Goal: Task Accomplishment & Management: Complete application form

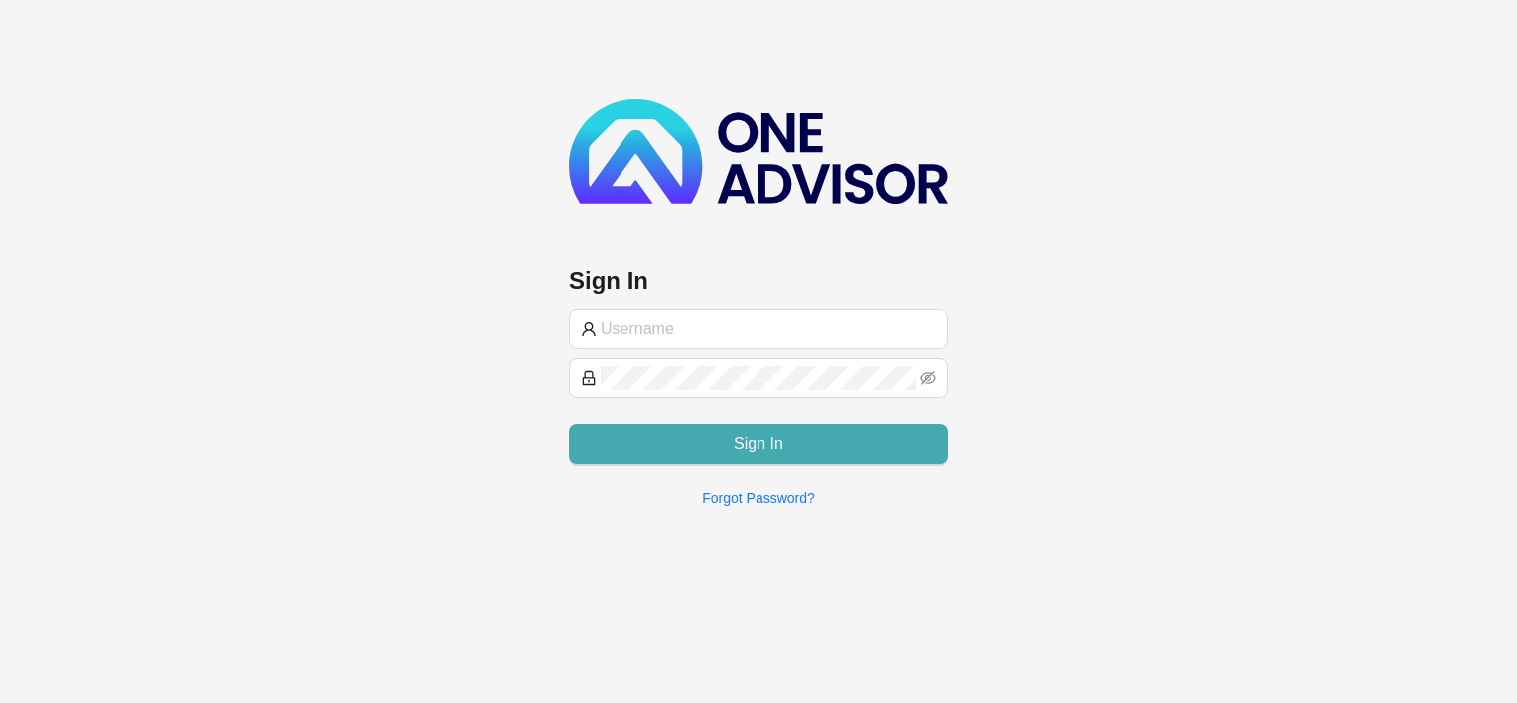
type input "[EMAIL_ADDRESS][DOMAIN_NAME]"
click at [719, 444] on button "Sign In" at bounding box center [758, 444] width 379 height 40
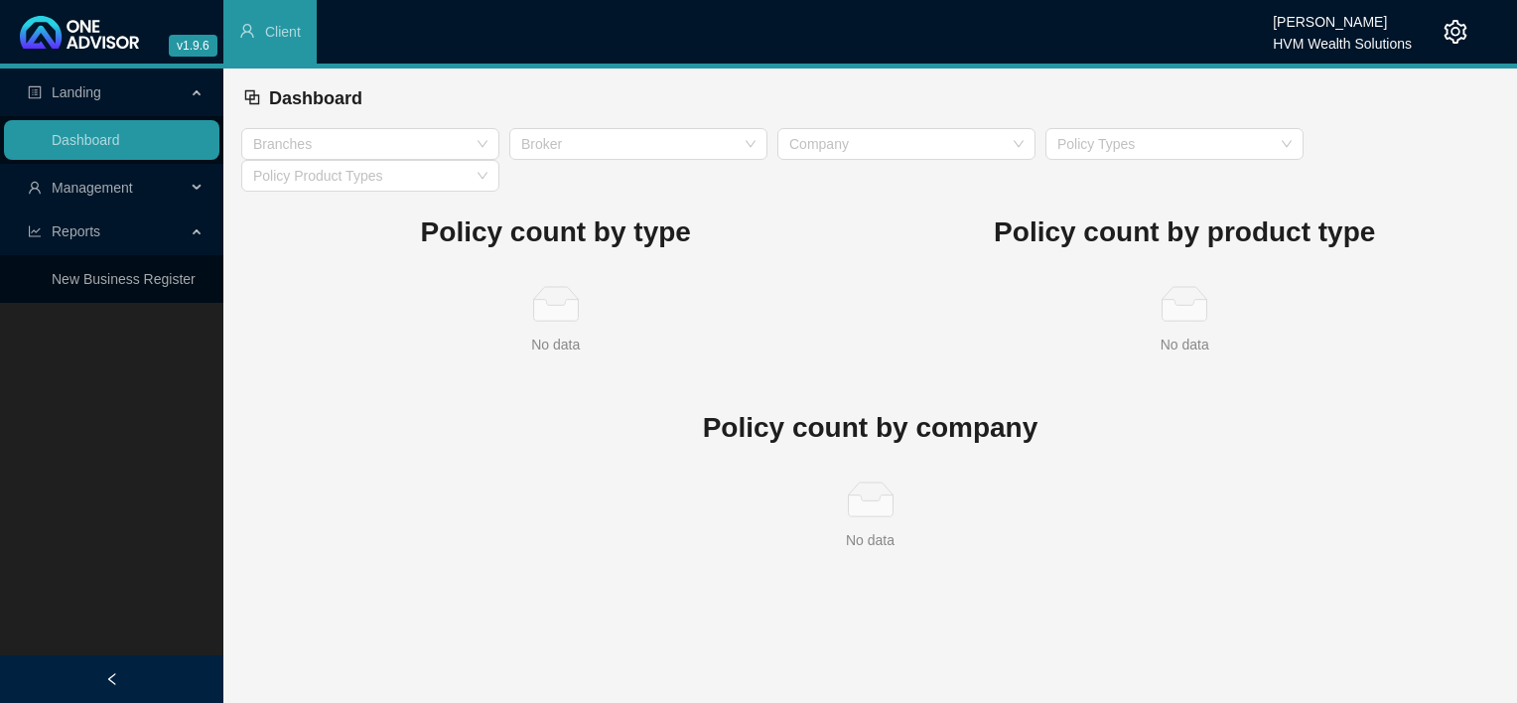
click at [68, 199] on span "Management" at bounding box center [107, 188] width 158 height 40
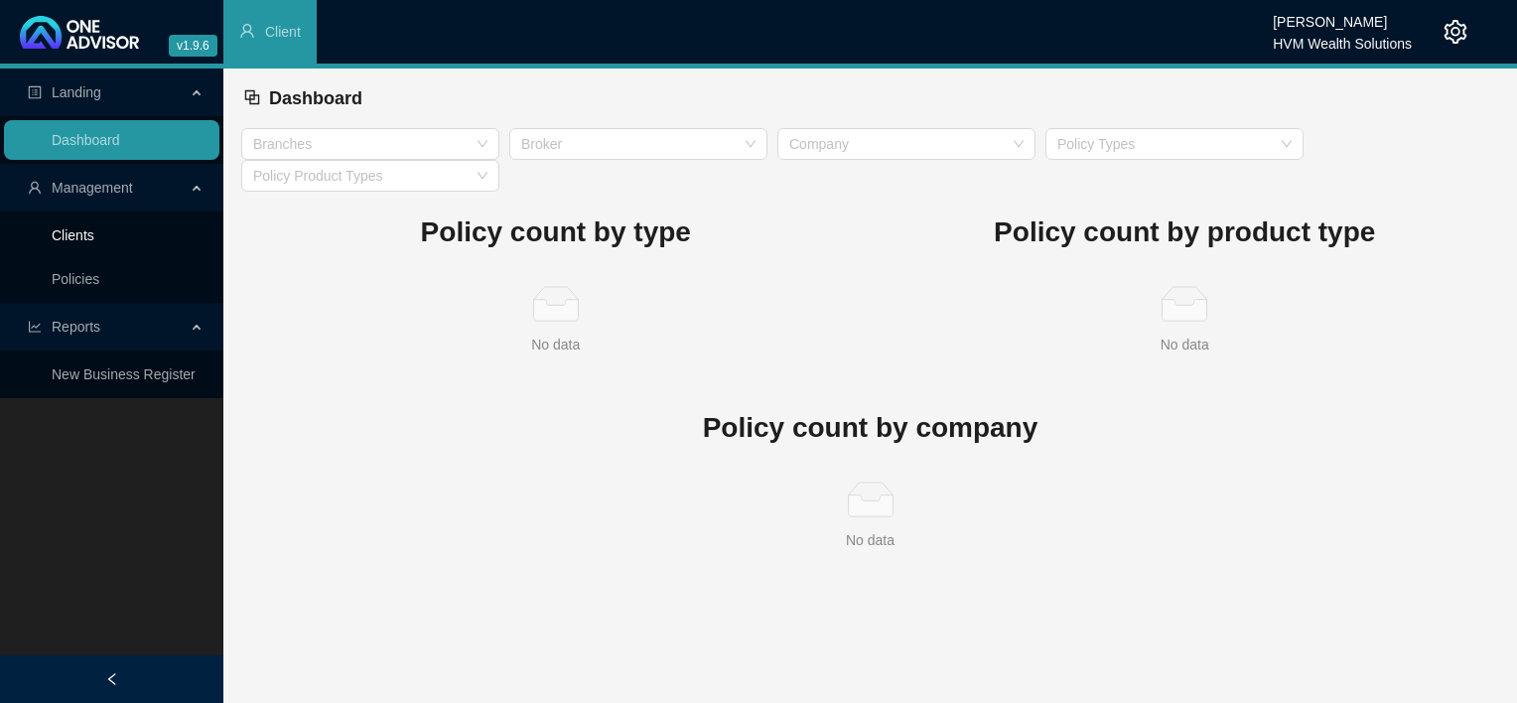
click at [62, 241] on link "Clients" at bounding box center [73, 235] width 43 height 16
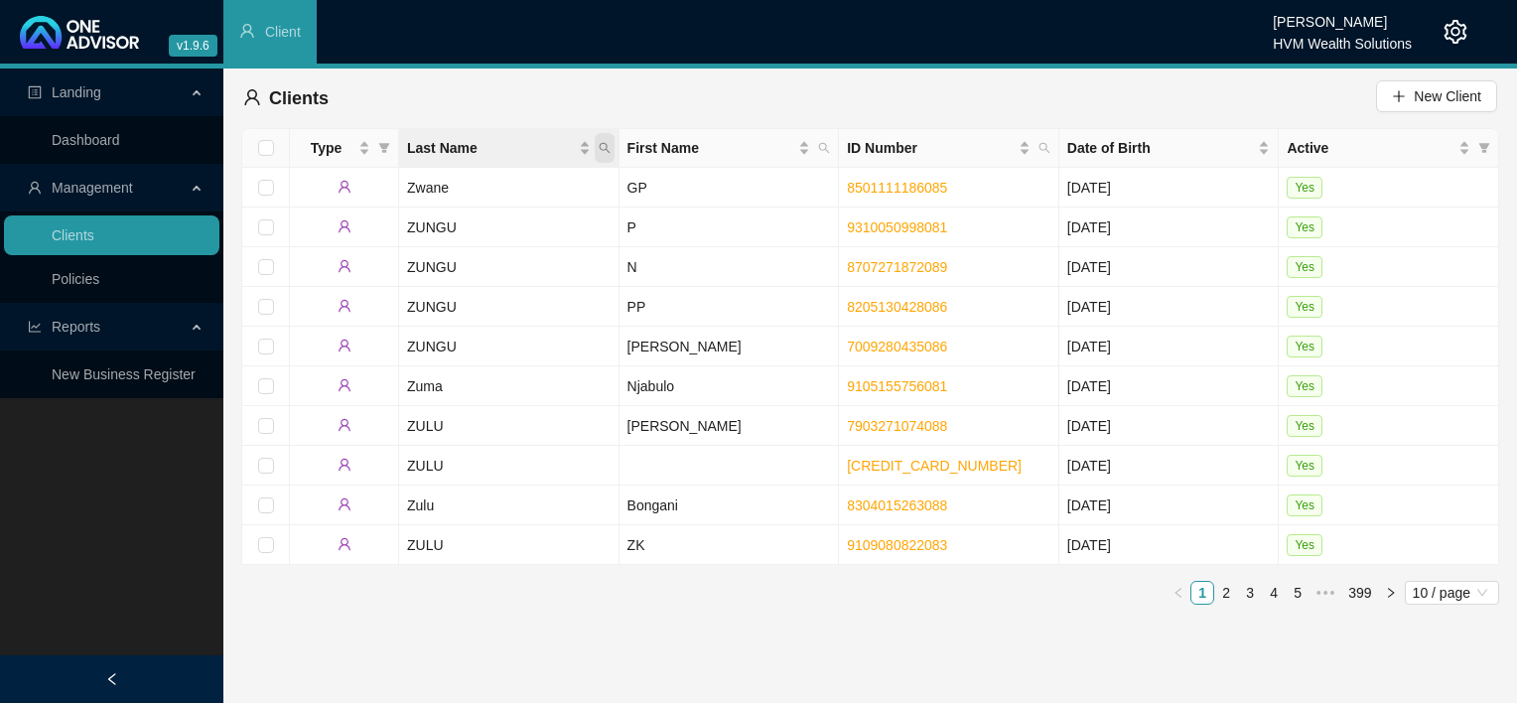
click at [606, 145] on icon "search" at bounding box center [604, 148] width 11 height 11
click at [456, 226] on span "Search" at bounding box center [476, 226] width 44 height 22
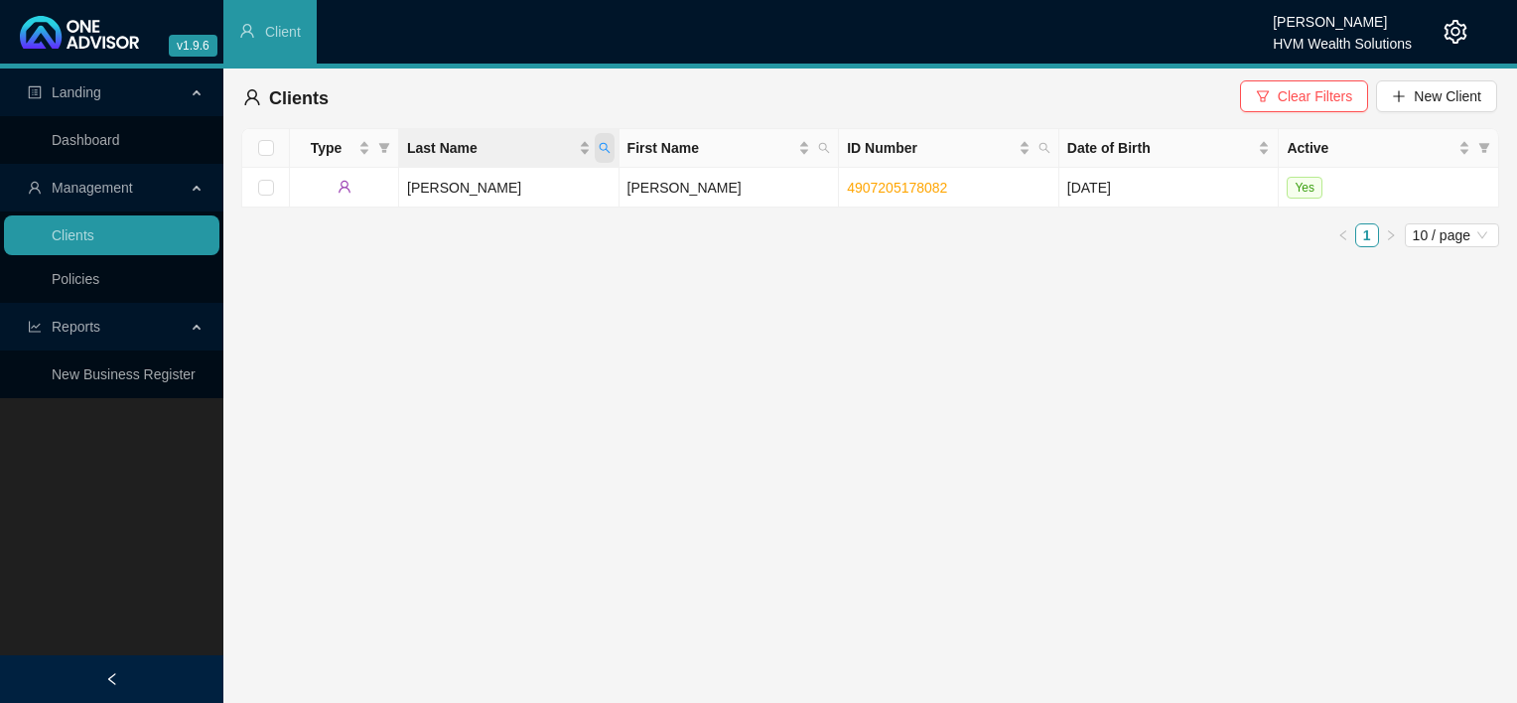
click at [602, 149] on icon "search" at bounding box center [604, 148] width 11 height 11
drag, startPoint x: 487, startPoint y: 191, endPoint x: 402, endPoint y: 194, distance: 85.4
click at [402, 194] on body "v1.9.6 Chanel [PERSON_NAME] HVM Wealth Solutions Client Landing Dashboard Manag…" at bounding box center [758, 351] width 1517 height 703
type input "white"
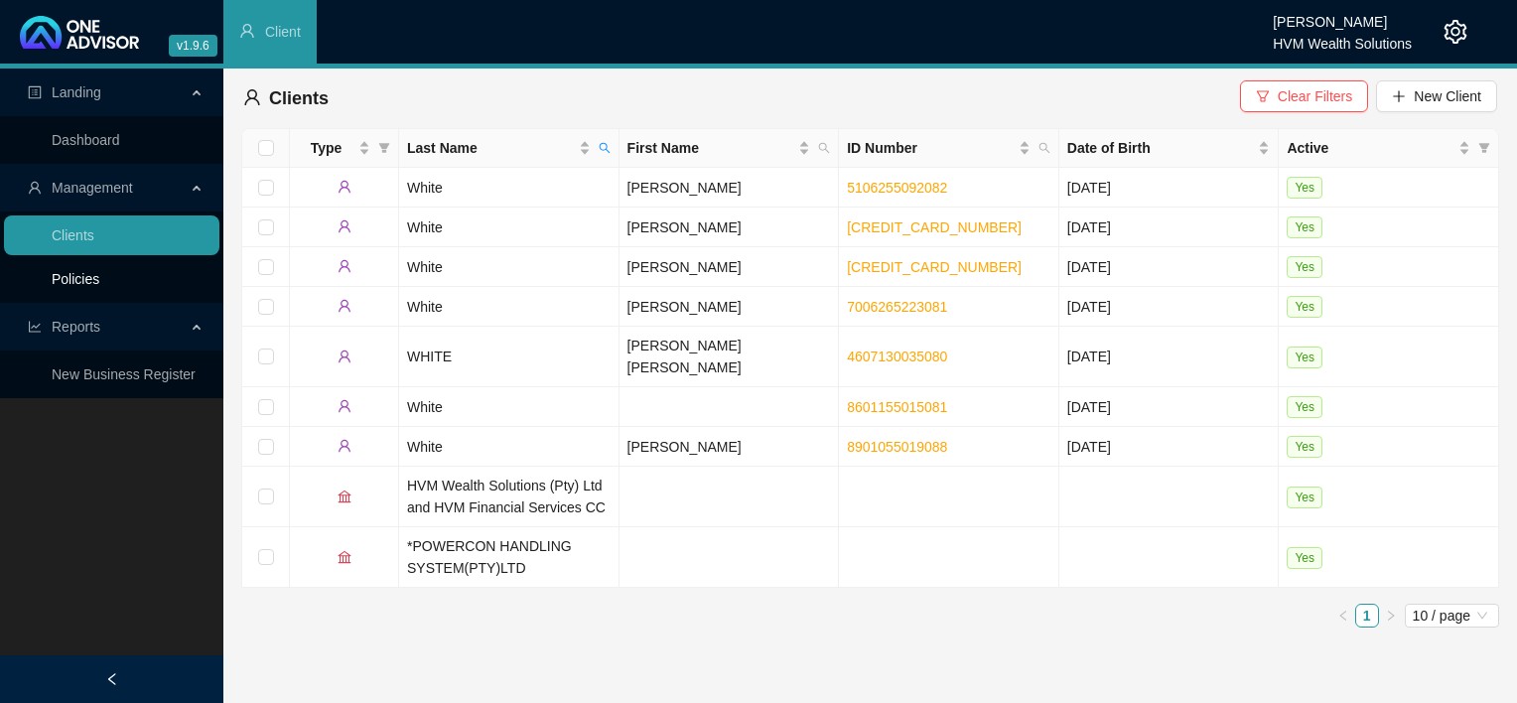
click at [99, 282] on link "Policies" at bounding box center [76, 279] width 48 height 16
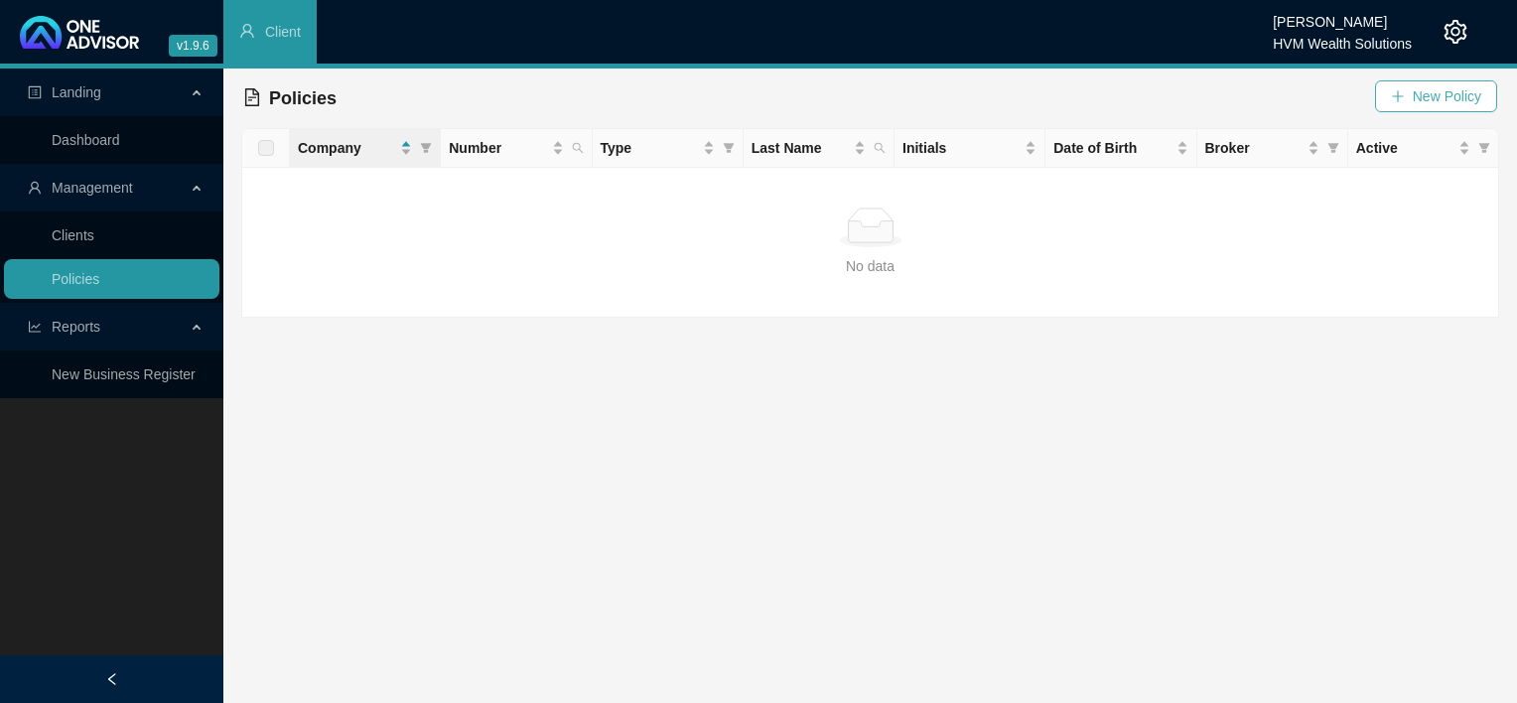
click at [1417, 91] on span "New Policy" at bounding box center [1447, 96] width 69 height 22
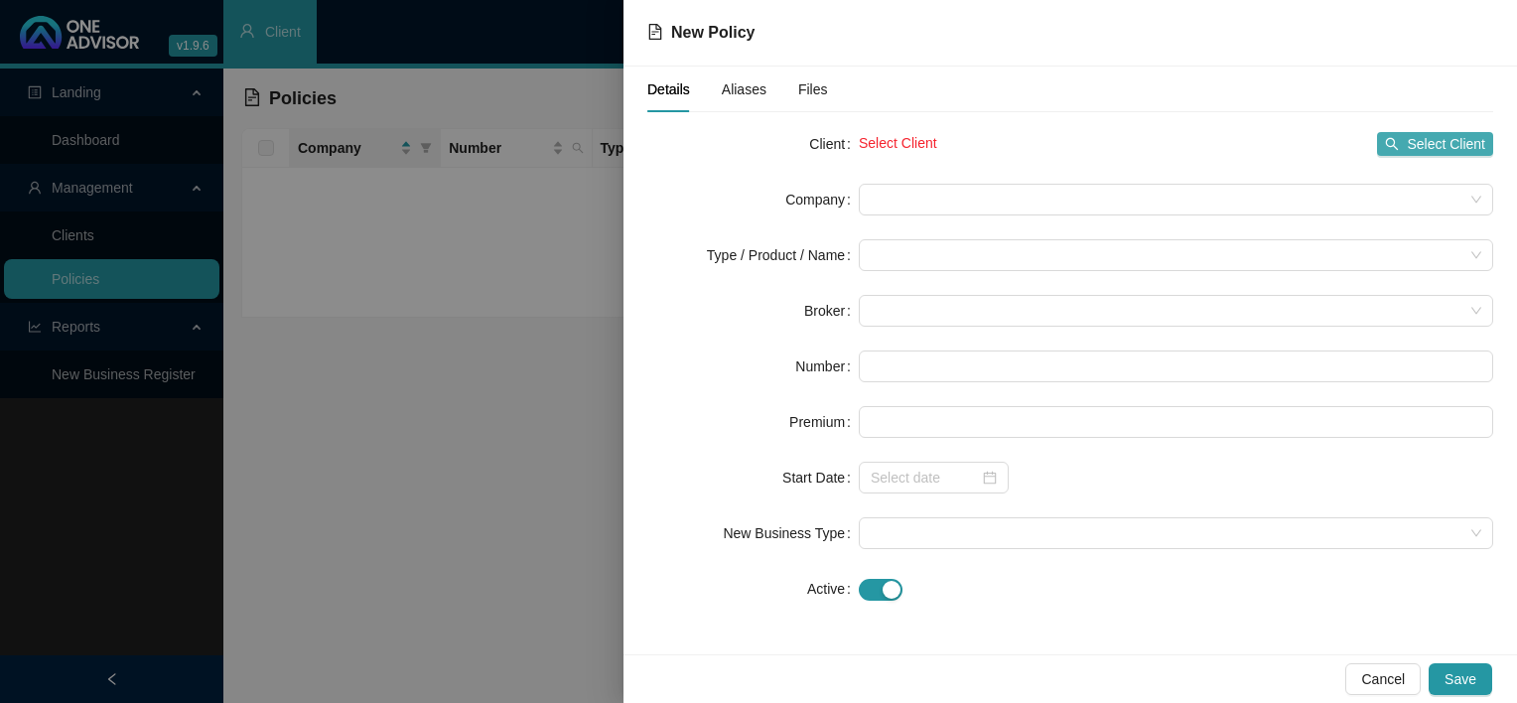
click at [1431, 149] on span "Select Client" at bounding box center [1446, 144] width 78 height 22
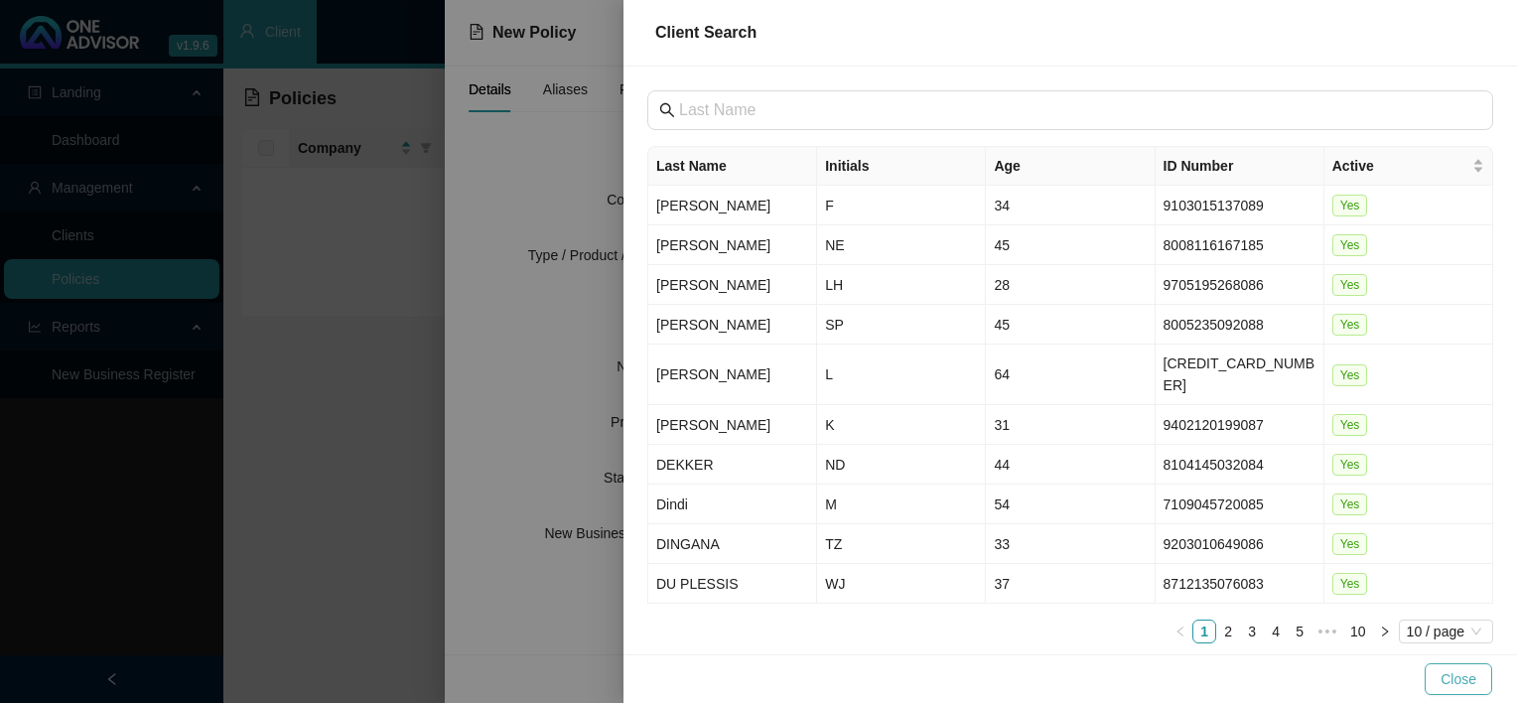
click at [1466, 679] on span "Close" at bounding box center [1459, 679] width 36 height 22
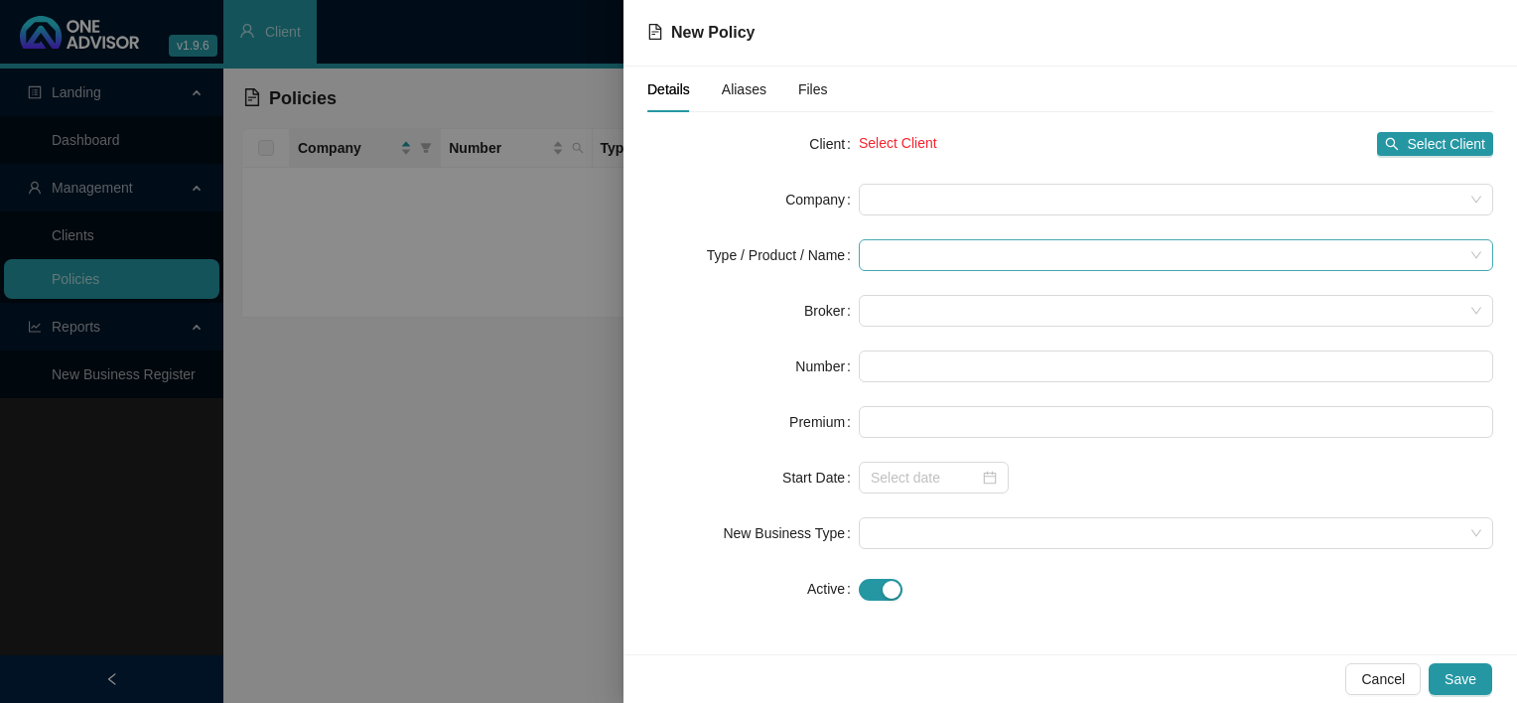
click at [892, 254] on input "search" at bounding box center [1167, 255] width 593 height 30
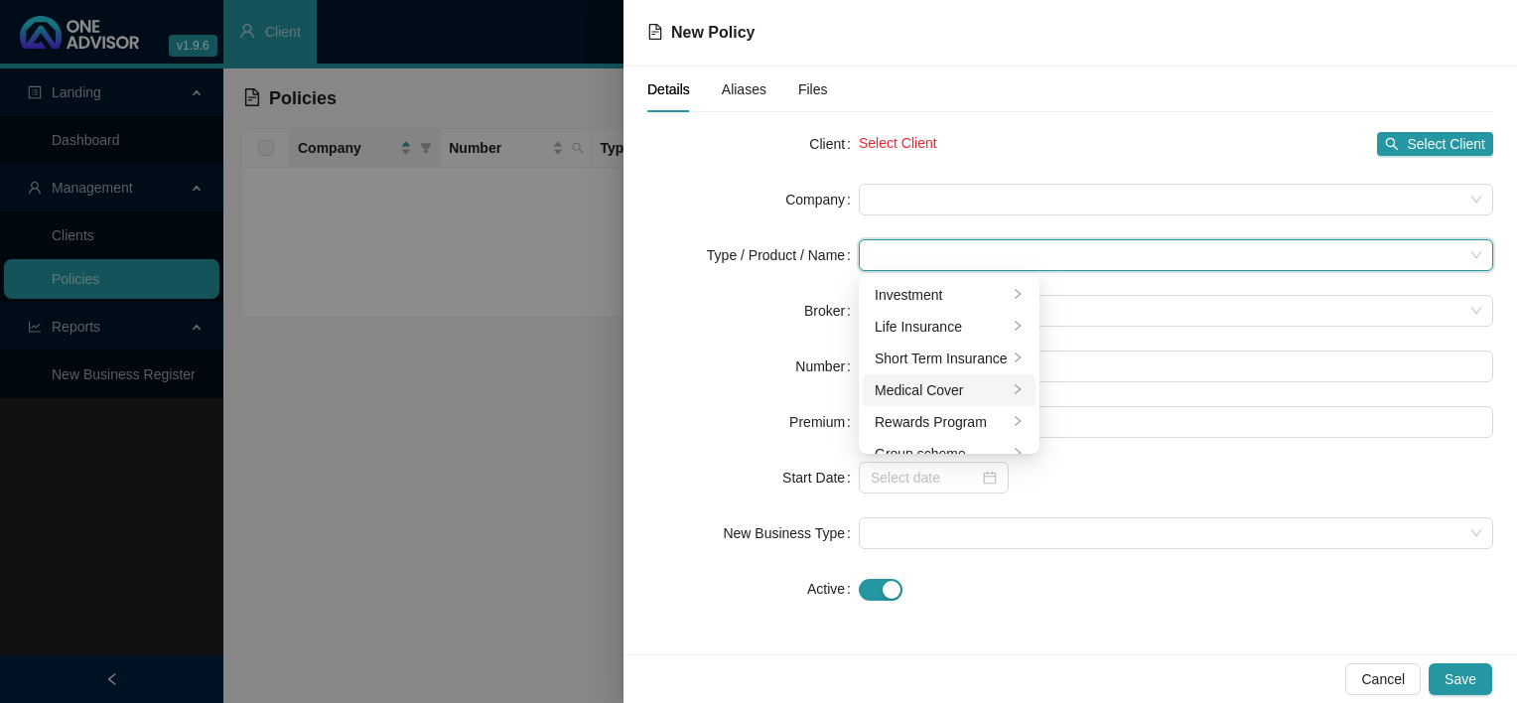
click at [971, 390] on div "Medical Cover" at bounding box center [941, 390] width 133 height 22
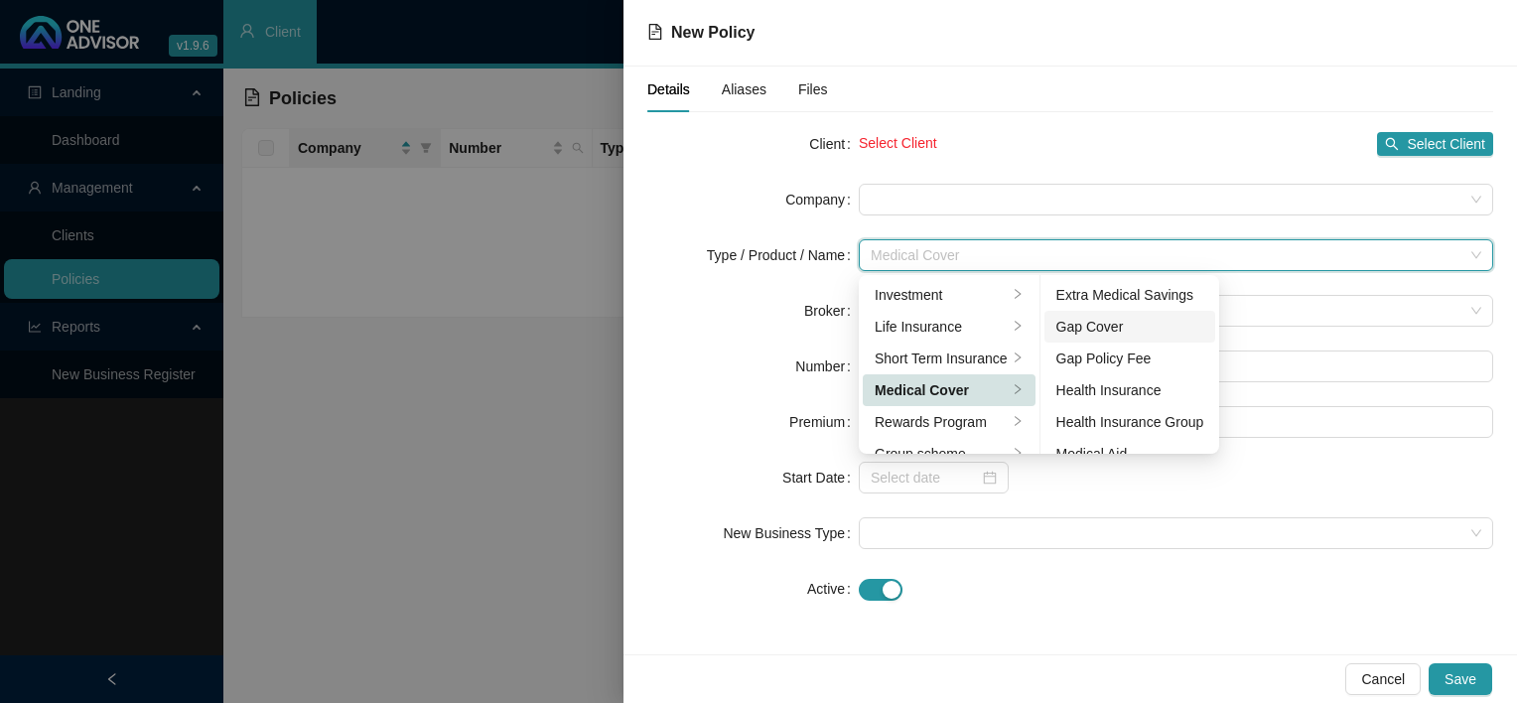
click at [1112, 334] on div "Gap Cover" at bounding box center [1130, 327] width 148 height 22
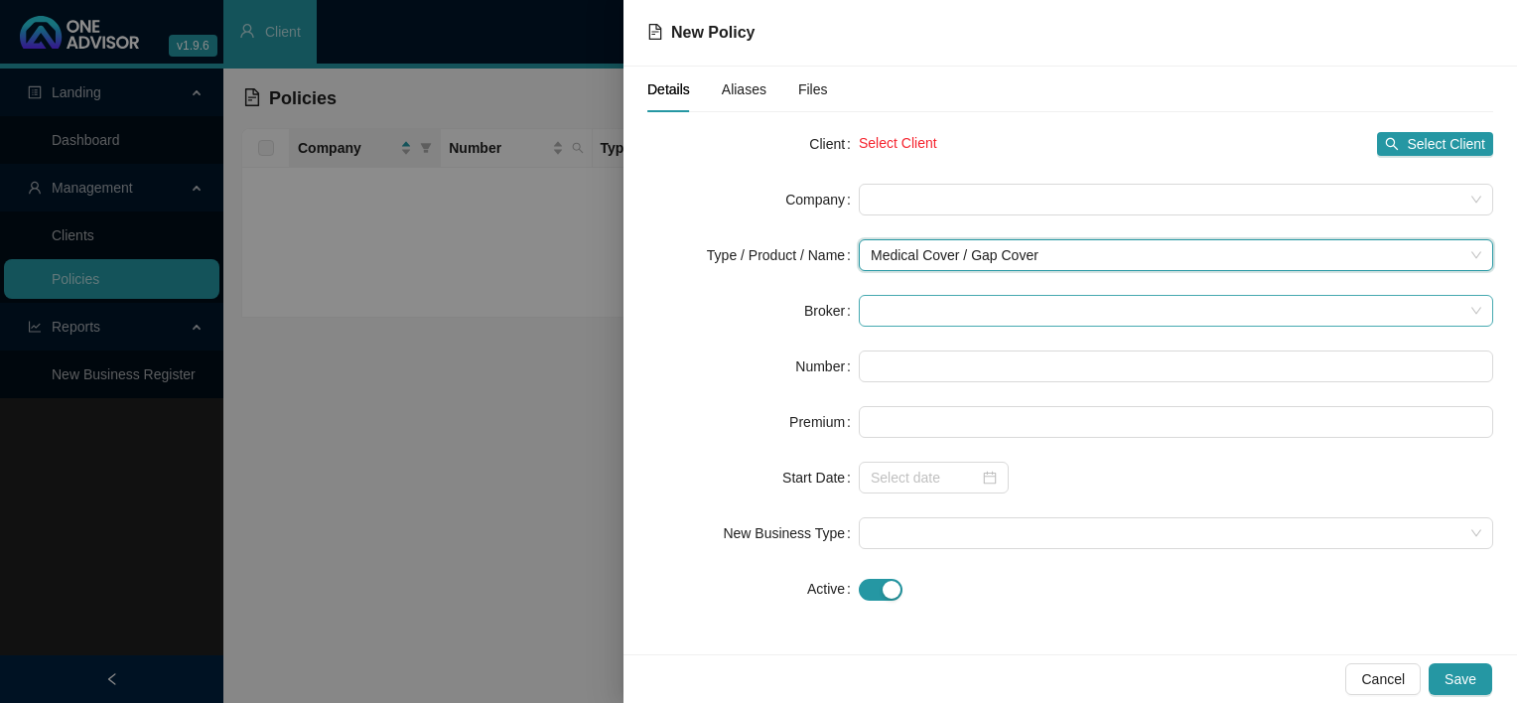
click at [905, 311] on span at bounding box center [1176, 311] width 611 height 30
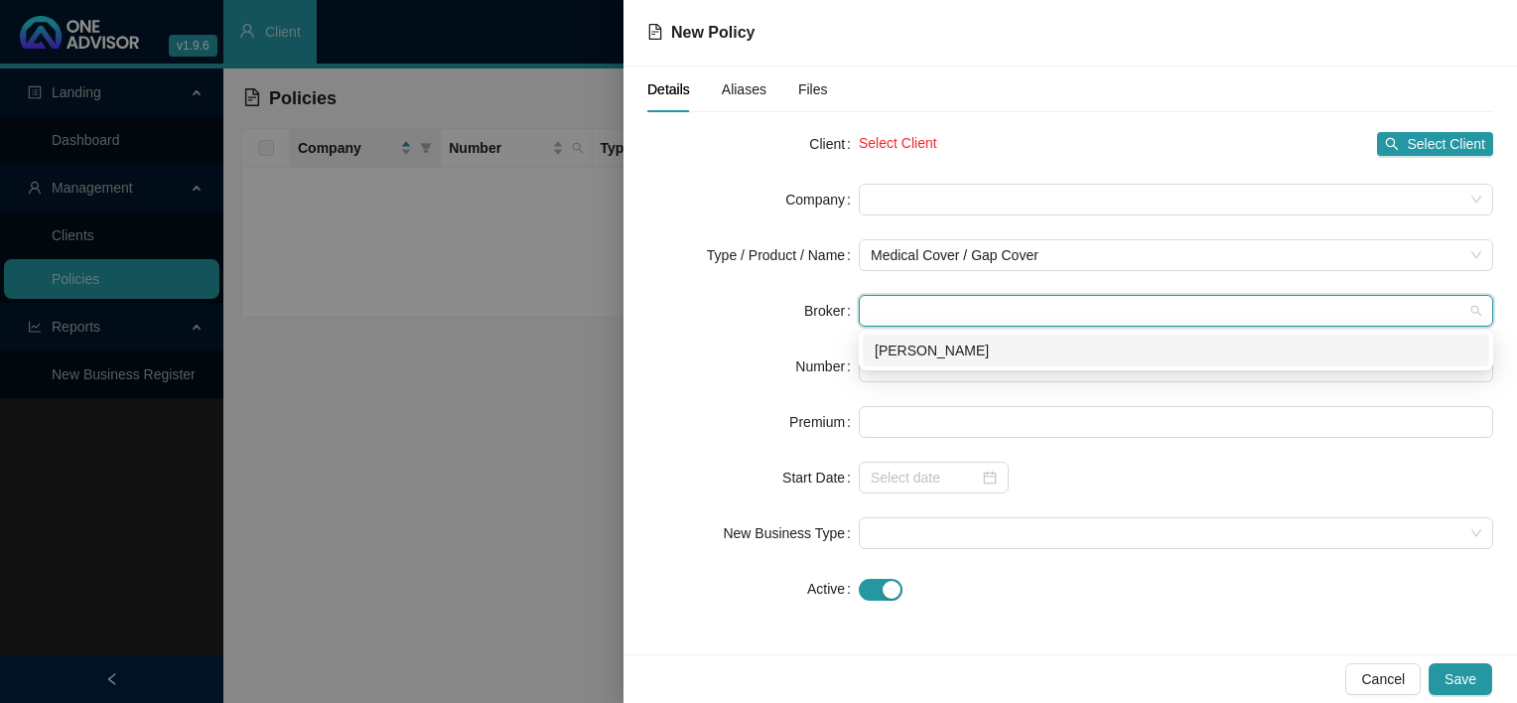
click at [914, 354] on div "[PERSON_NAME]" at bounding box center [1176, 351] width 603 height 22
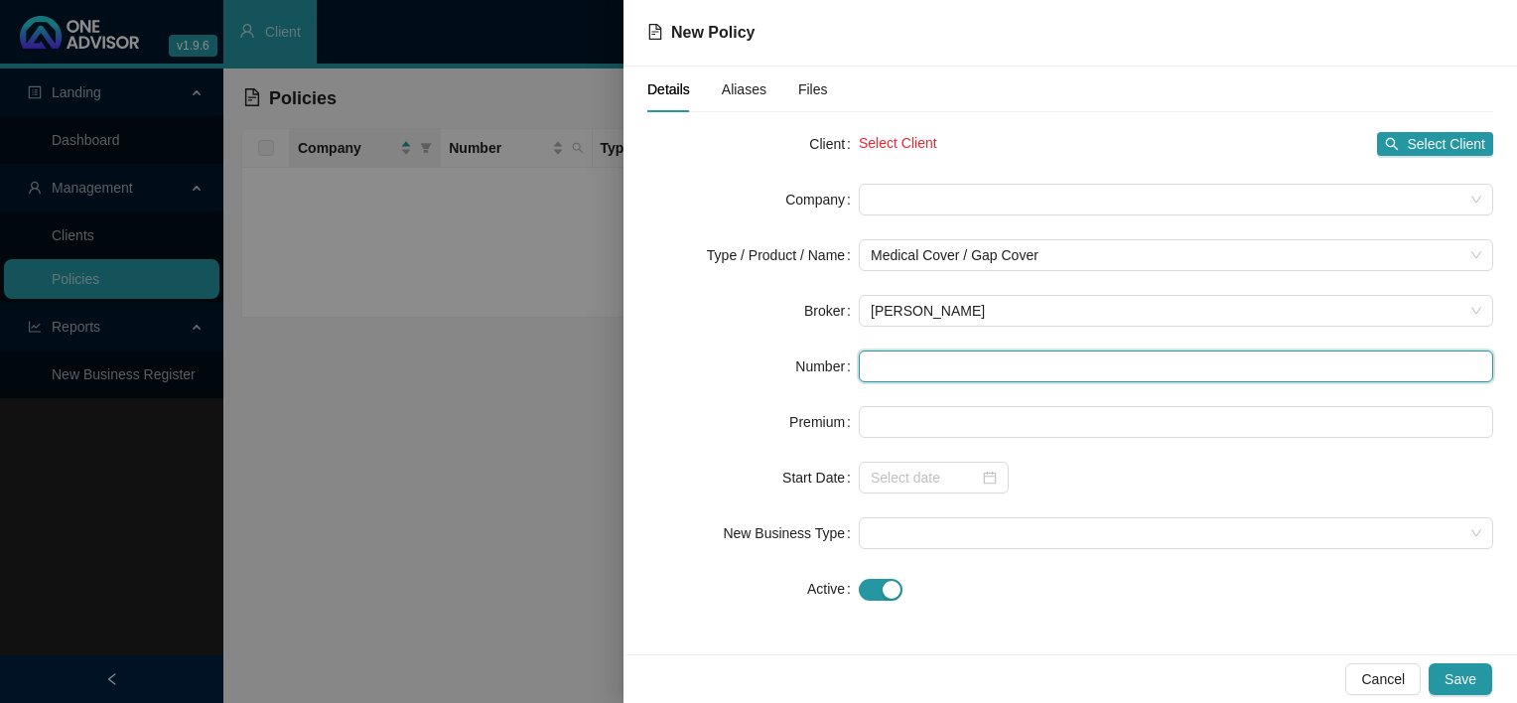
click at [914, 366] on input "text" at bounding box center [1176, 366] width 634 height 32
click at [908, 369] on input "text" at bounding box center [1176, 366] width 634 height 32
paste input "POL-266686-W2K5Y7"
type input "POL-266686-W2K5Y7"
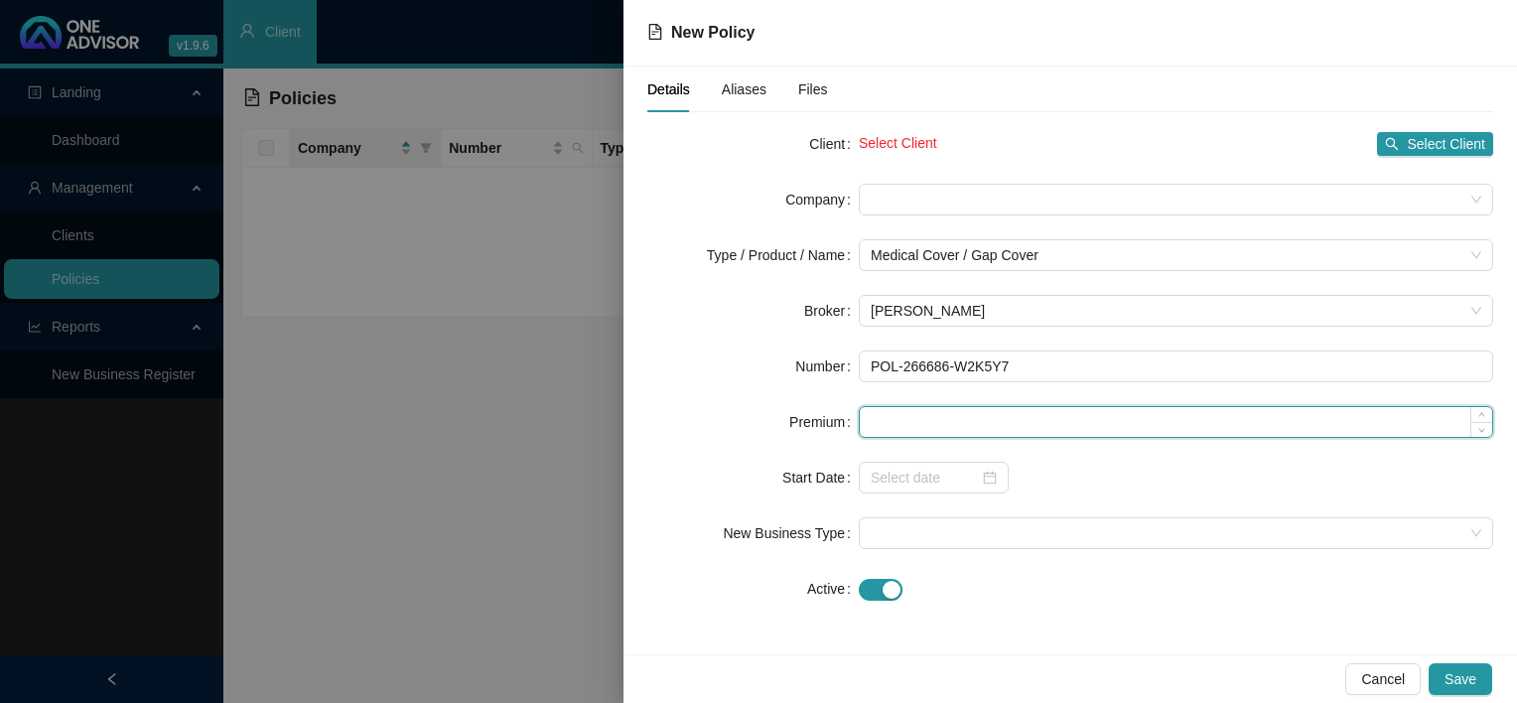
click at [892, 417] on input at bounding box center [1176, 422] width 632 height 30
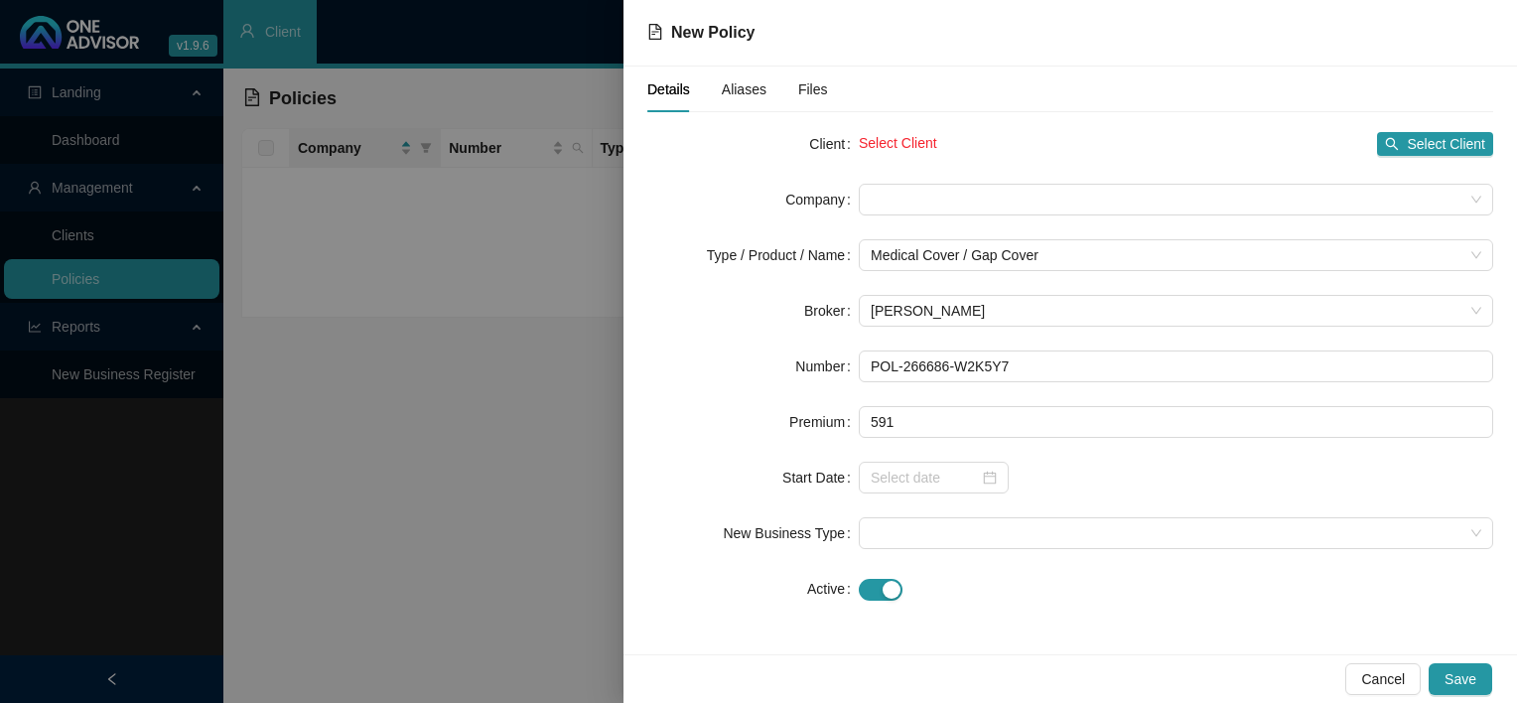
type input "591.00"
click at [1106, 491] on div at bounding box center [1176, 478] width 634 height 32
click at [921, 481] on input at bounding box center [925, 478] width 108 height 22
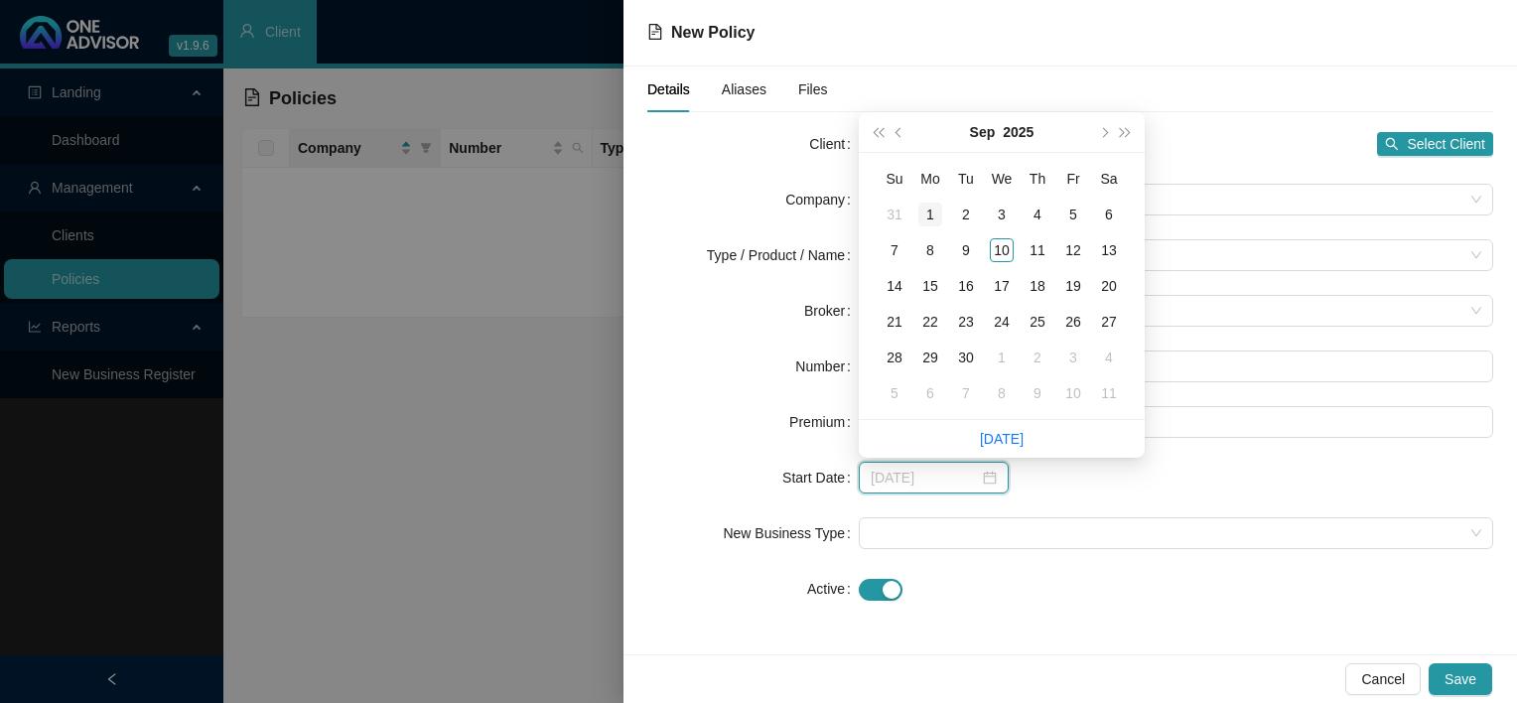
type input "[DATE]"
click at [929, 218] on div "1" at bounding box center [930, 215] width 24 height 24
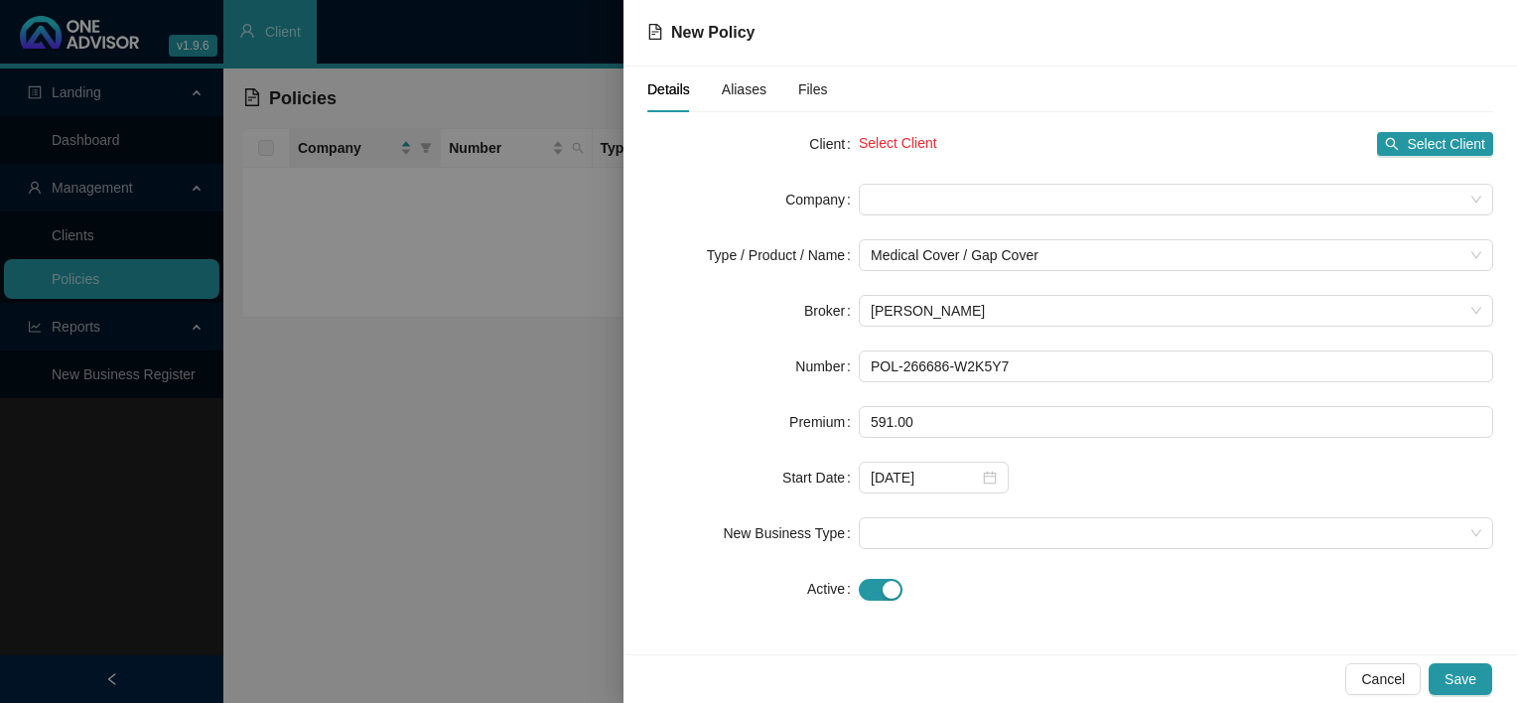
click at [1132, 477] on div "[DATE]" at bounding box center [1176, 478] width 634 height 32
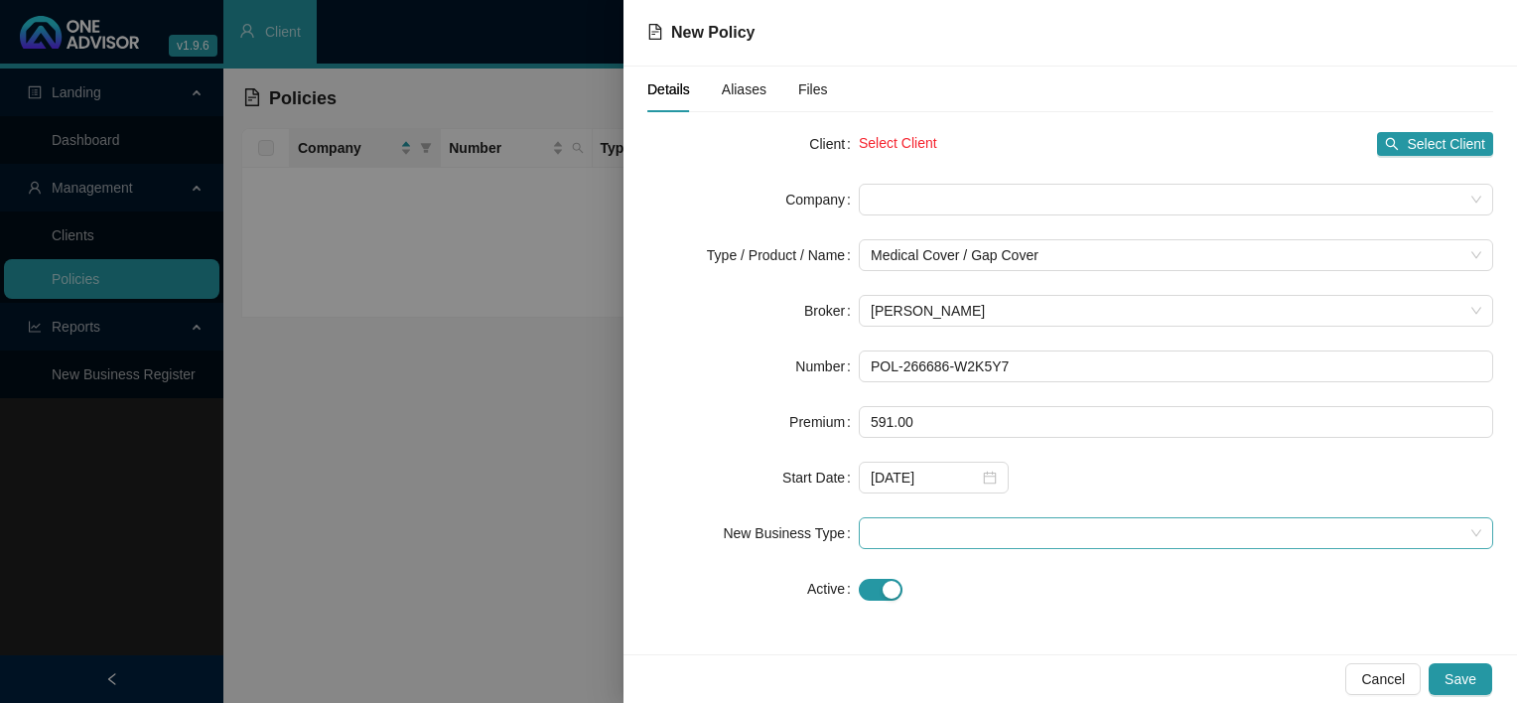
click at [950, 520] on span at bounding box center [1176, 533] width 611 height 30
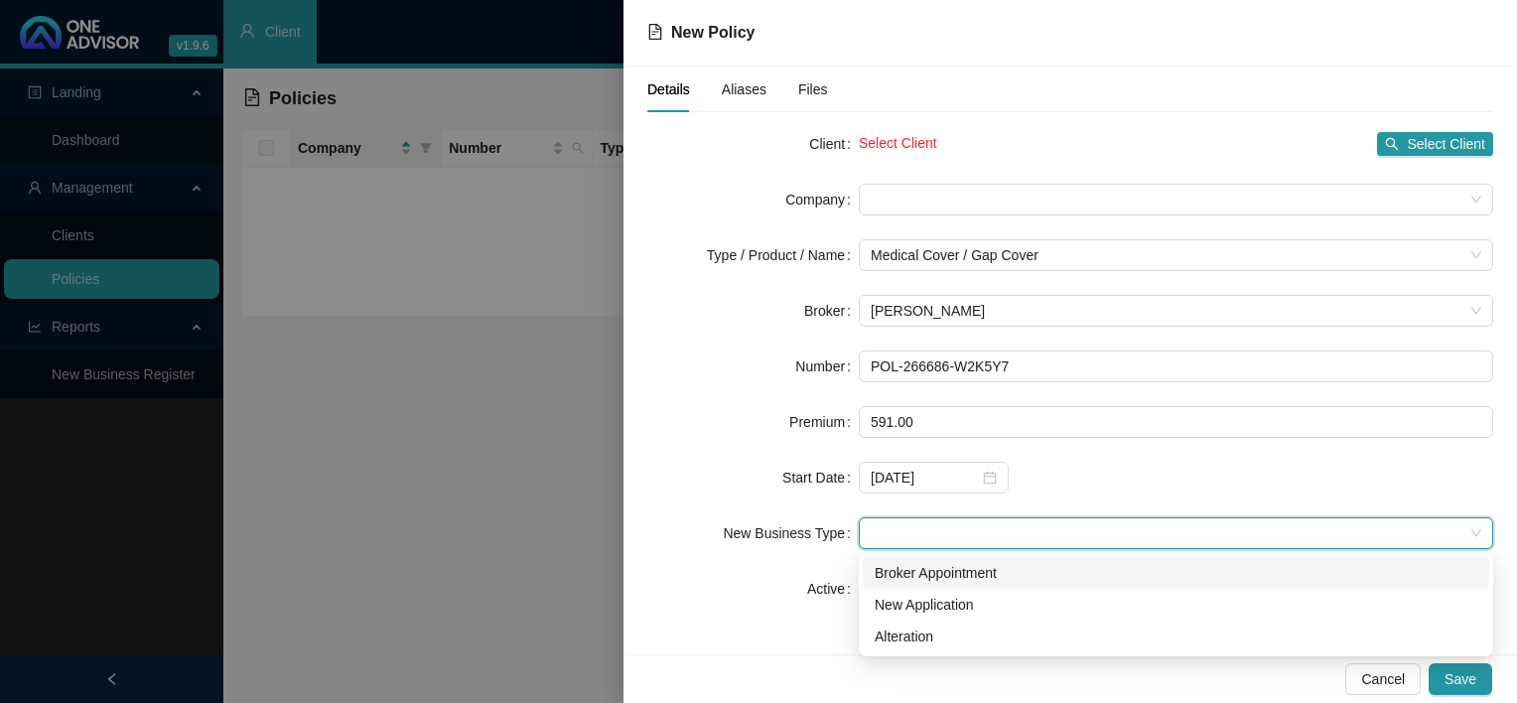
click at [958, 574] on div "Broker Appointment" at bounding box center [1176, 573] width 603 height 22
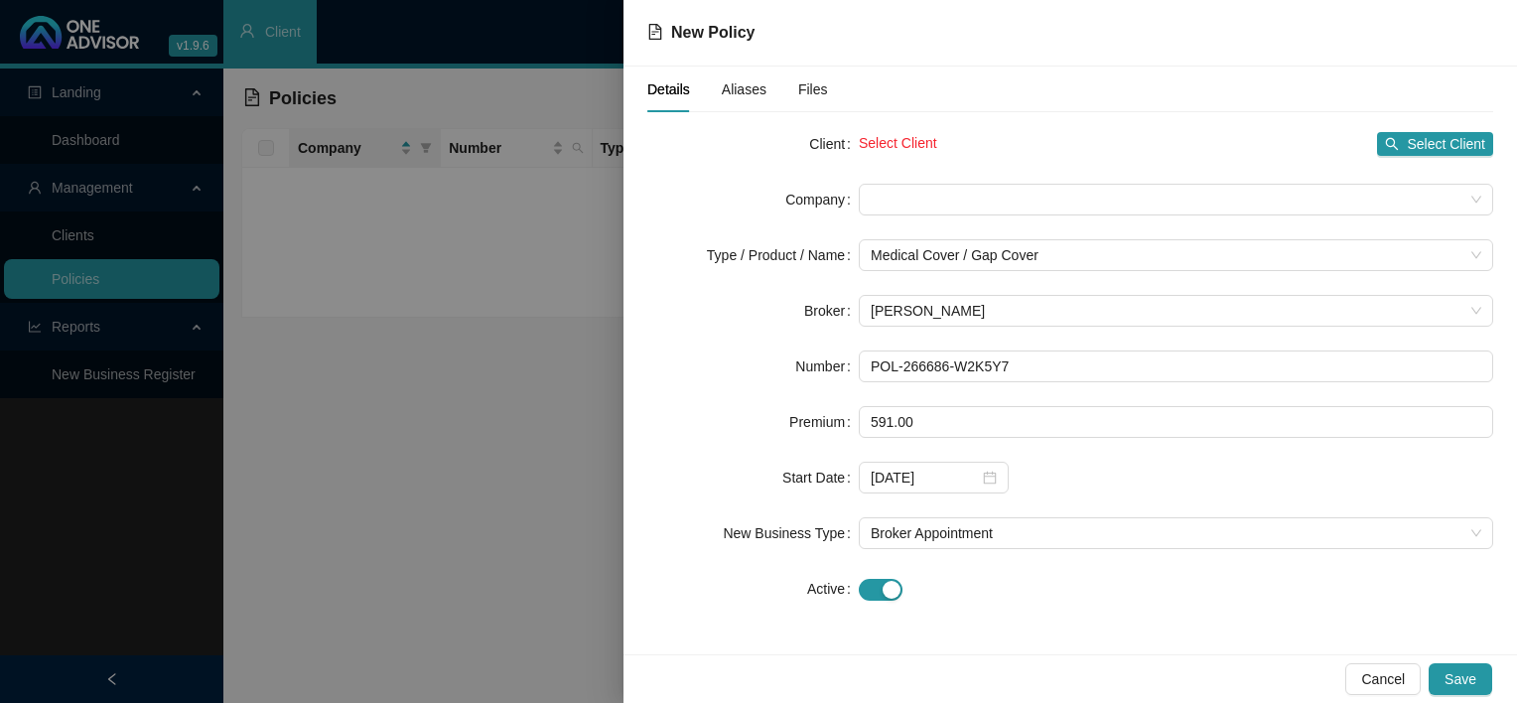
click at [1213, 619] on div "Client Select Client Select Client Company Type / Product / Name Medical Cover …" at bounding box center [1070, 378] width 846 height 500
click at [722, 99] on div "Aliases" at bounding box center [744, 89] width 45 height 22
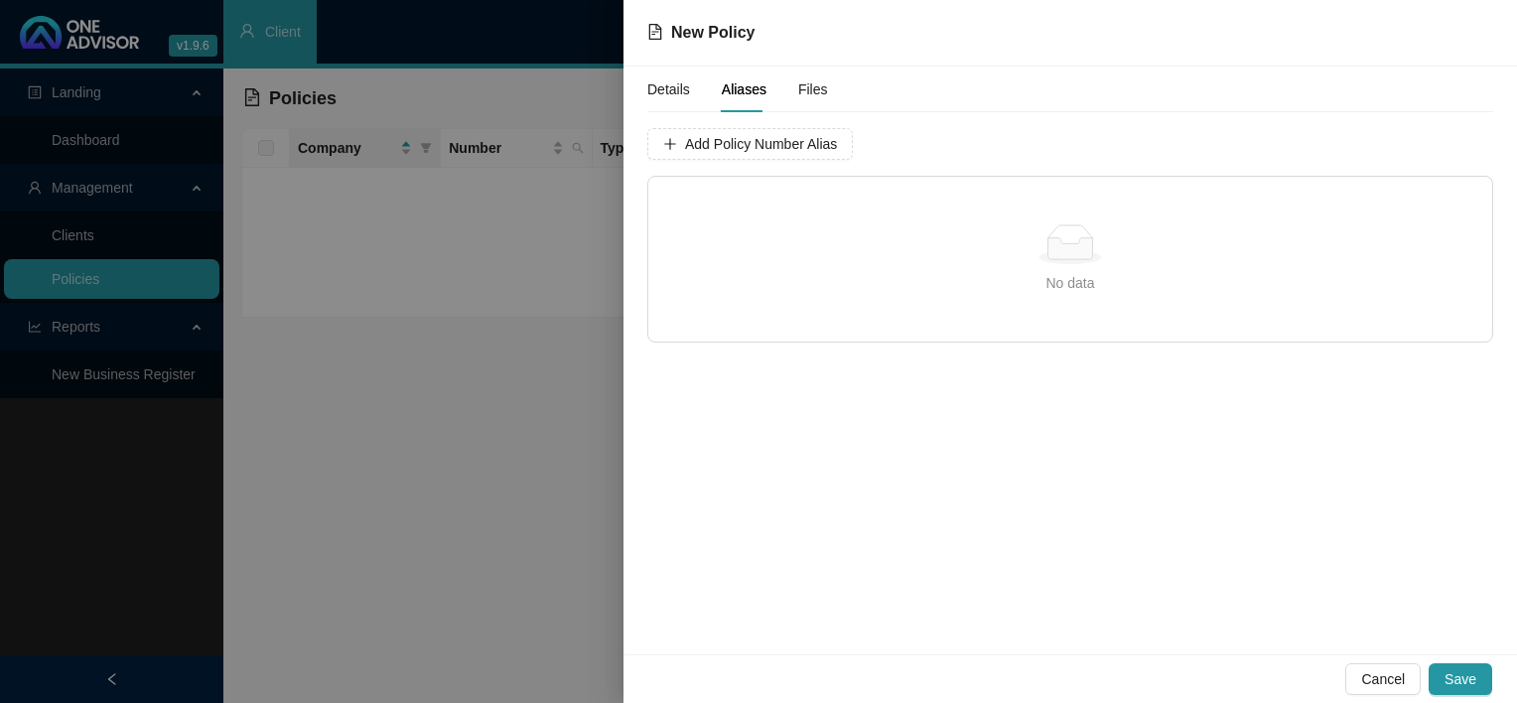
click at [812, 96] on span "Files" at bounding box center [813, 89] width 30 height 14
click at [674, 96] on span "Details" at bounding box center [668, 89] width 43 height 14
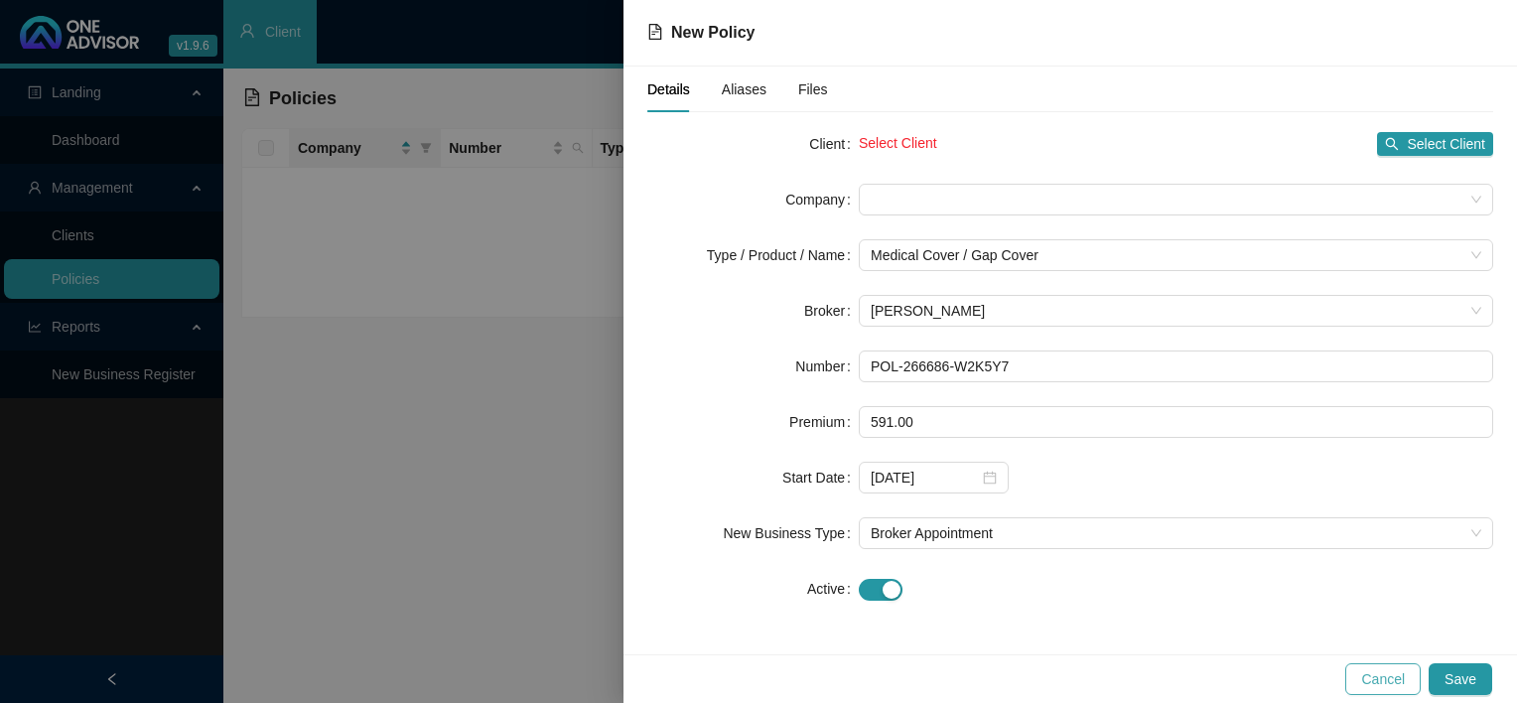
click at [1388, 671] on span "Cancel" at bounding box center [1383, 679] width 44 height 22
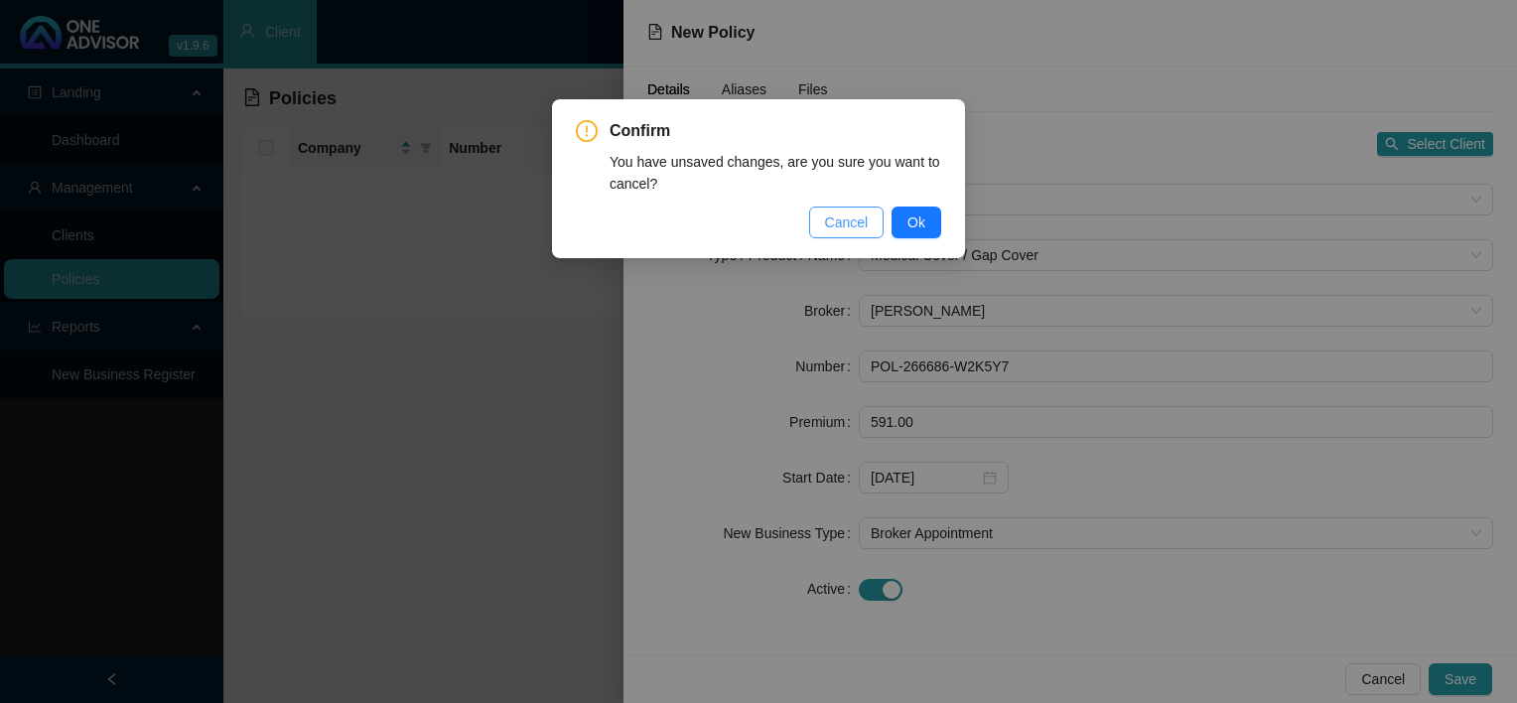
click at [861, 230] on span "Cancel" at bounding box center [847, 222] width 44 height 22
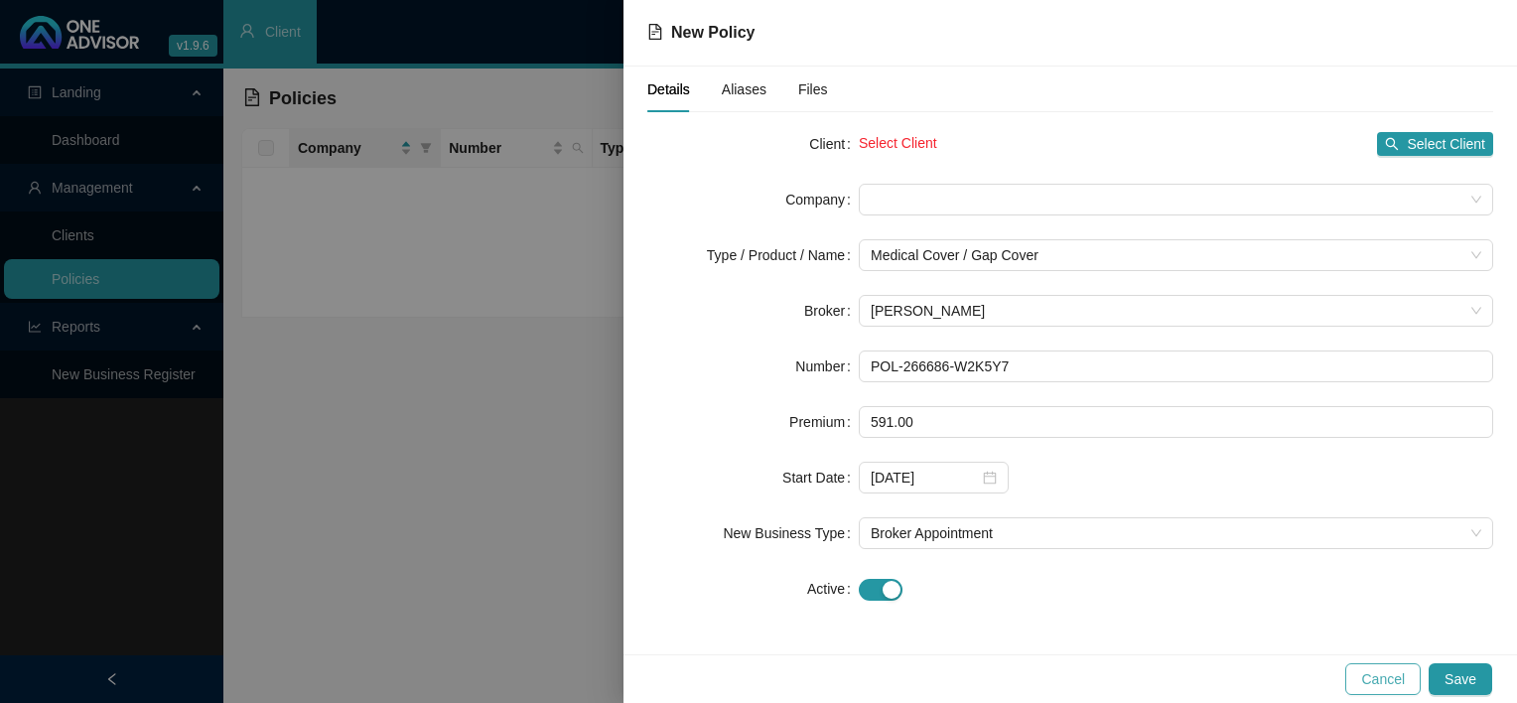
click at [1417, 692] on button "Cancel" at bounding box center [1382, 679] width 75 height 32
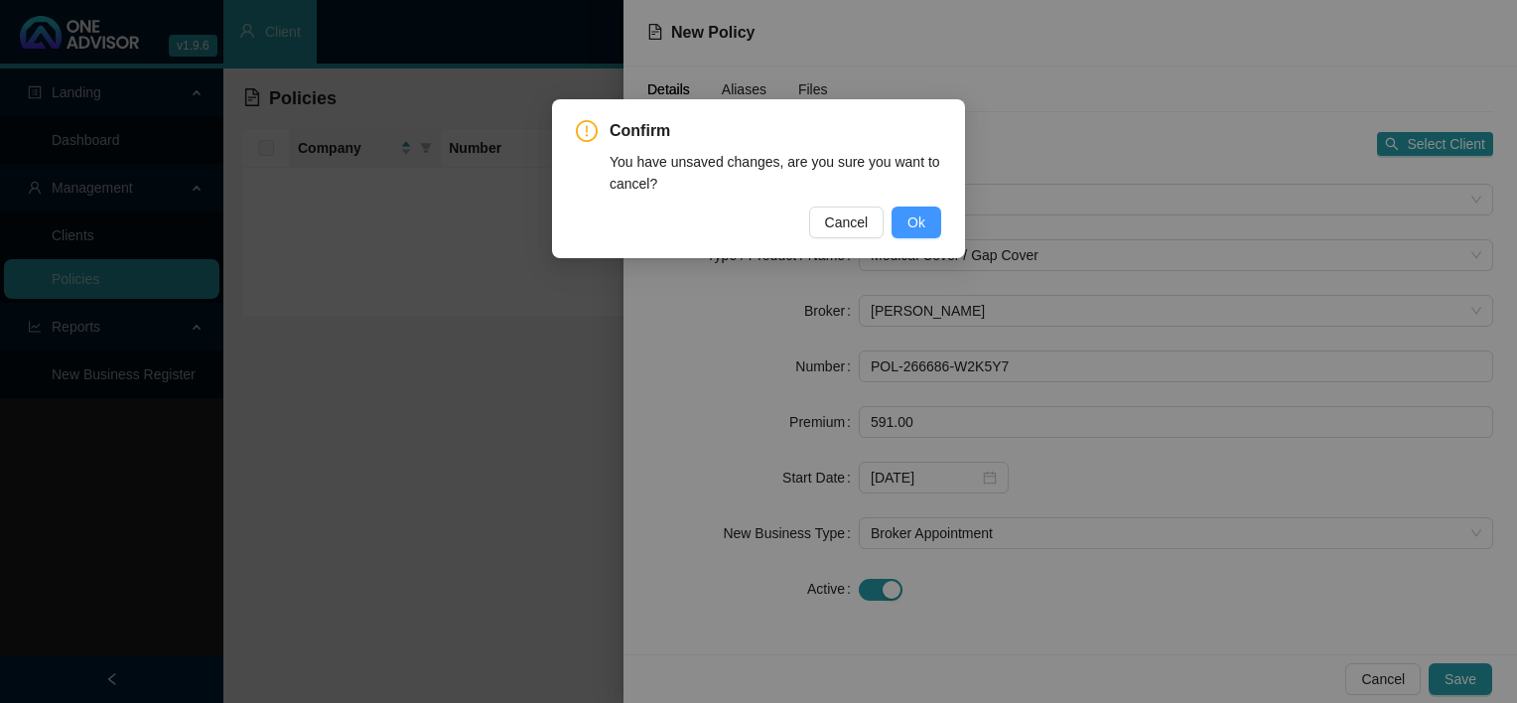
click at [922, 225] on span "Ok" at bounding box center [916, 222] width 18 height 22
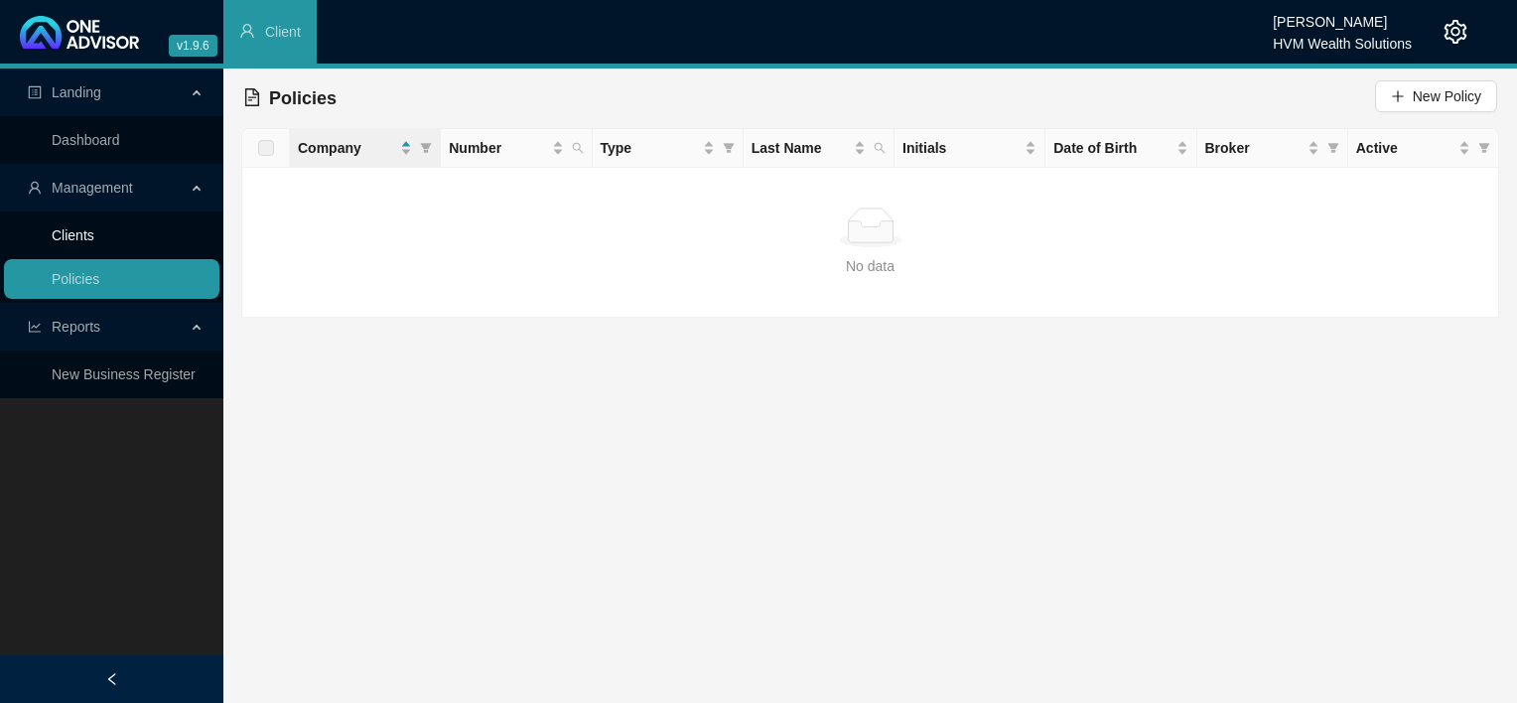
click at [94, 231] on link "Clients" at bounding box center [73, 235] width 43 height 16
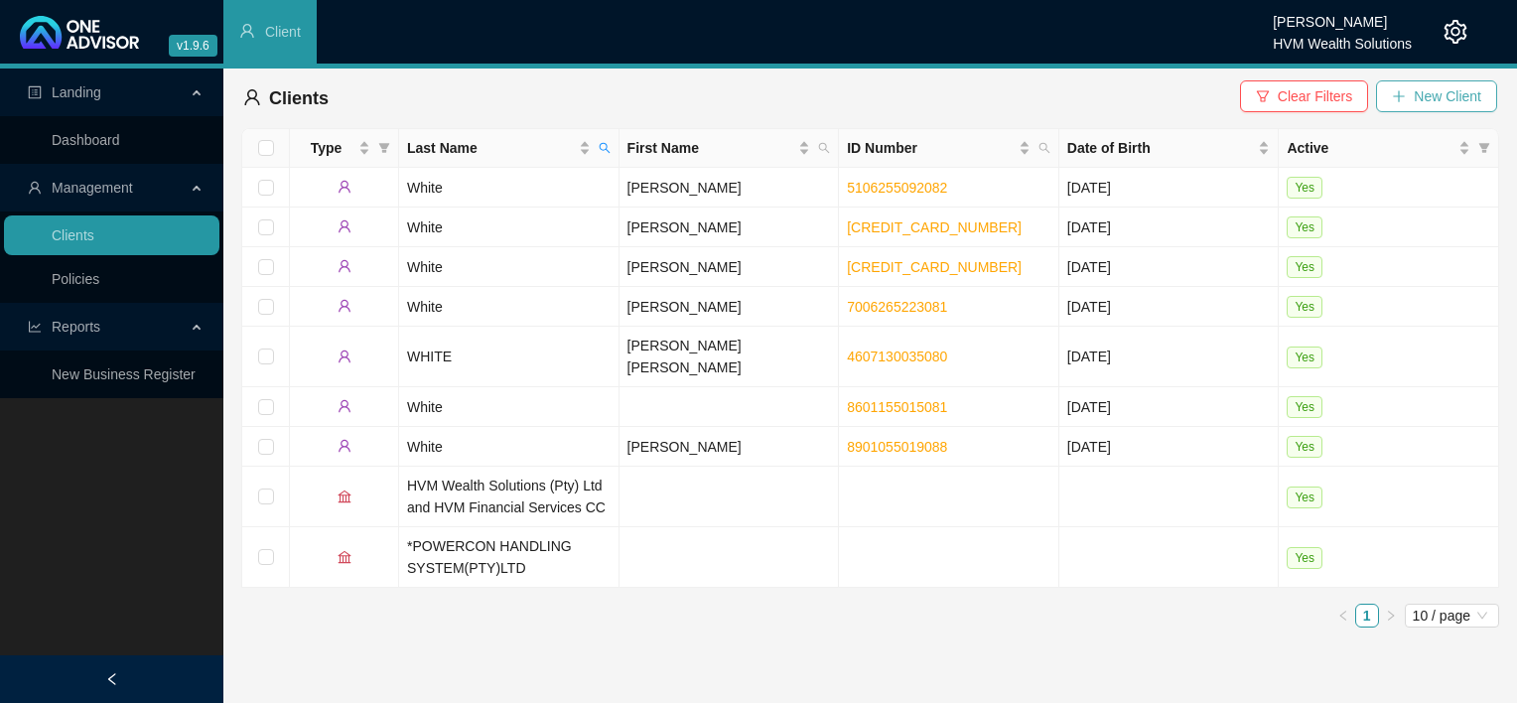
click at [1401, 95] on icon "plus" at bounding box center [1399, 96] width 14 height 14
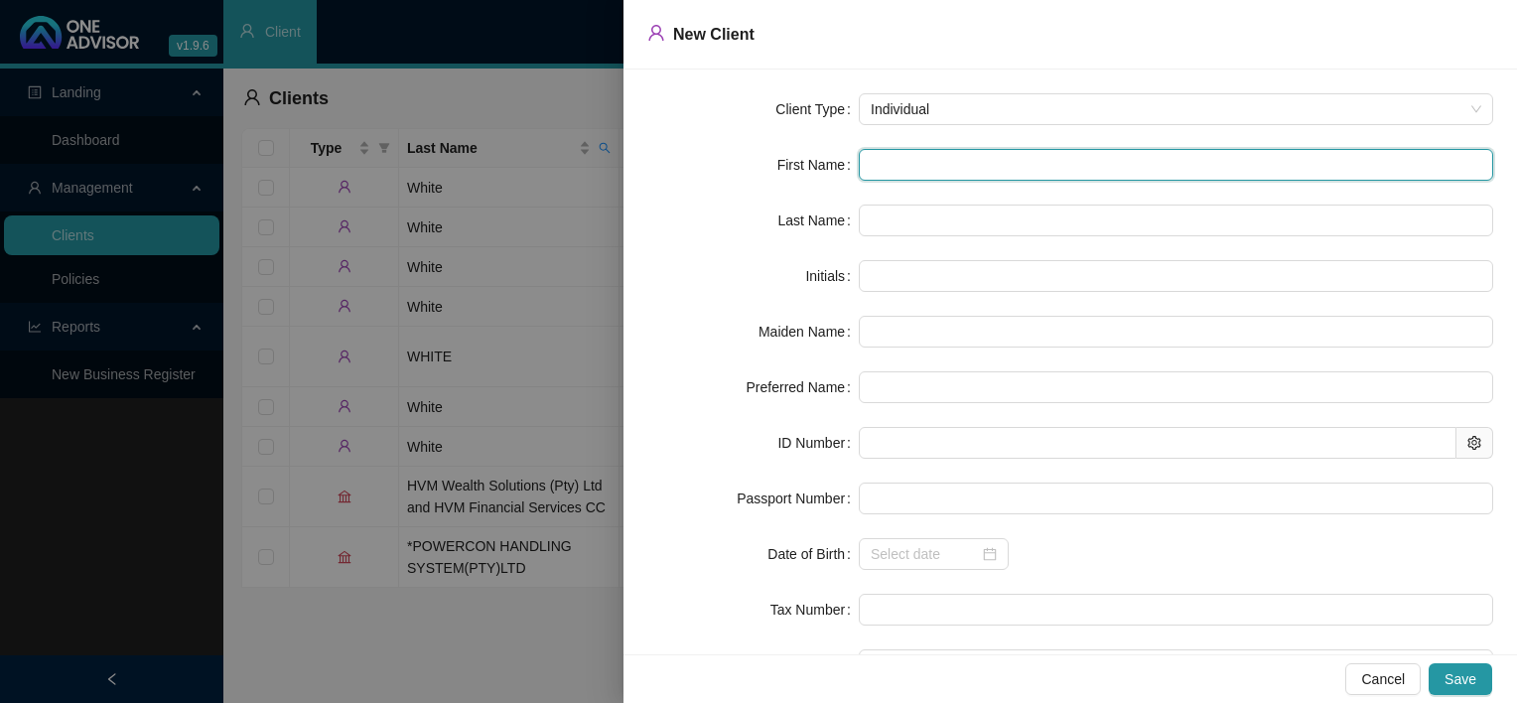
click at [923, 167] on input "text" at bounding box center [1176, 165] width 634 height 32
type input "F"
type input "Fr"
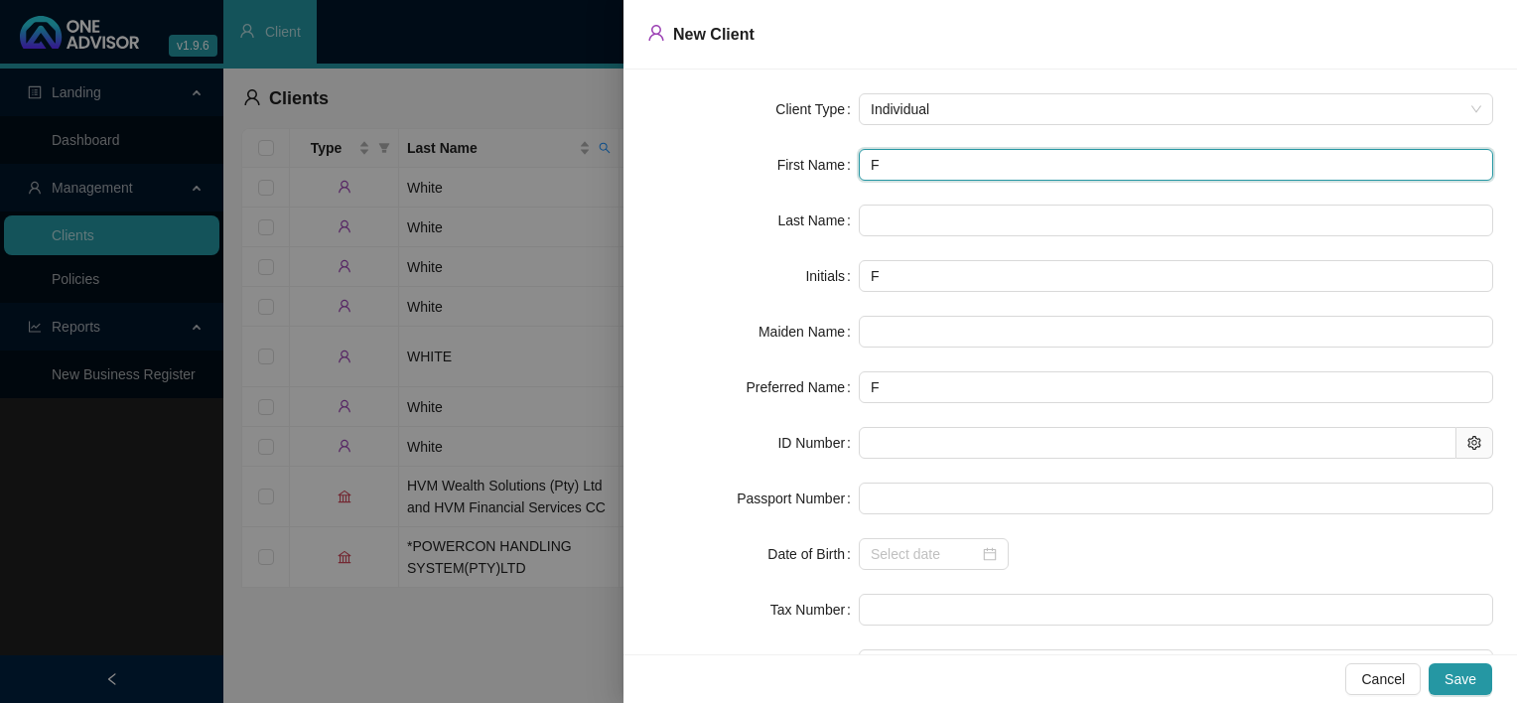
type input "Fr"
type input "F"
type input "S"
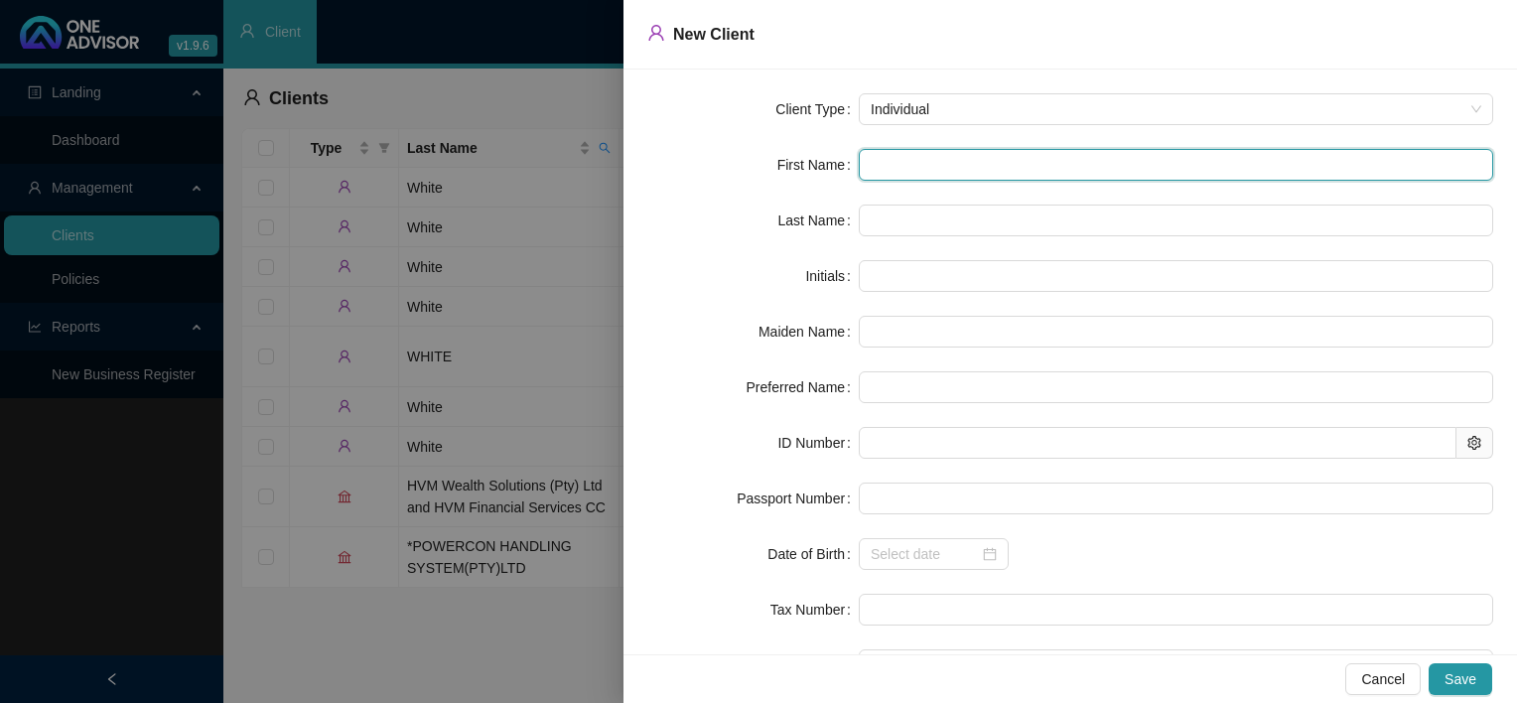
type input "S"
type input "Sh"
type input "Sha"
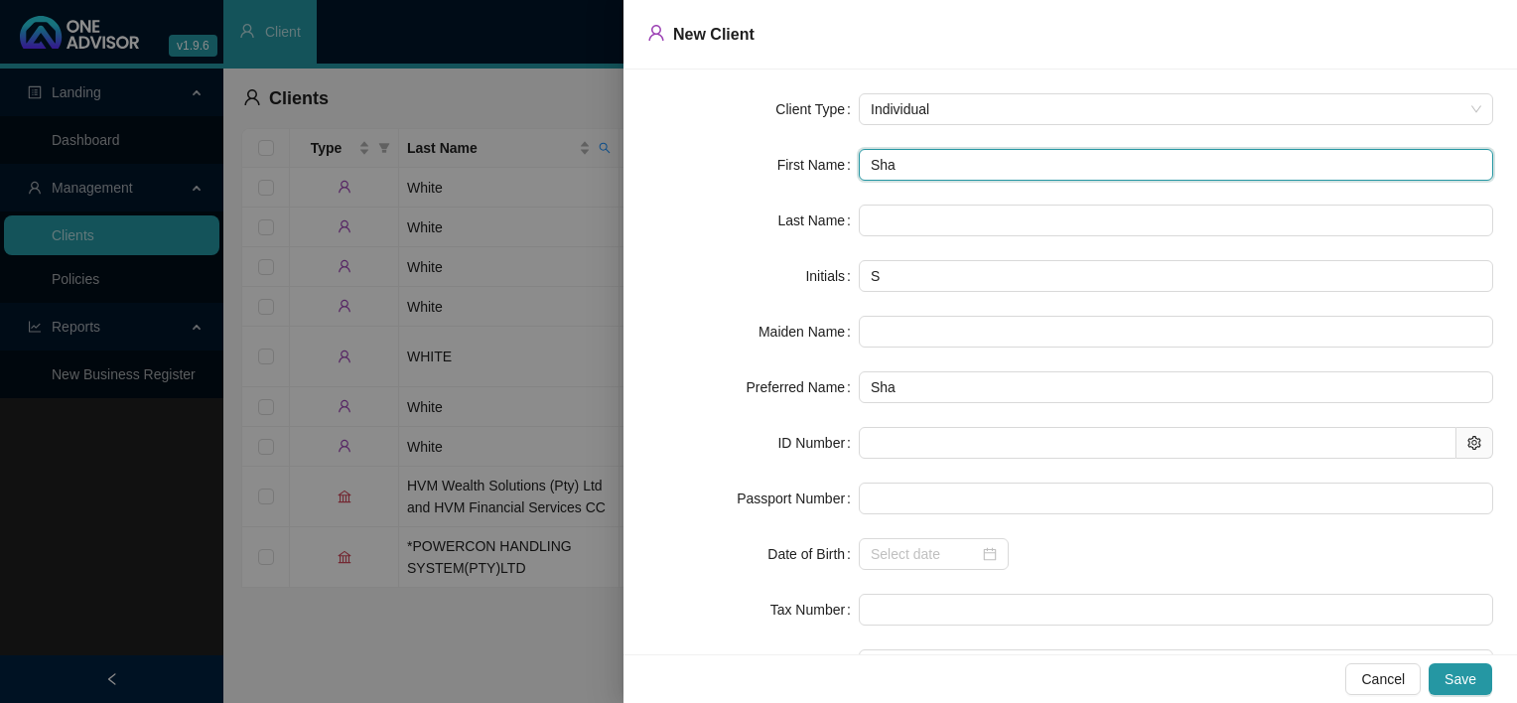
type input "Shan"
type input "Shant"
type input "[PERSON_NAME]"
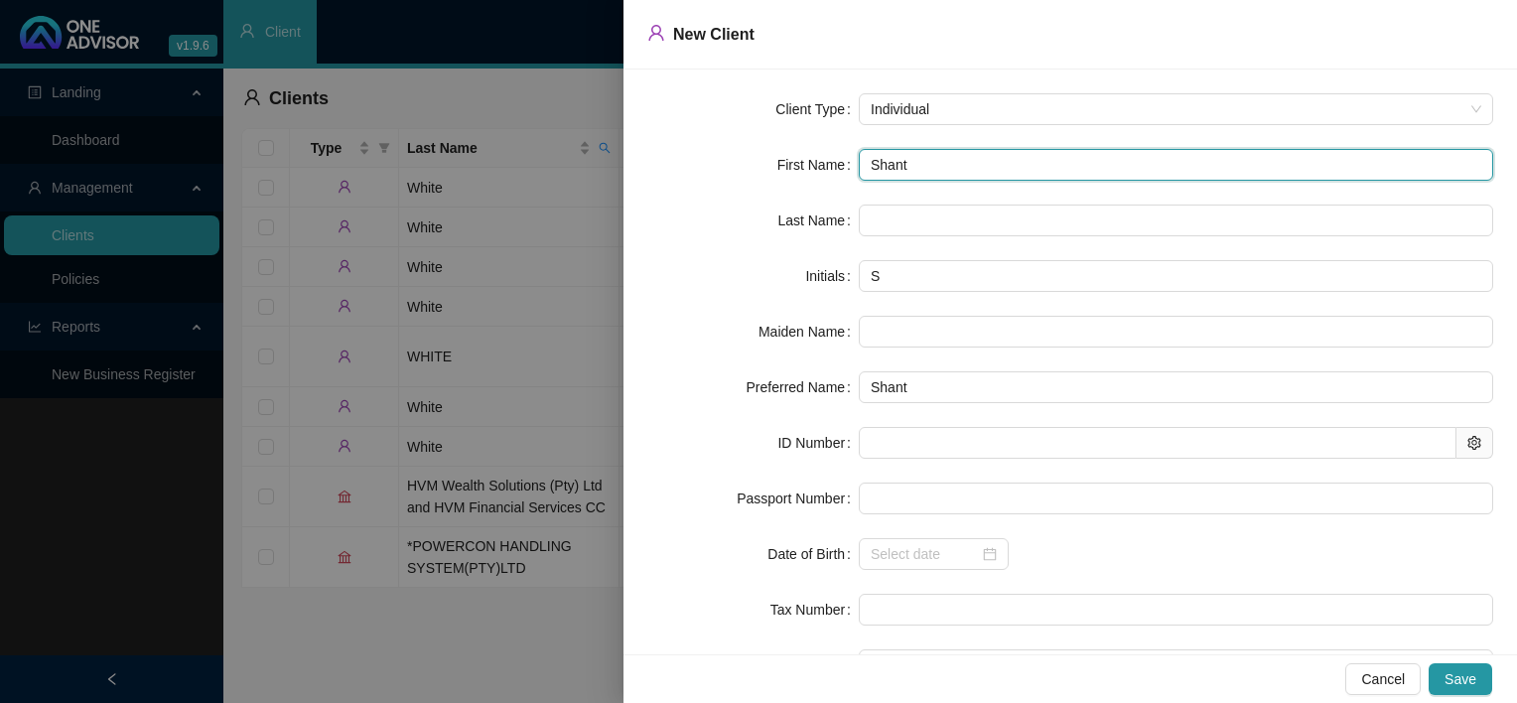
type input "[PERSON_NAME]"
type input "Shanthin"
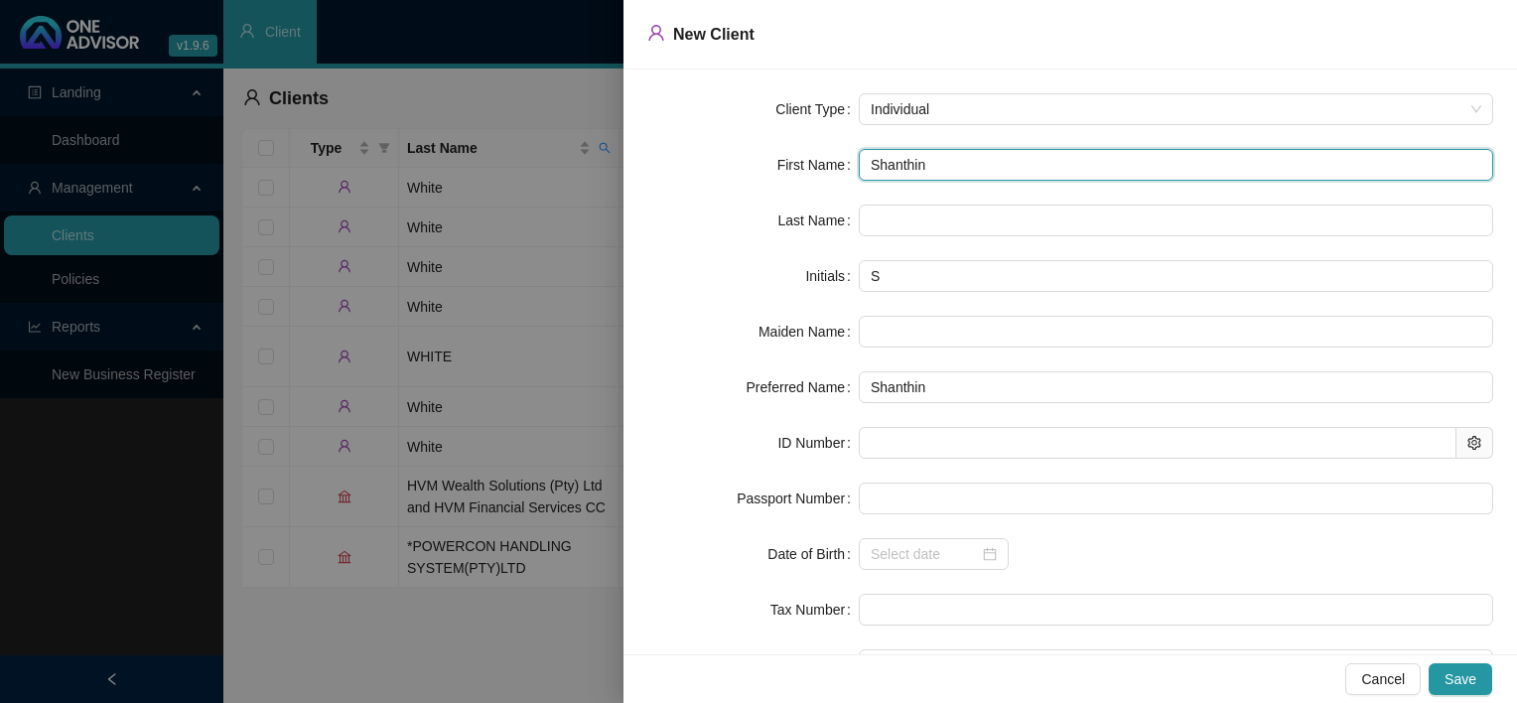
type input "[PERSON_NAME]"
type input "Shanthinie"
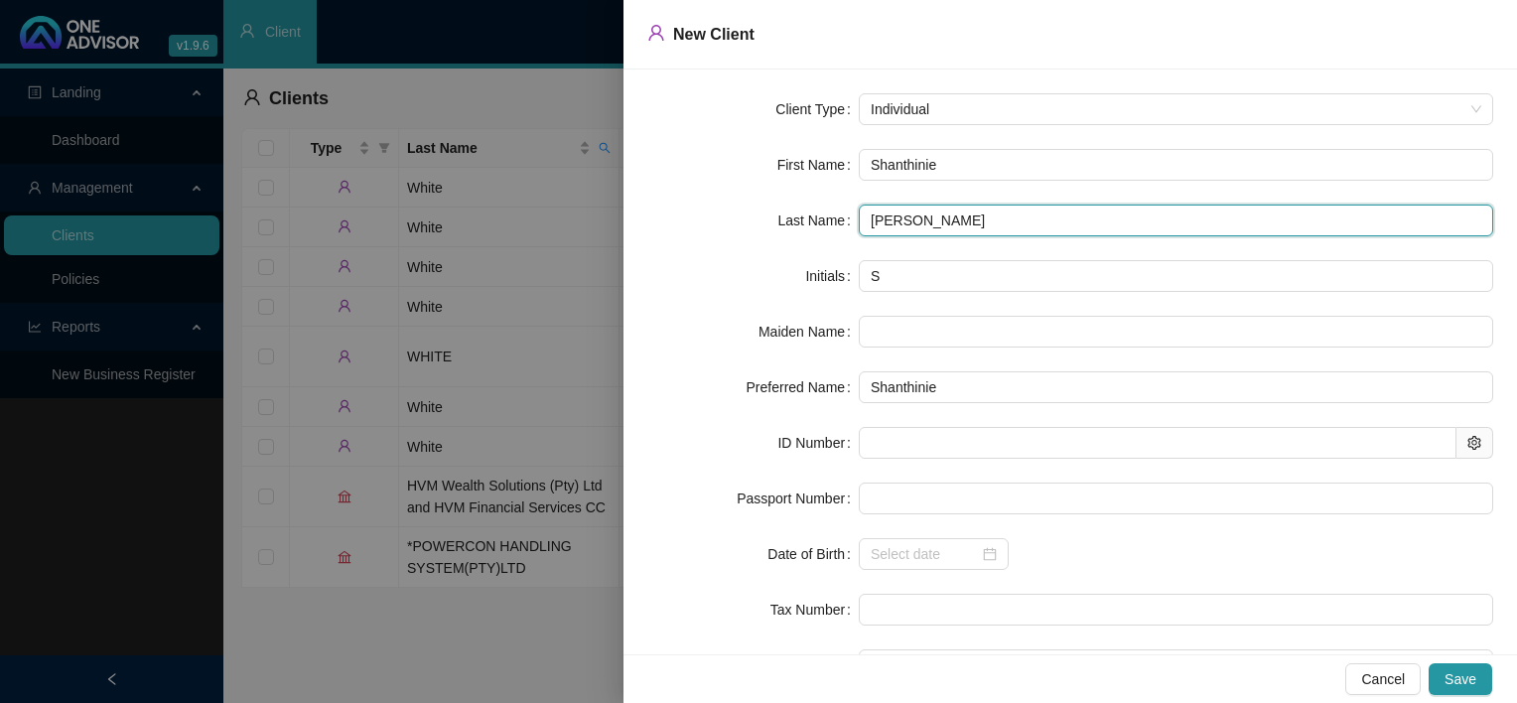
type input "[PERSON_NAME]"
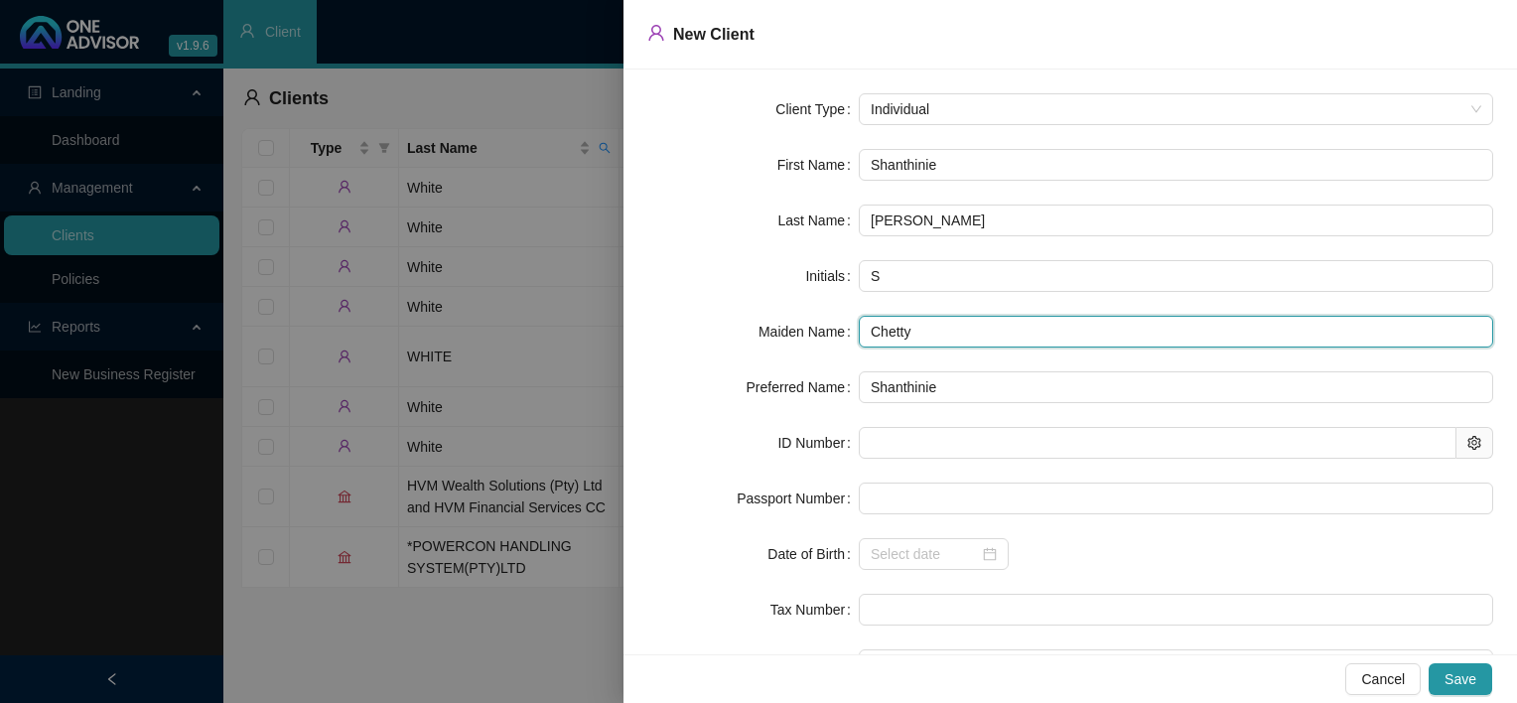
type input "Chetty"
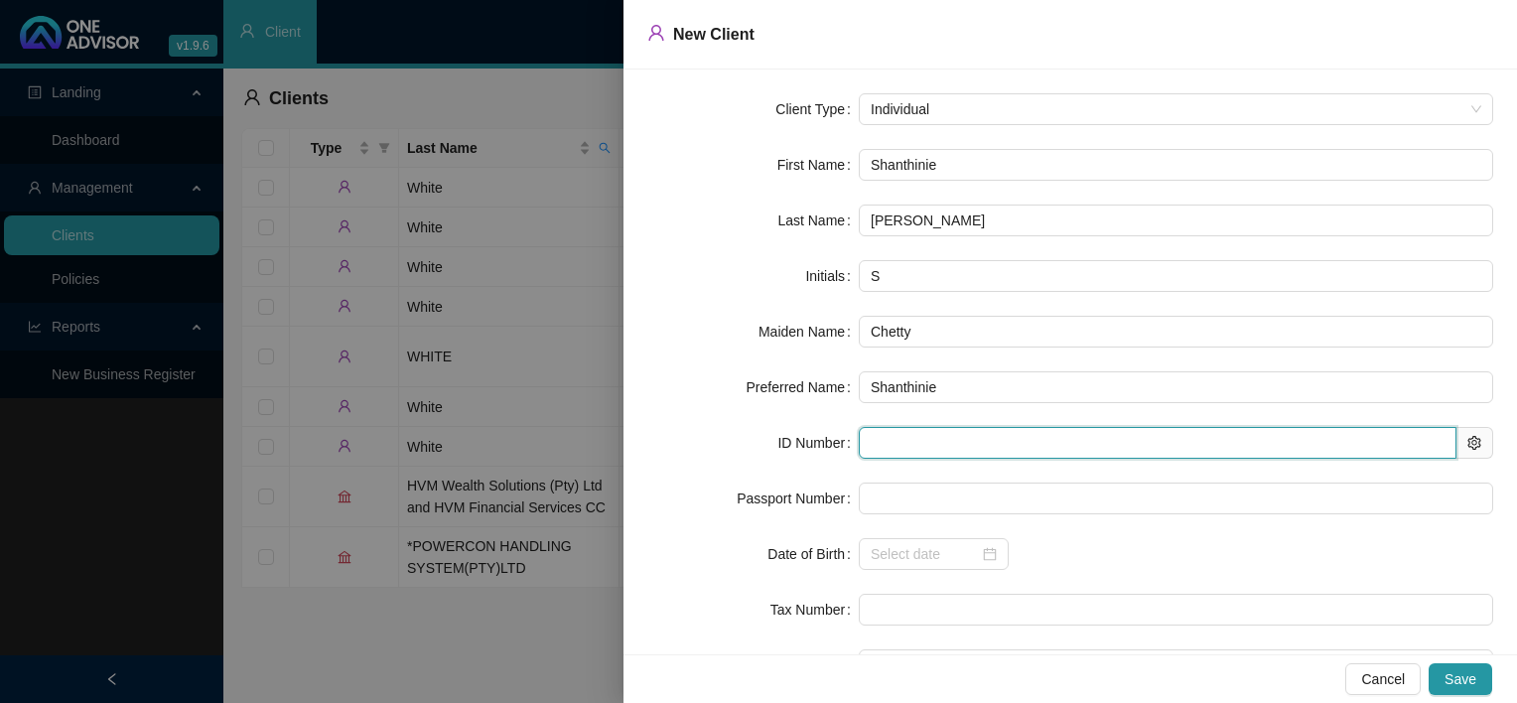
click at [909, 449] on input "text" at bounding box center [1158, 443] width 598 height 32
paste input "7808150155082"
type input "7808150155082"
type input "[DATE]"
type input "7808150155082"
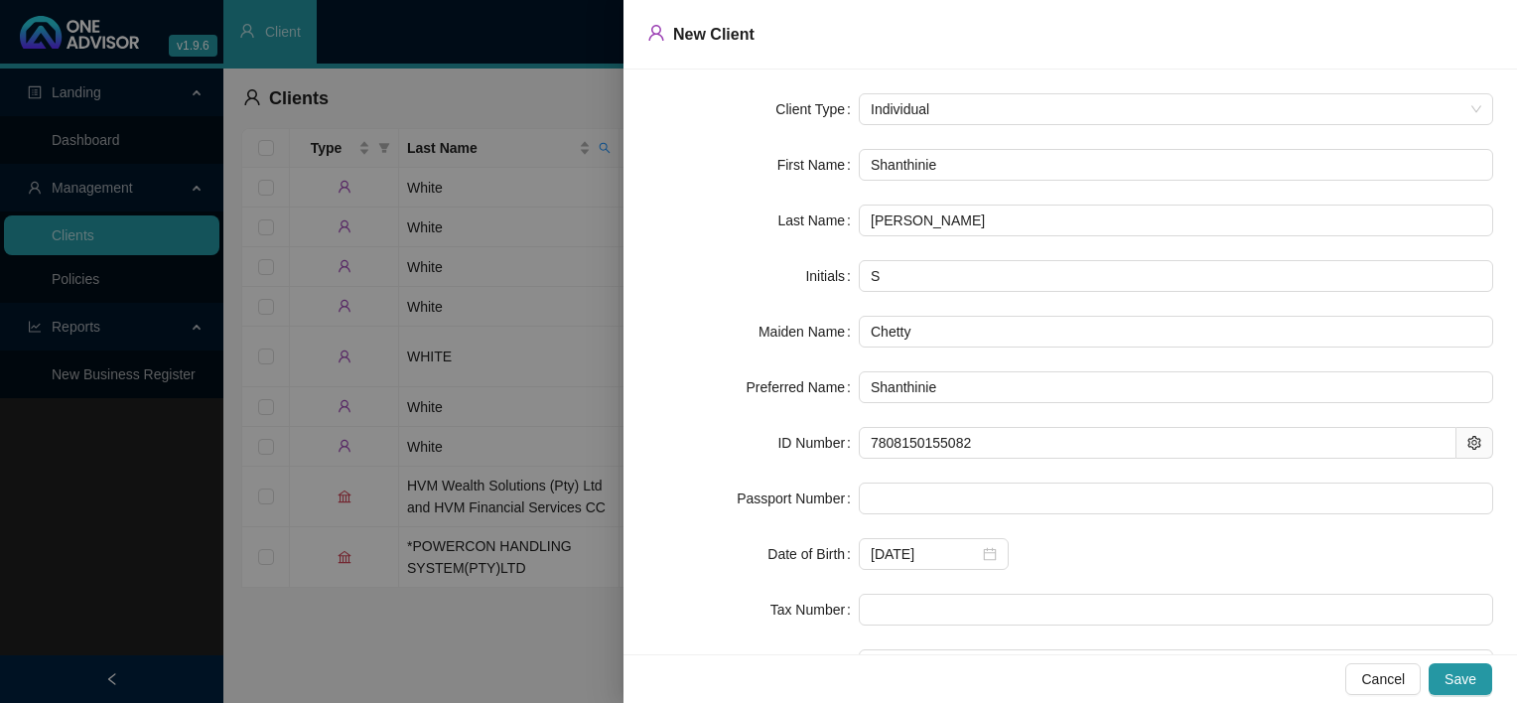
click at [783, 471] on form "Client Type Individual First Name [PERSON_NAME] Last Name [PERSON_NAME] Initial…" at bounding box center [1070, 414] width 846 height 643
click at [1238, 560] on div "[DATE]" at bounding box center [1176, 554] width 634 height 32
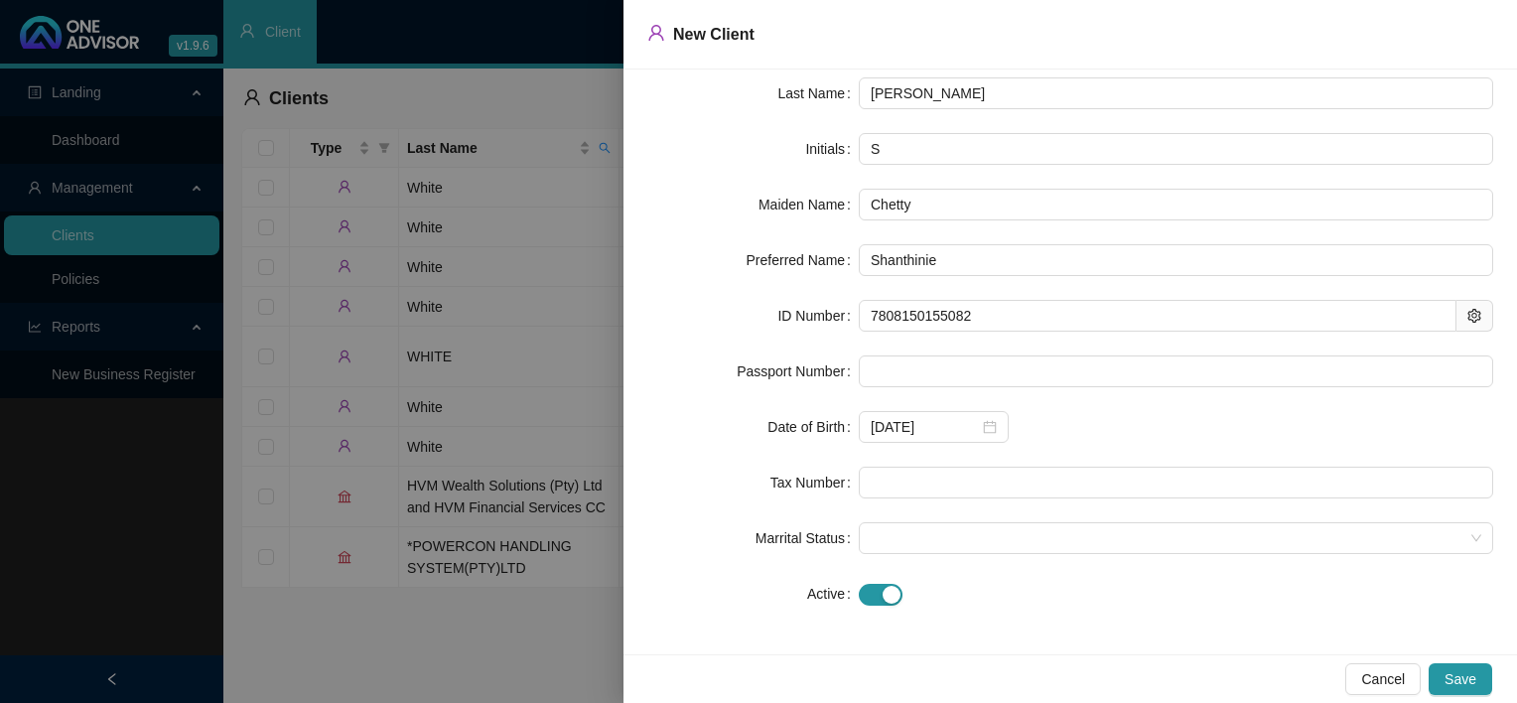
scroll to position [129, 0]
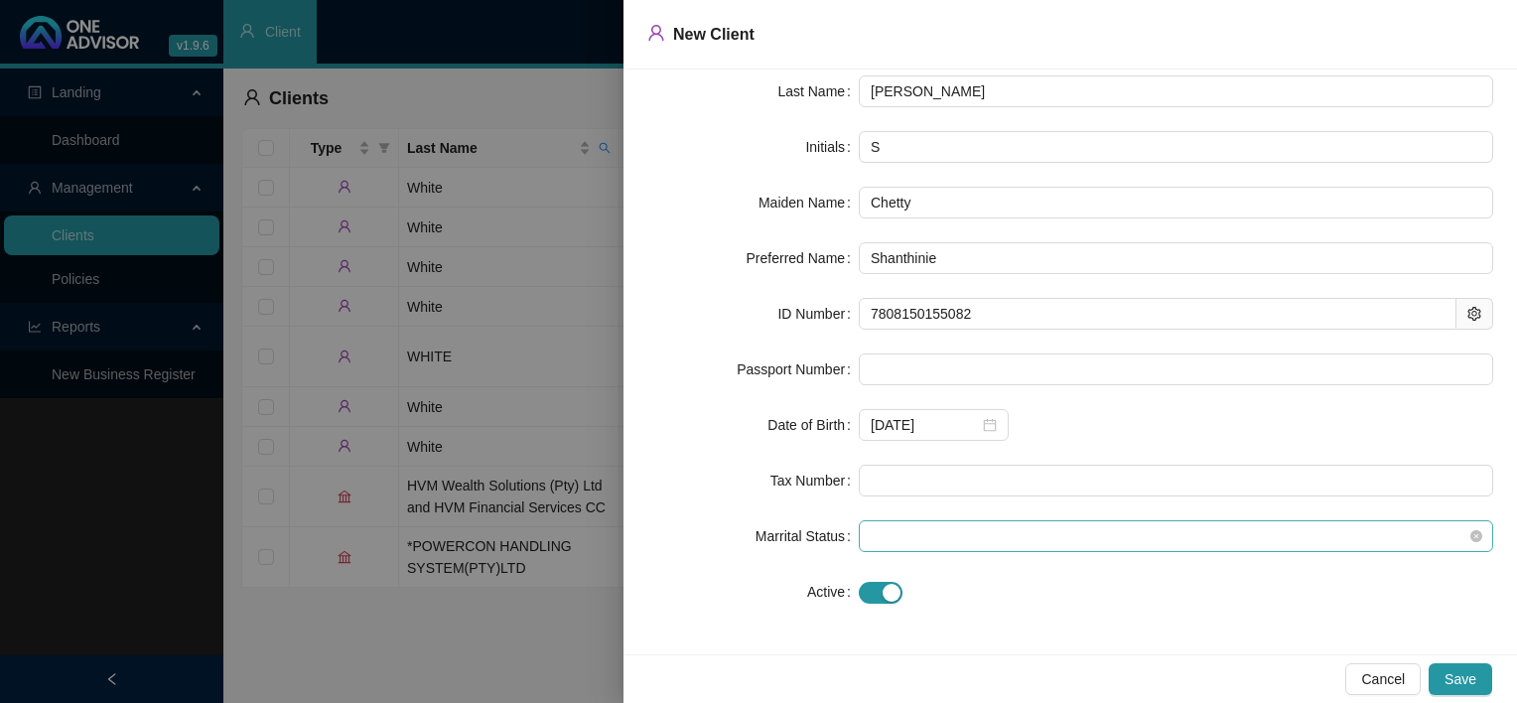
click at [871, 533] on span at bounding box center [1176, 536] width 611 height 30
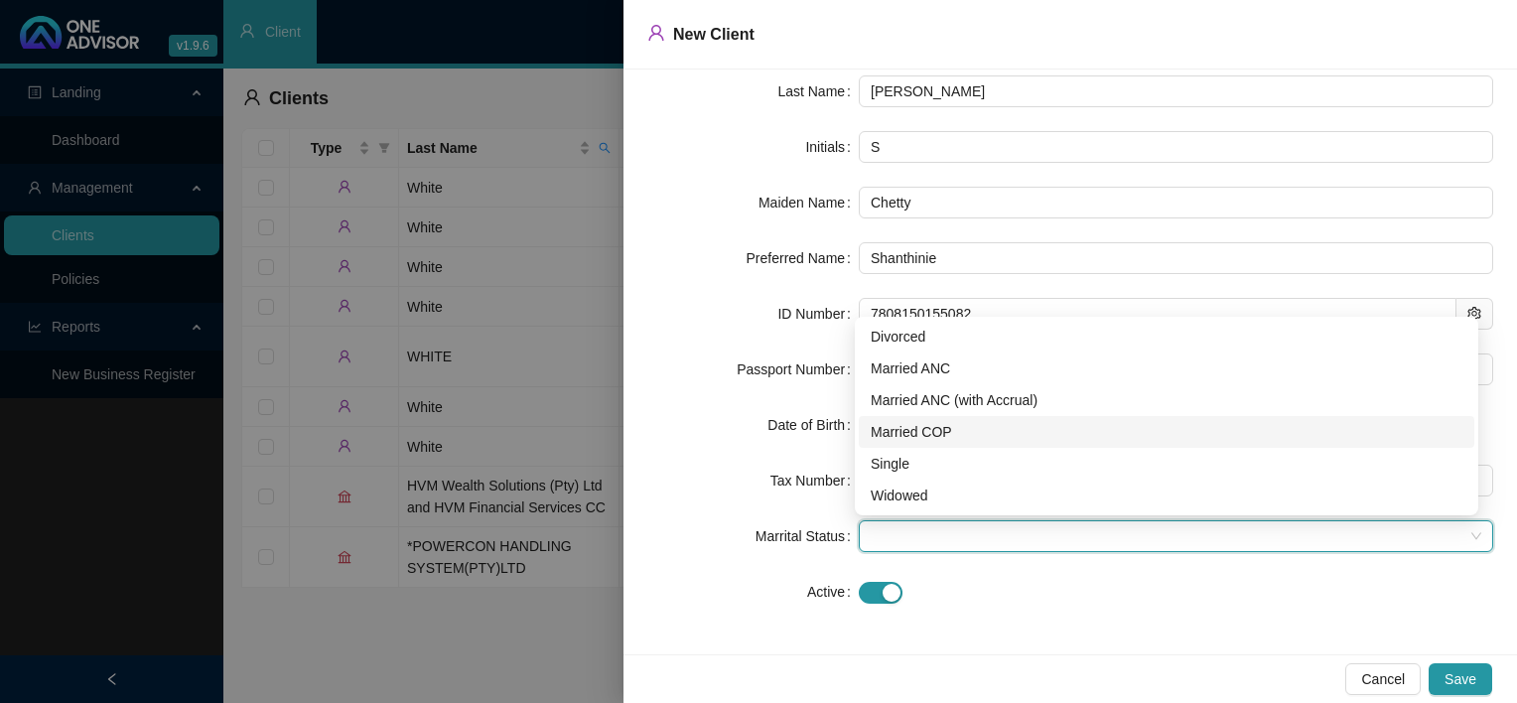
drag, startPoint x: 961, startPoint y: 433, endPoint x: 969, endPoint y: 456, distance: 24.2
click at [962, 433] on div "Married COP" at bounding box center [1167, 432] width 592 height 22
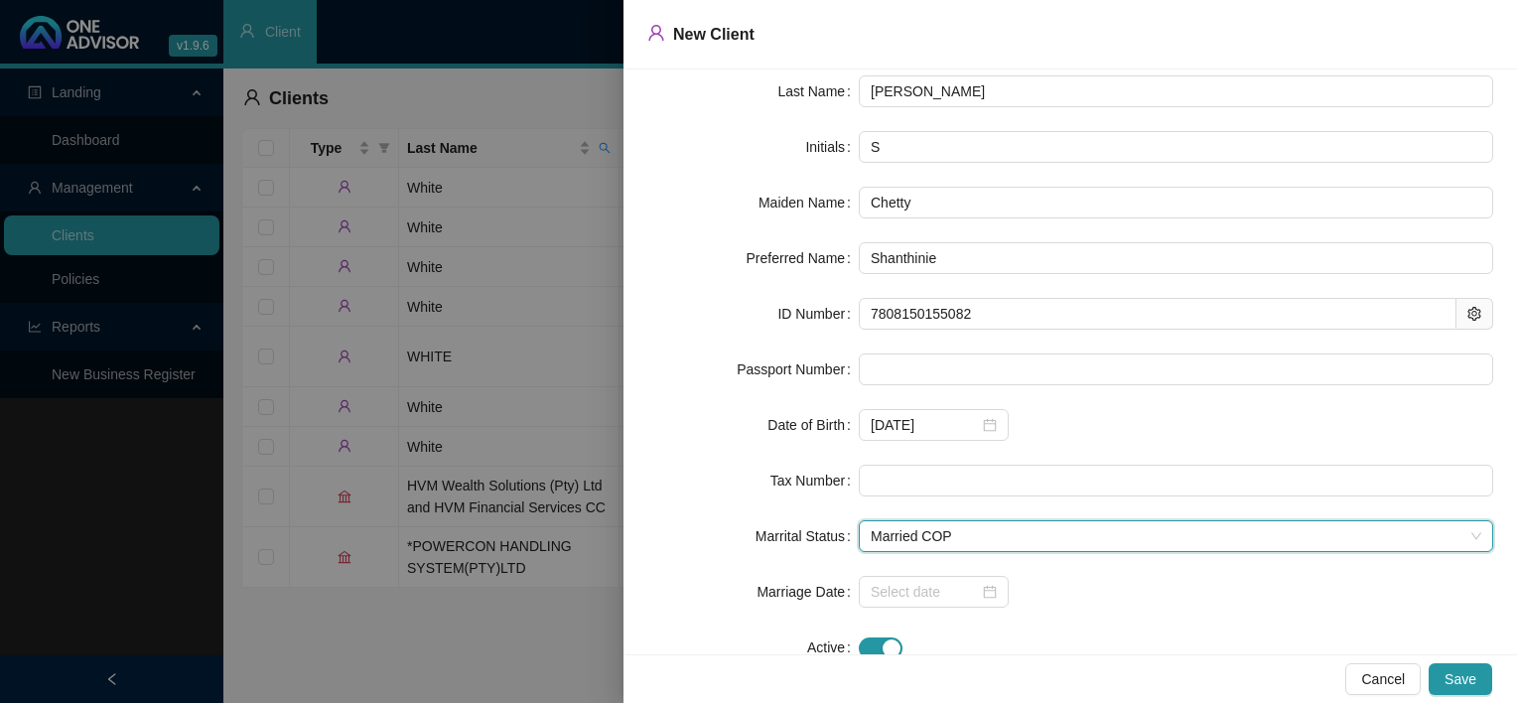
click at [1152, 631] on div at bounding box center [1176, 647] width 634 height 32
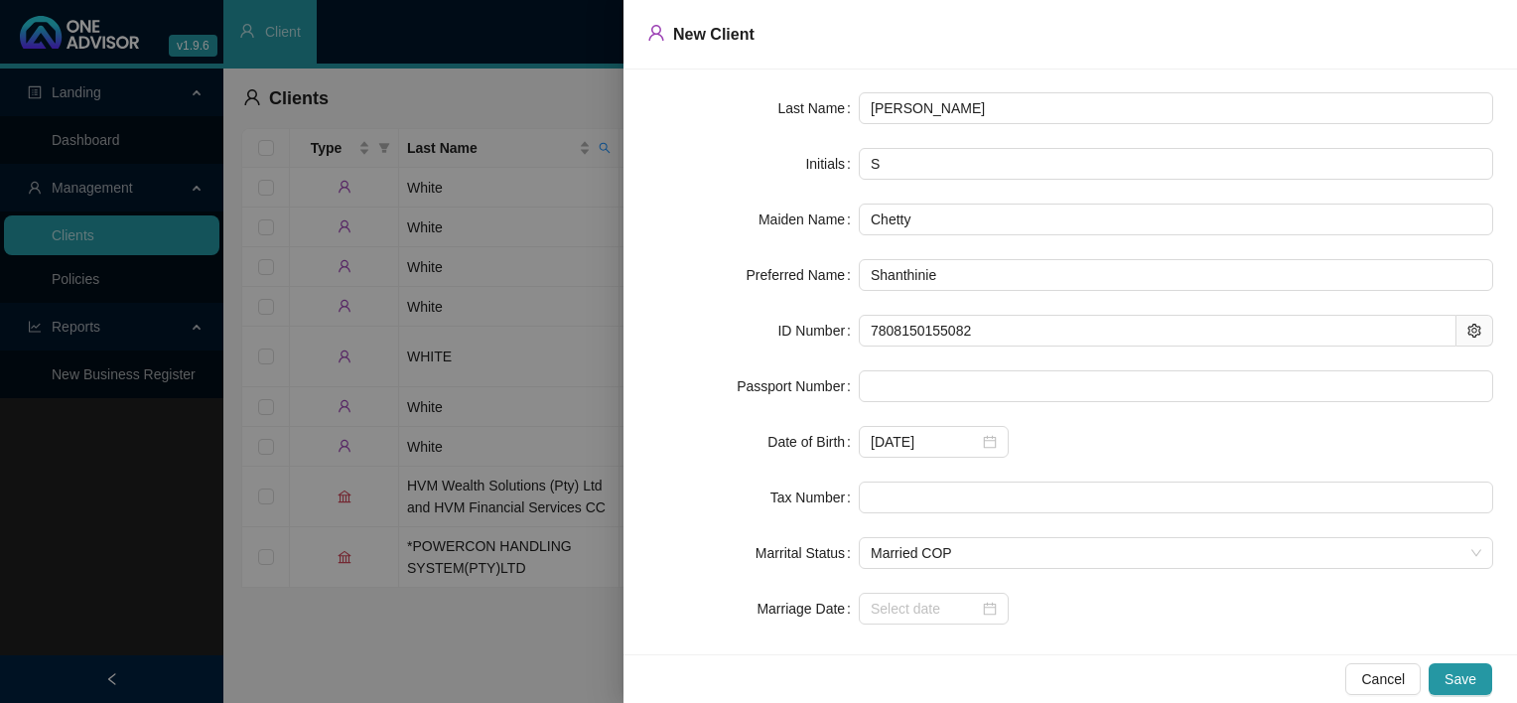
scroll to position [185, 0]
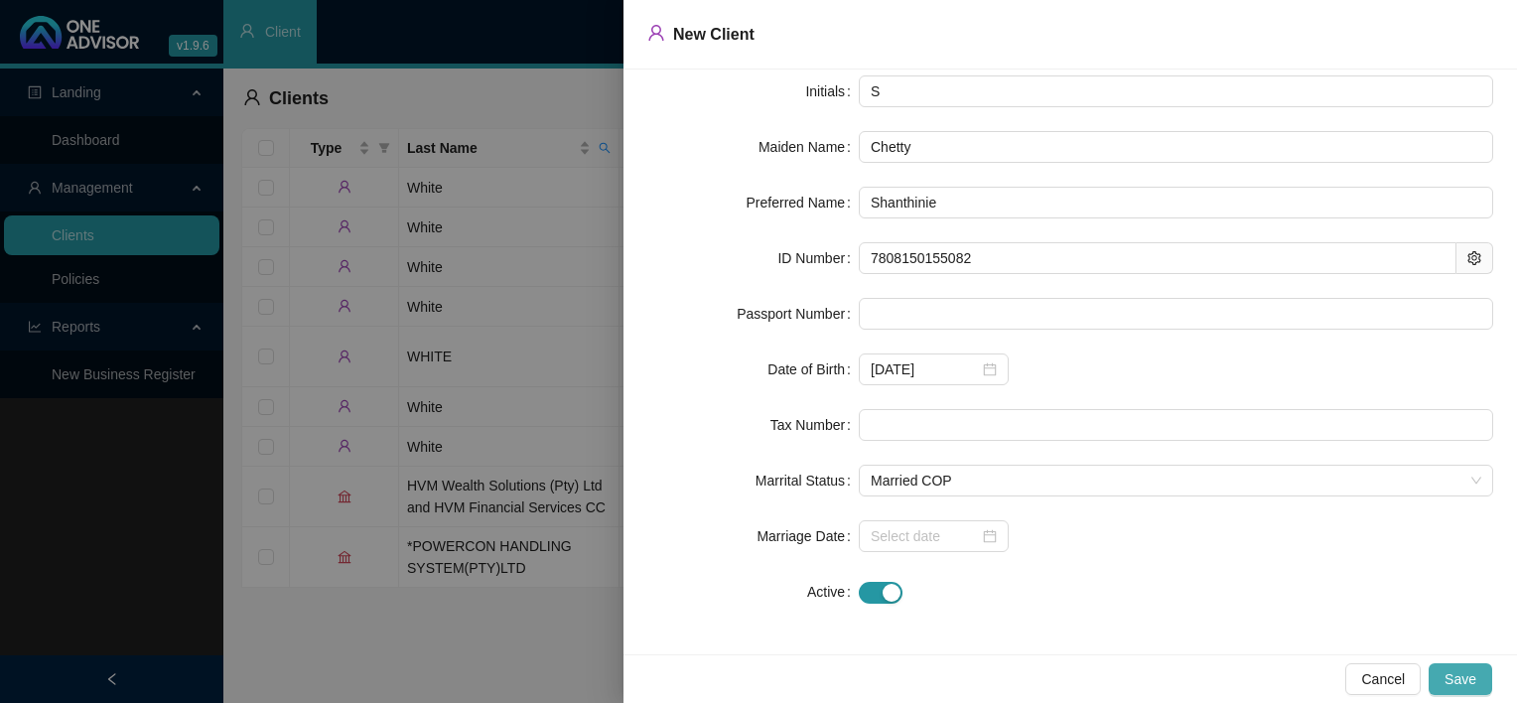
click at [1467, 675] on span "Save" at bounding box center [1460, 679] width 32 height 22
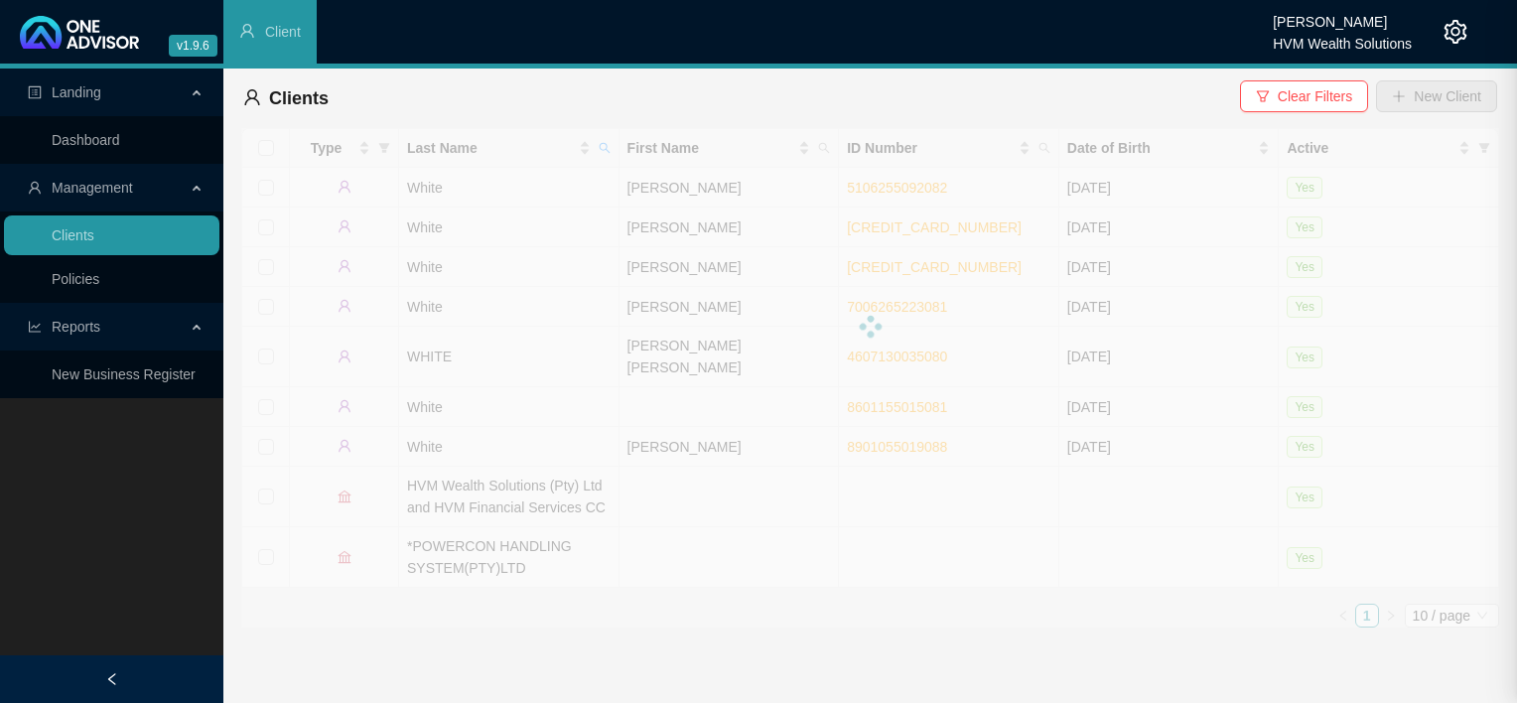
scroll to position [0, 0]
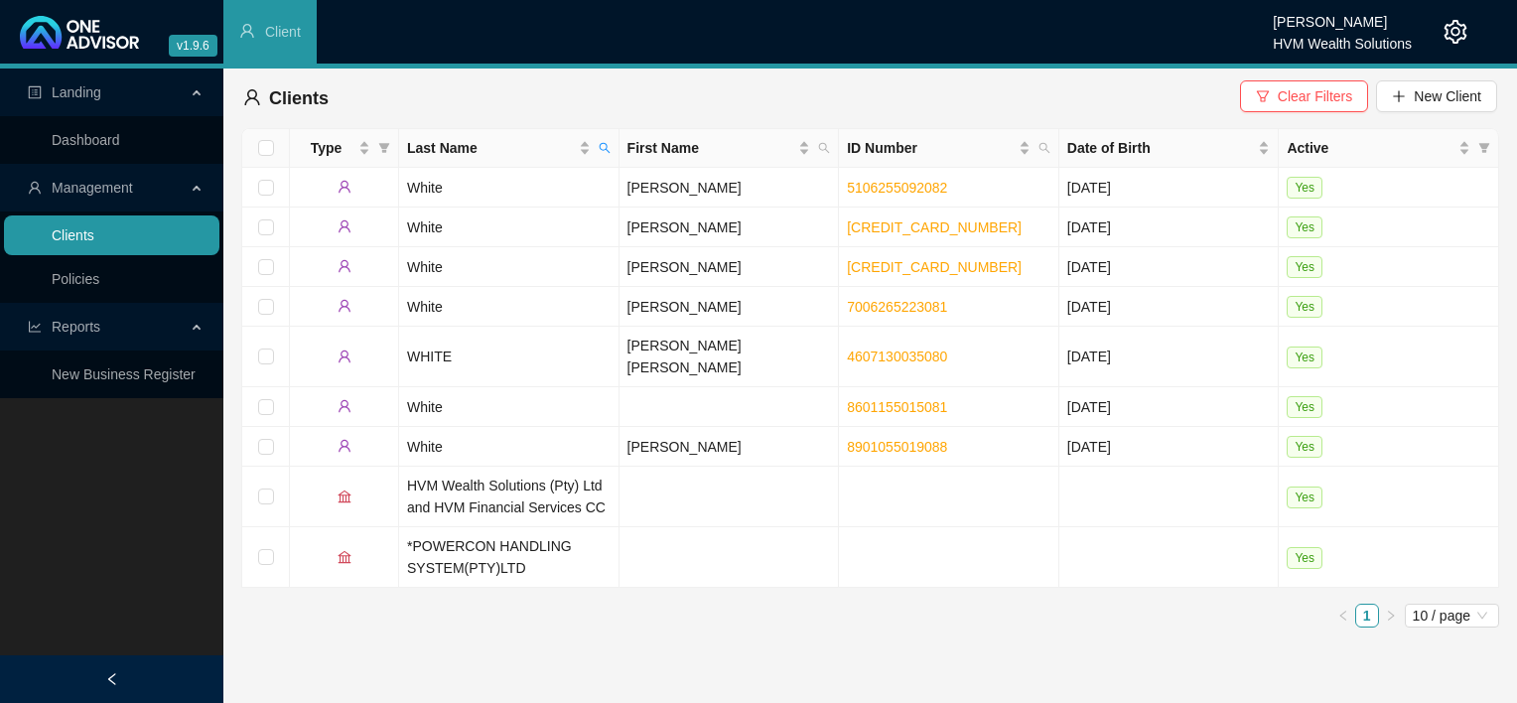
click at [94, 231] on link "Clients" at bounding box center [73, 235] width 43 height 16
click at [1322, 95] on span "Clear Filters" at bounding box center [1315, 96] width 74 height 22
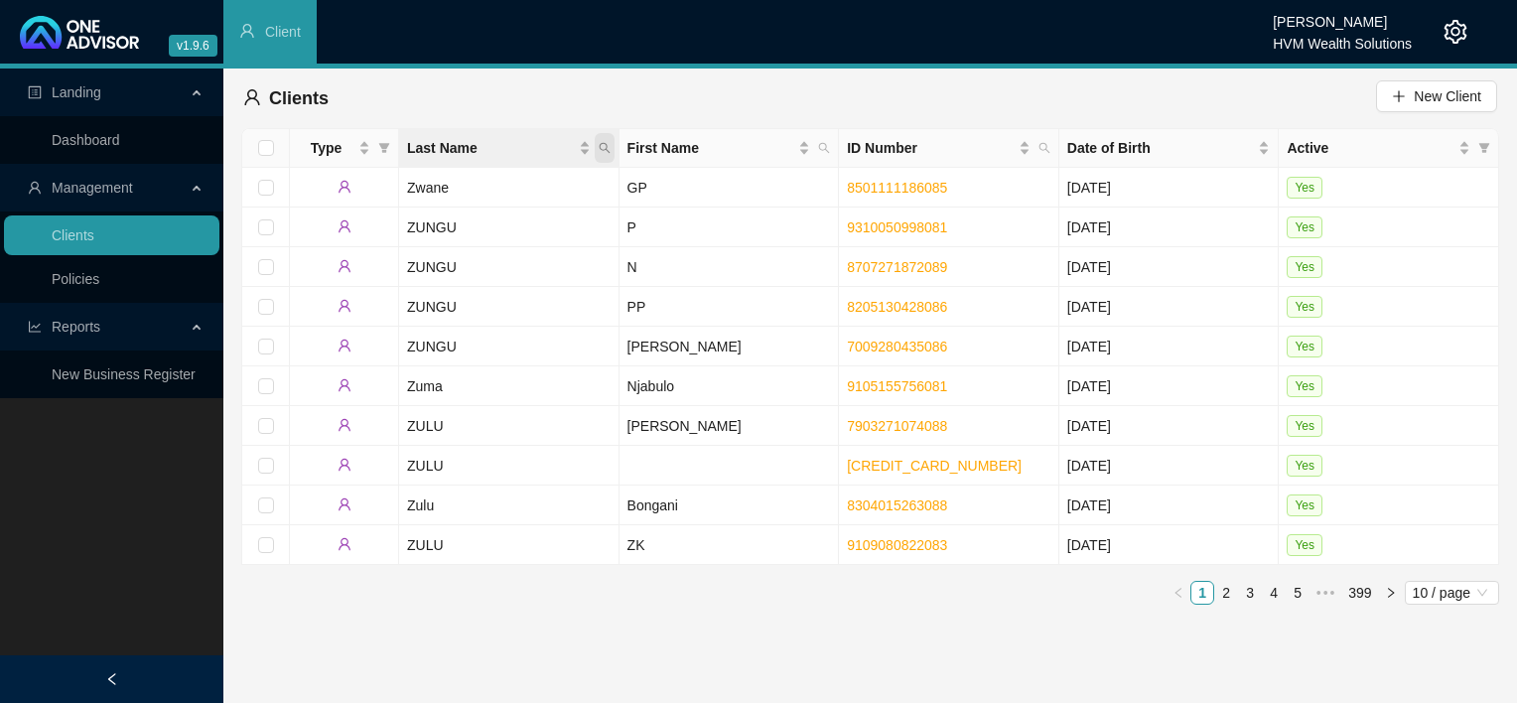
click at [604, 149] on icon "search" at bounding box center [604, 148] width 11 height 11
click at [564, 183] on input "text" at bounding box center [513, 191] width 187 height 32
type input "s"
type input "[PERSON_NAME]"
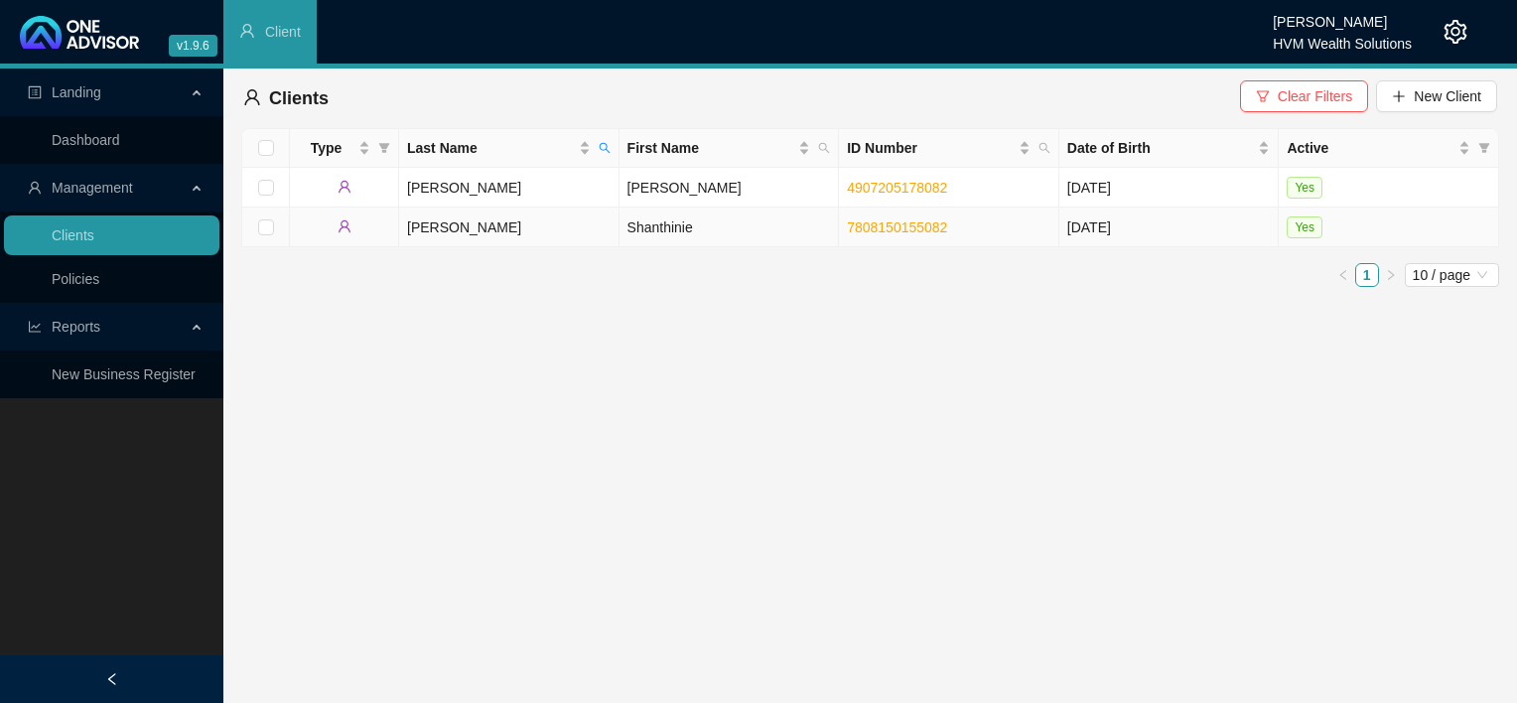
click at [503, 232] on td "[PERSON_NAME]" at bounding box center [509, 227] width 220 height 40
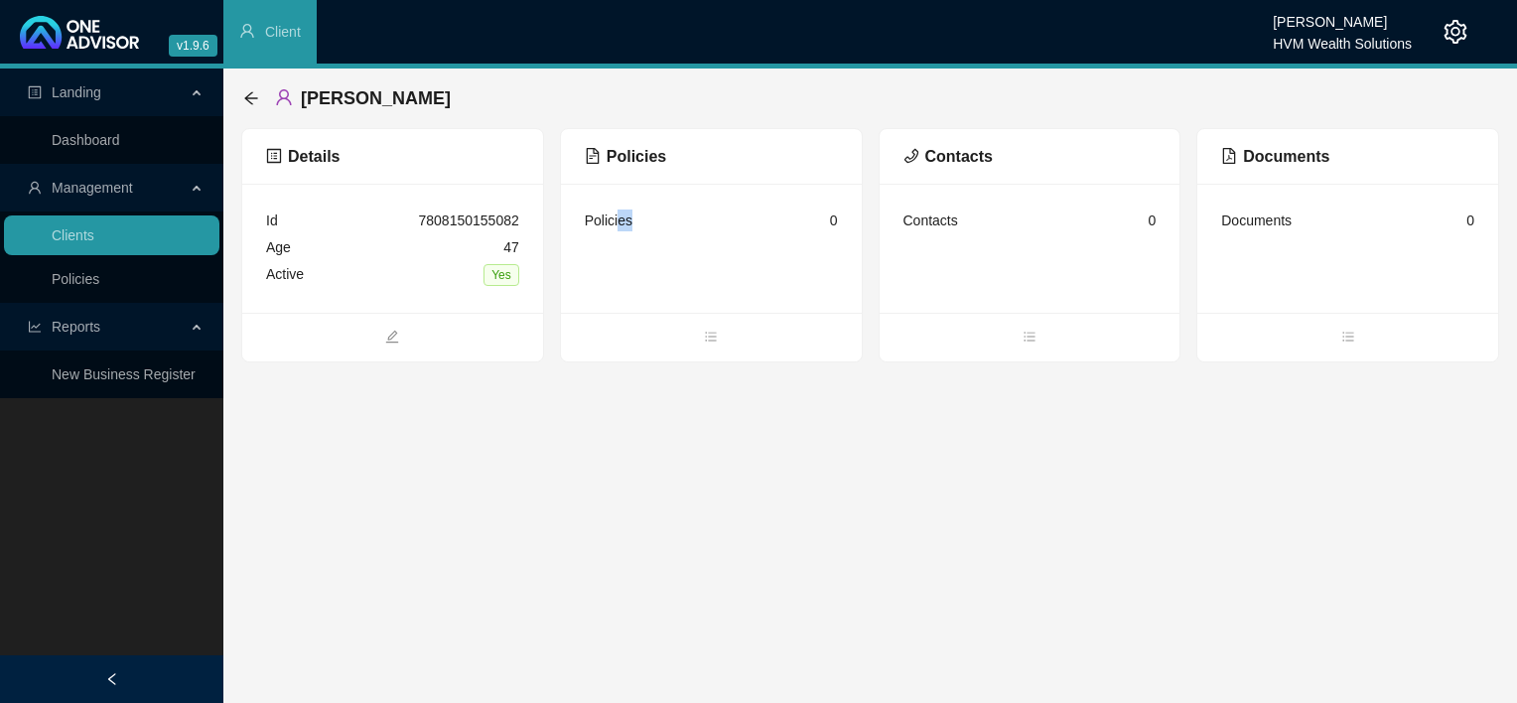
click at [617, 228] on div "Policies" at bounding box center [609, 220] width 48 height 22
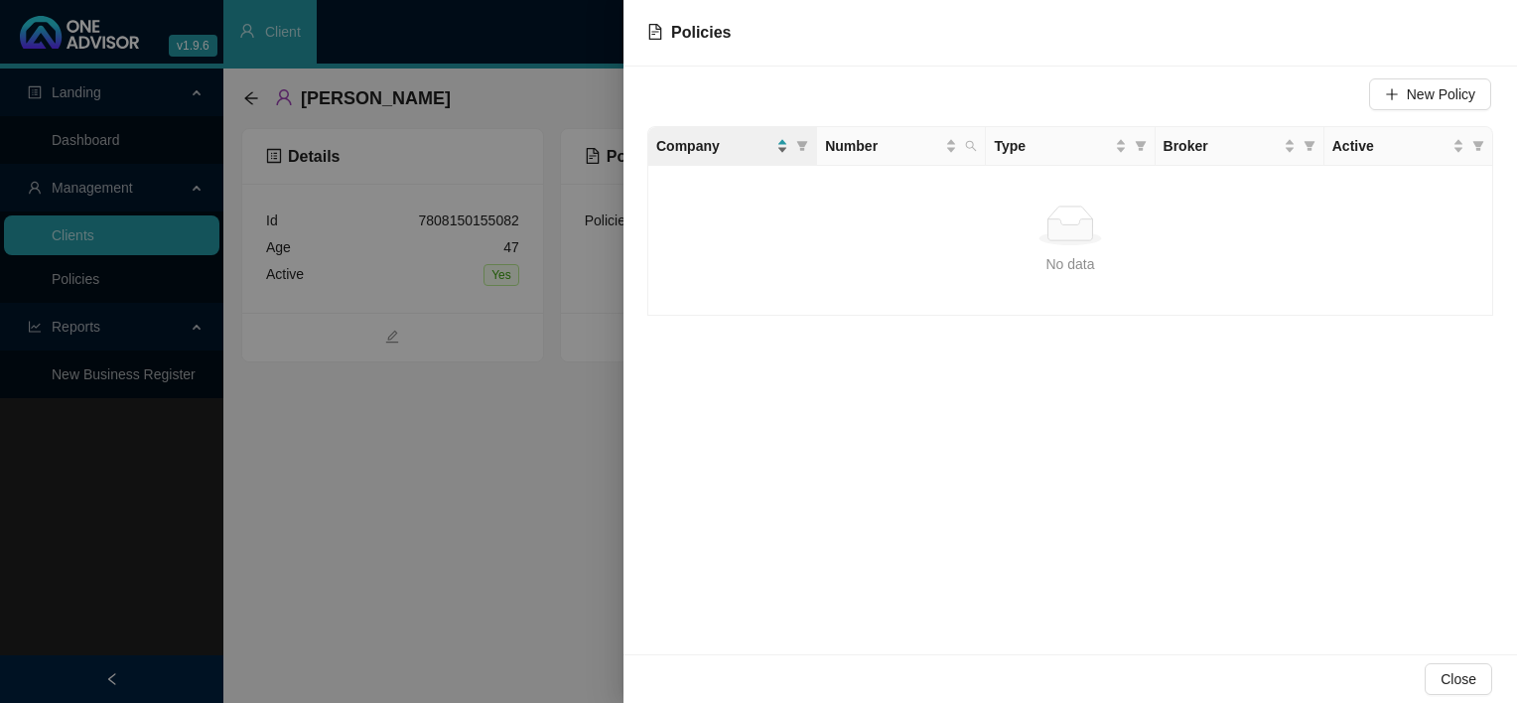
click at [782, 152] on div "Company" at bounding box center [722, 146] width 132 height 22
click at [803, 147] on icon "filter" at bounding box center [802, 146] width 12 height 12
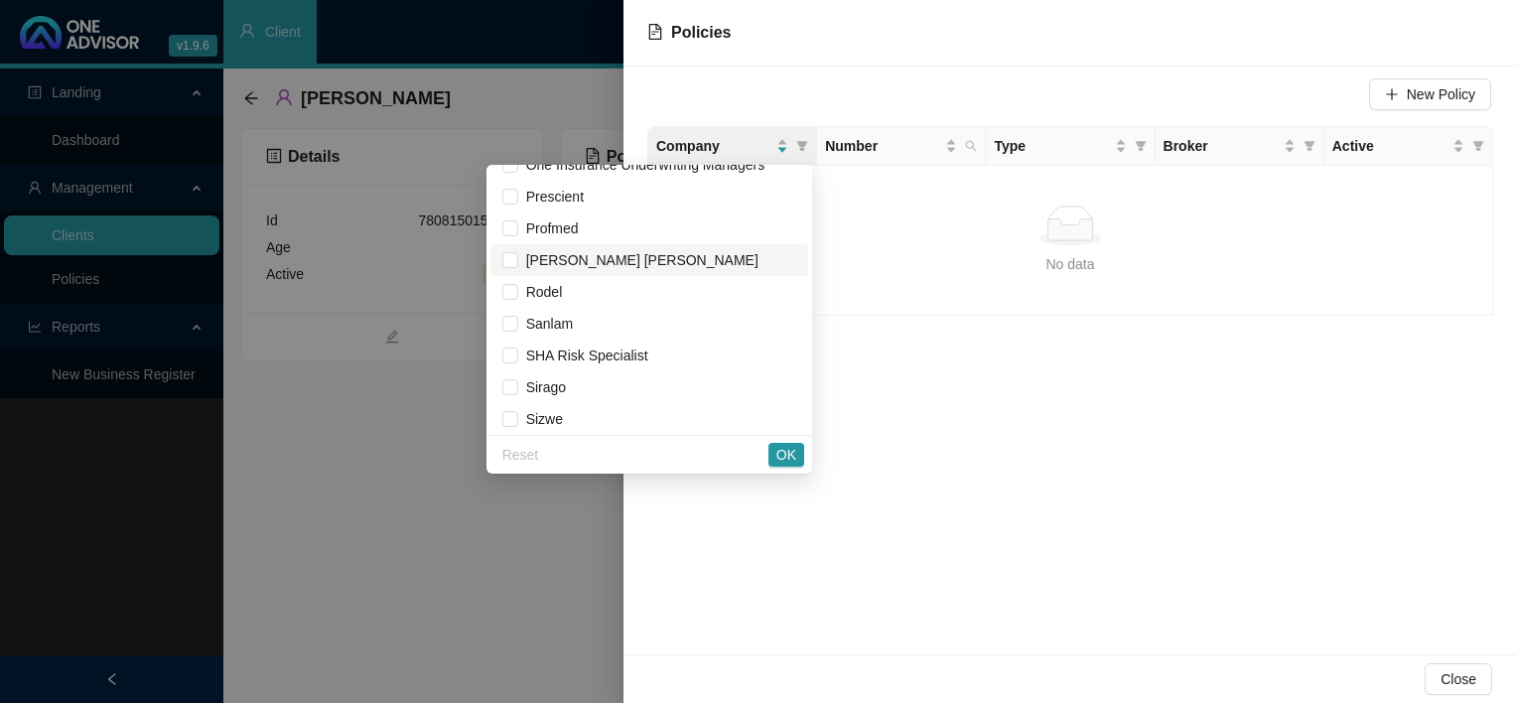
scroll to position [1390, 0]
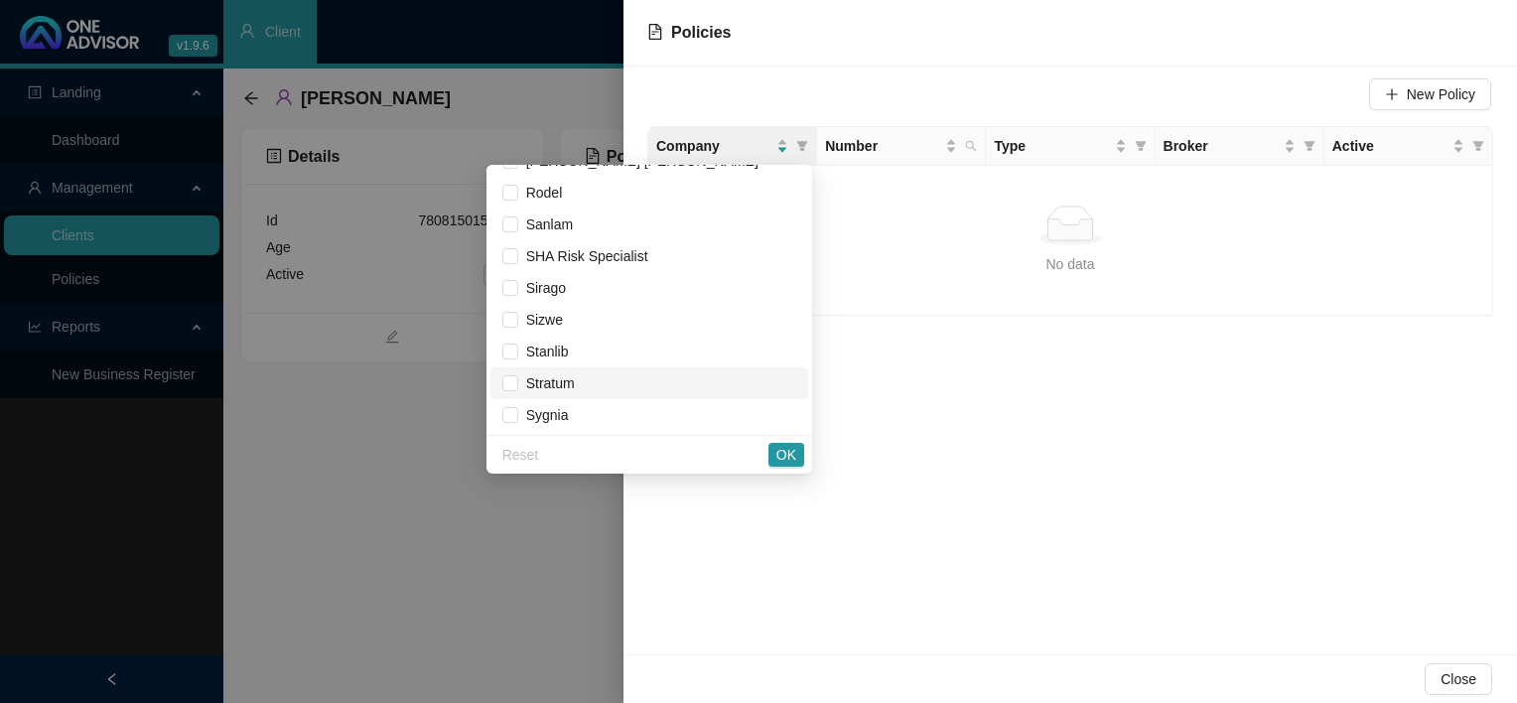
click at [536, 390] on span "Stratum" at bounding box center [546, 383] width 57 height 16
checkbox input "true"
click at [791, 456] on span "OK" at bounding box center [786, 455] width 20 height 22
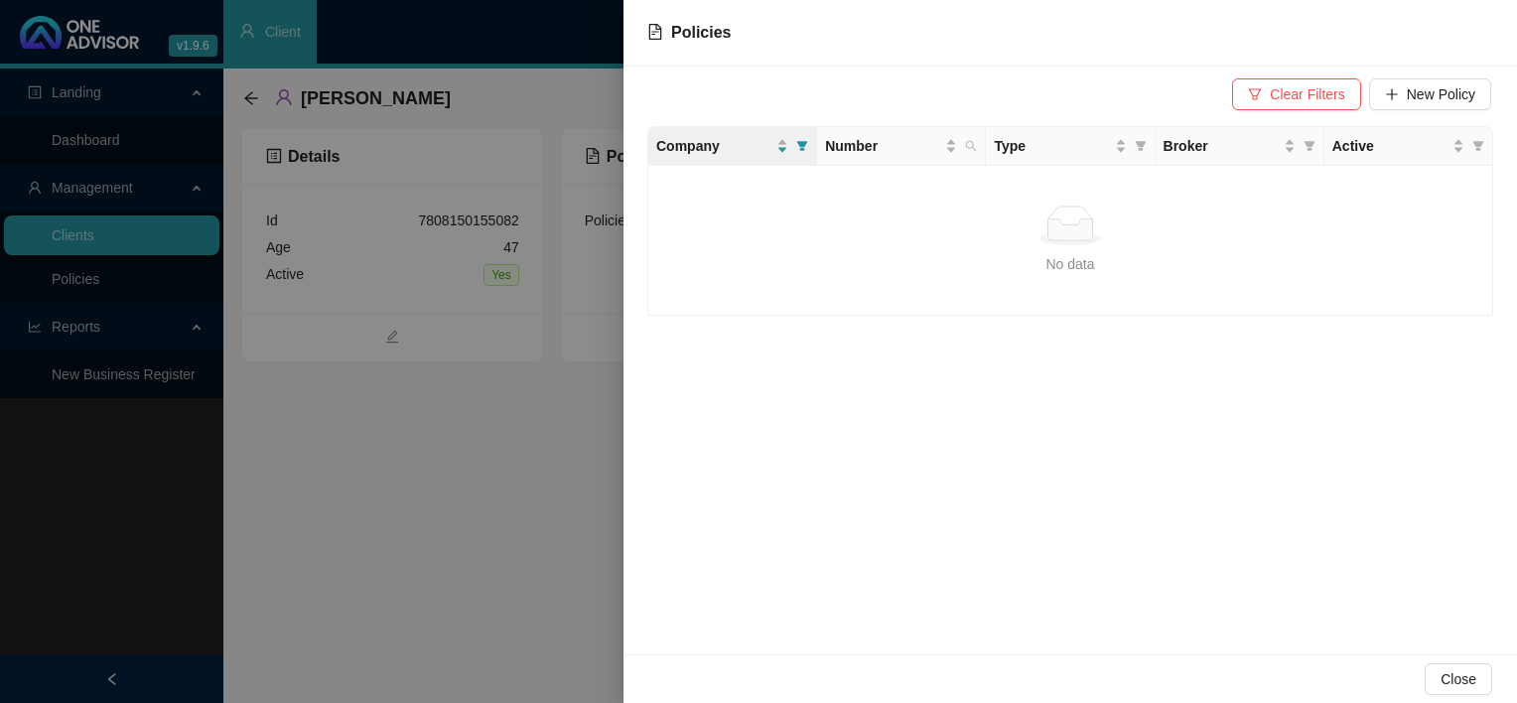
click at [833, 203] on td "No data No data" at bounding box center [1070, 241] width 845 height 150
click at [1467, 91] on span "New Policy" at bounding box center [1441, 94] width 69 height 22
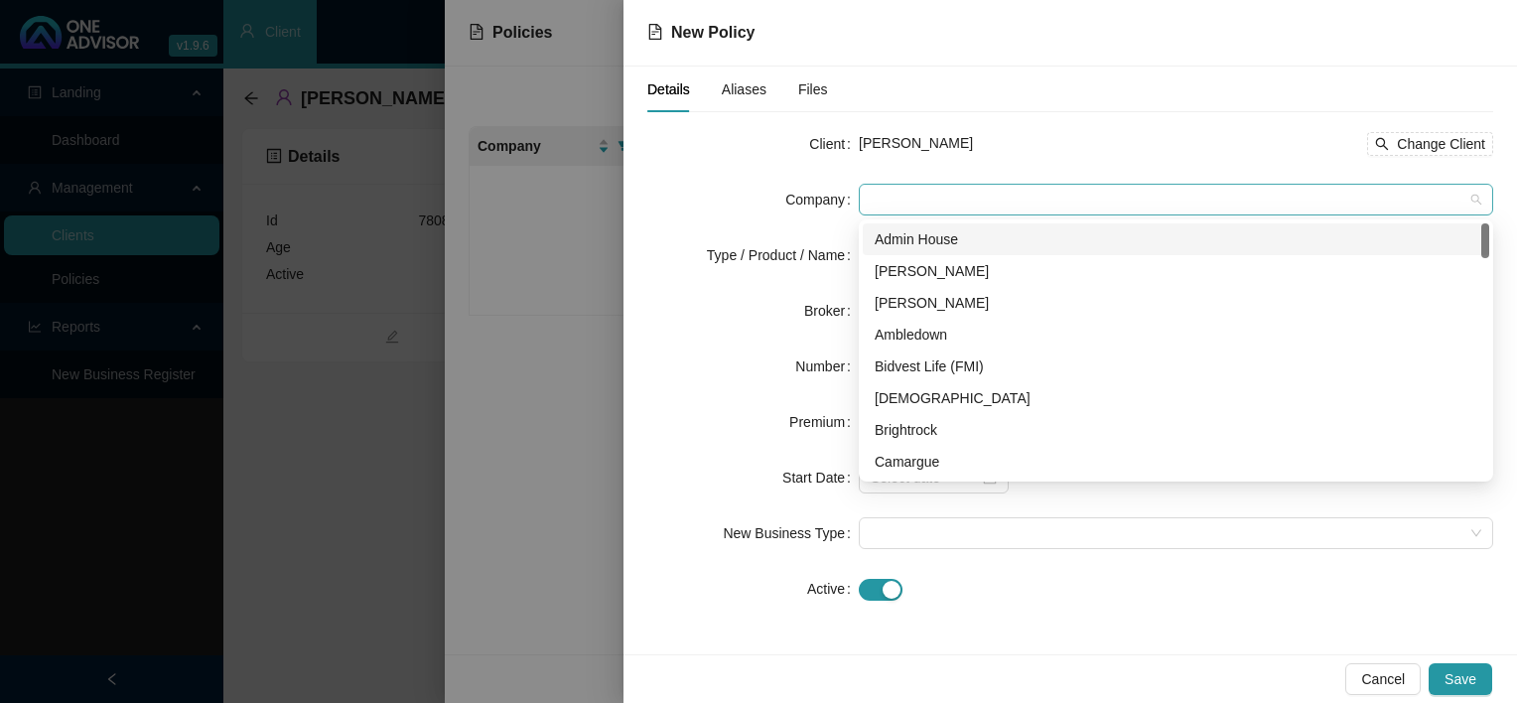
click at [1005, 206] on span at bounding box center [1176, 200] width 611 height 30
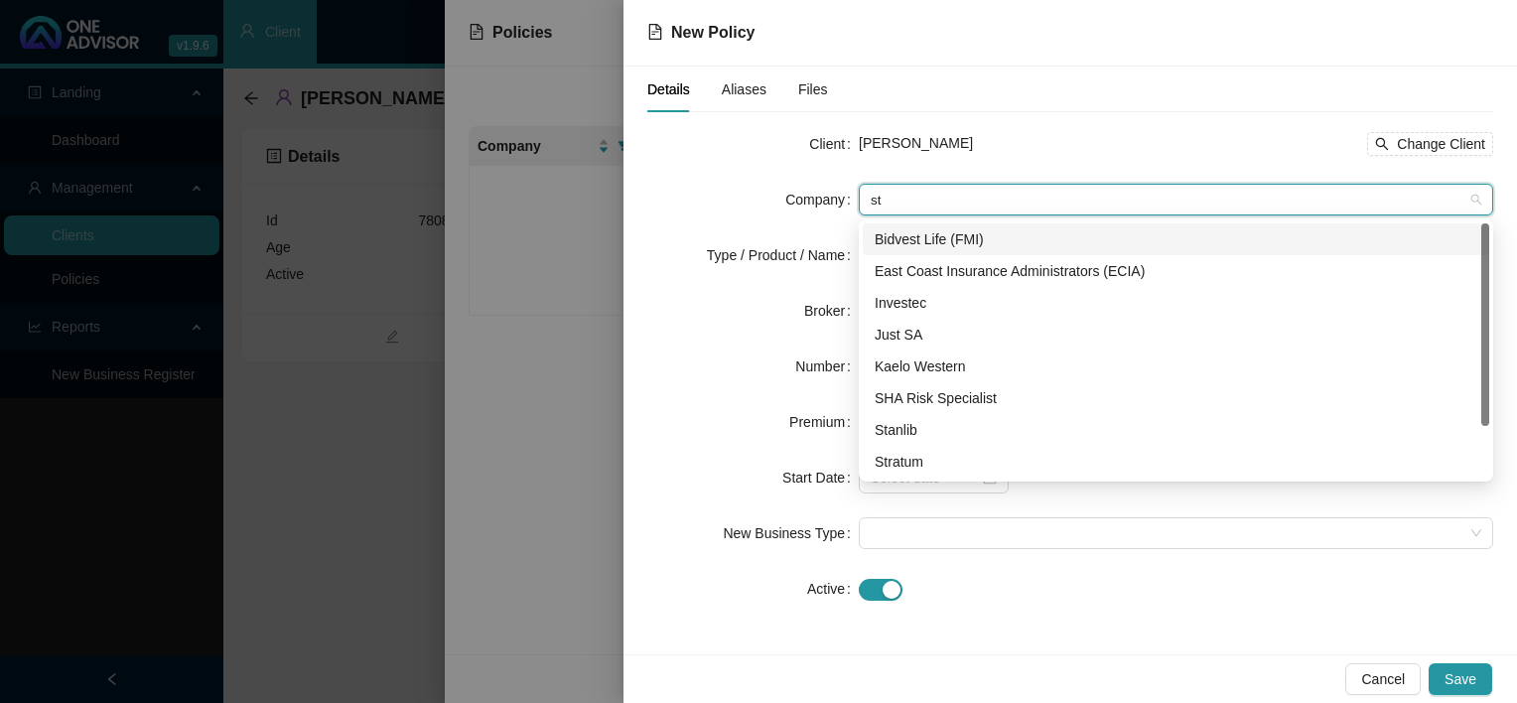
type input "str"
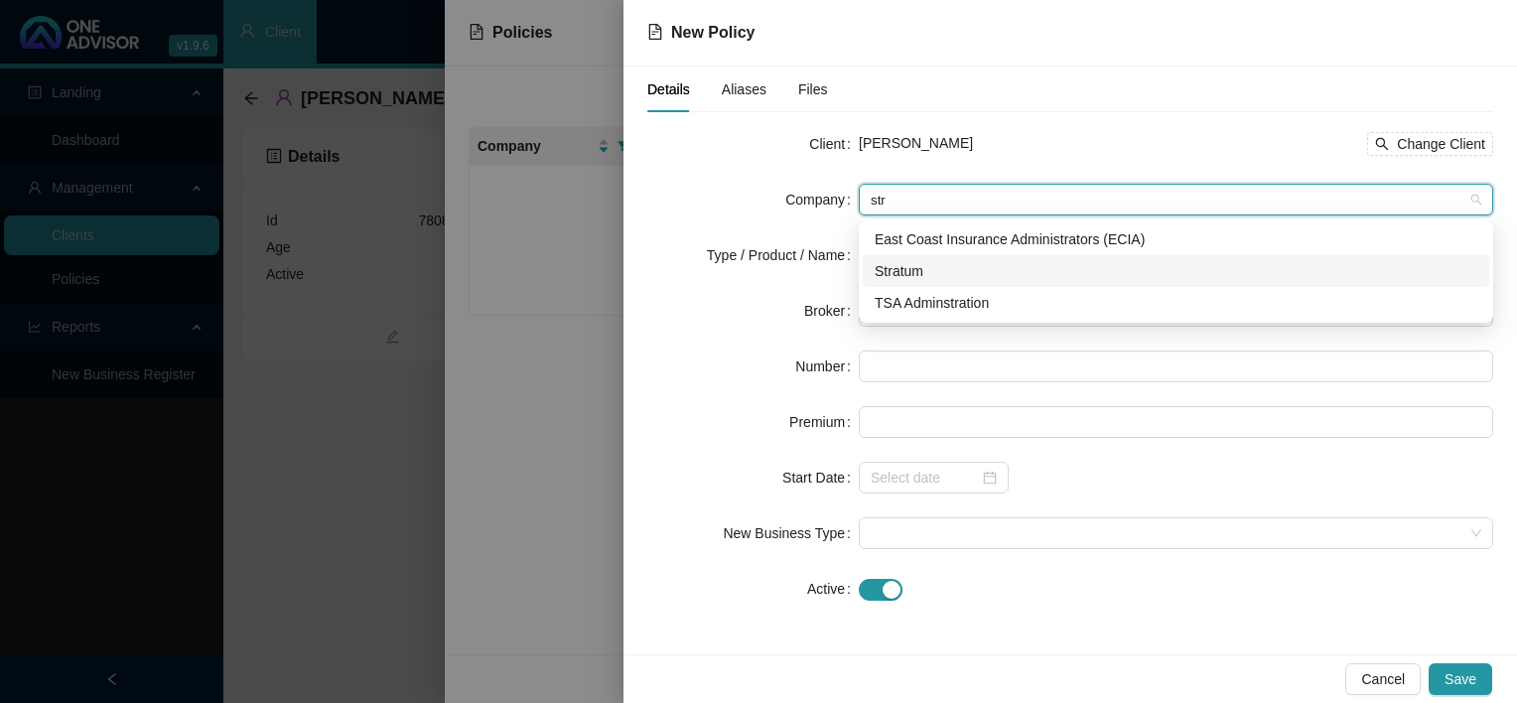
click at [948, 271] on div "Stratum" at bounding box center [1176, 271] width 603 height 22
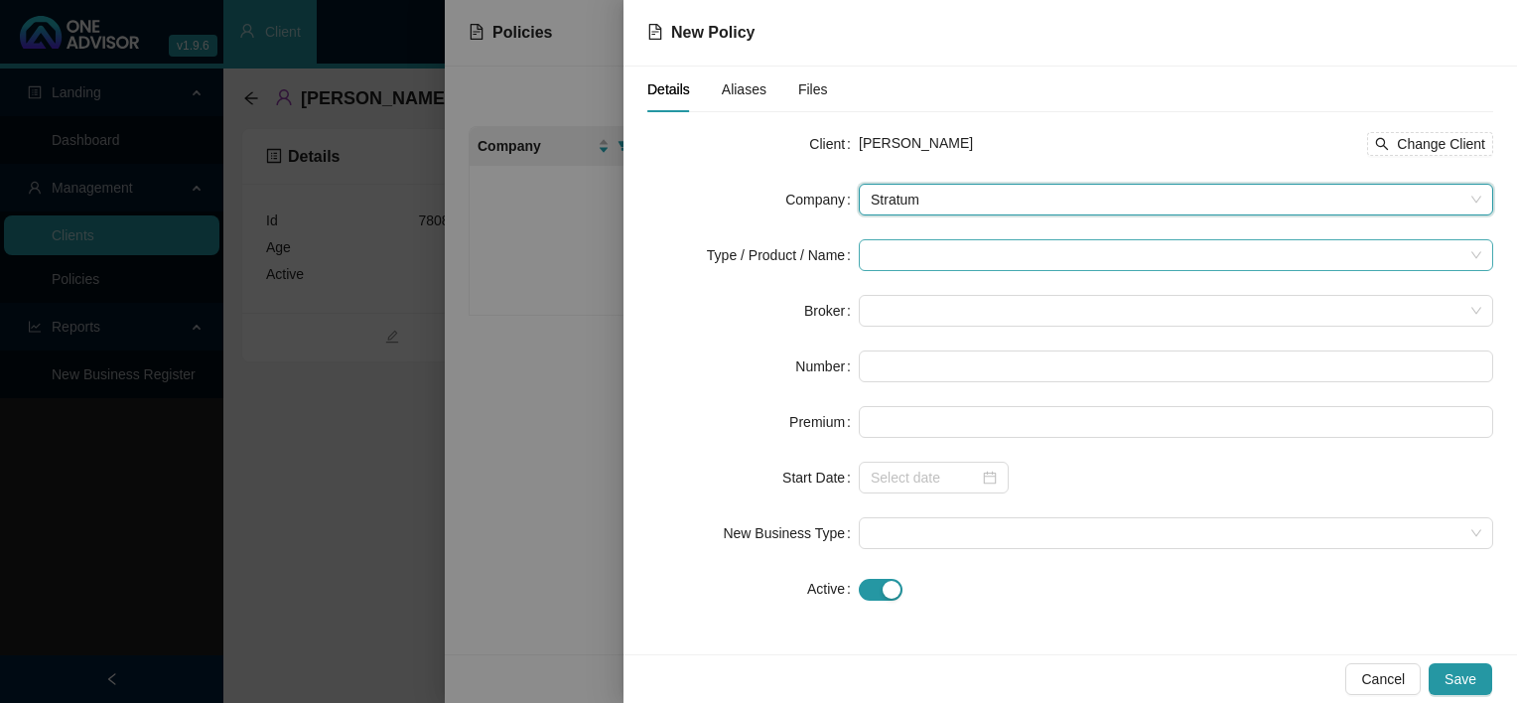
click at [945, 254] on input "search" at bounding box center [1167, 255] width 593 height 30
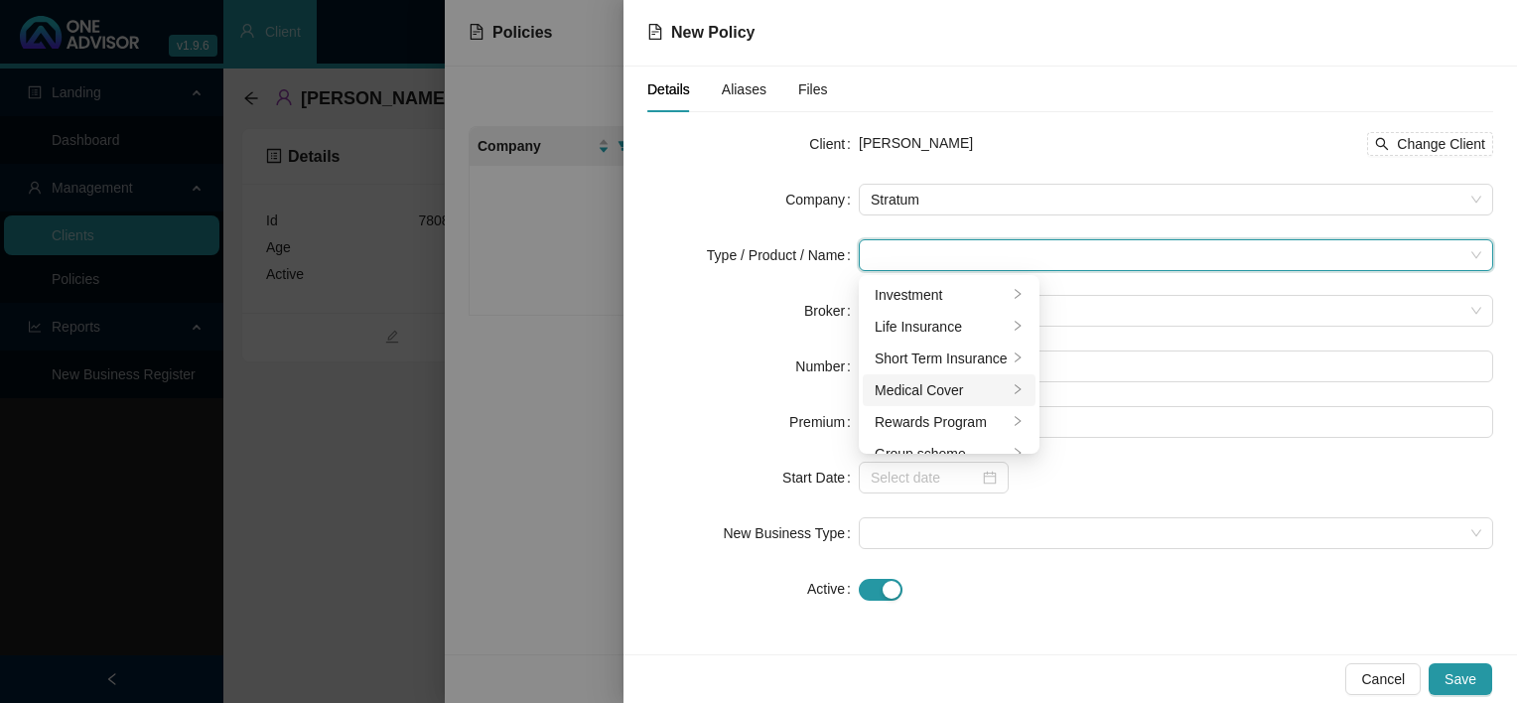
click at [950, 394] on div "Medical Cover" at bounding box center [941, 390] width 133 height 22
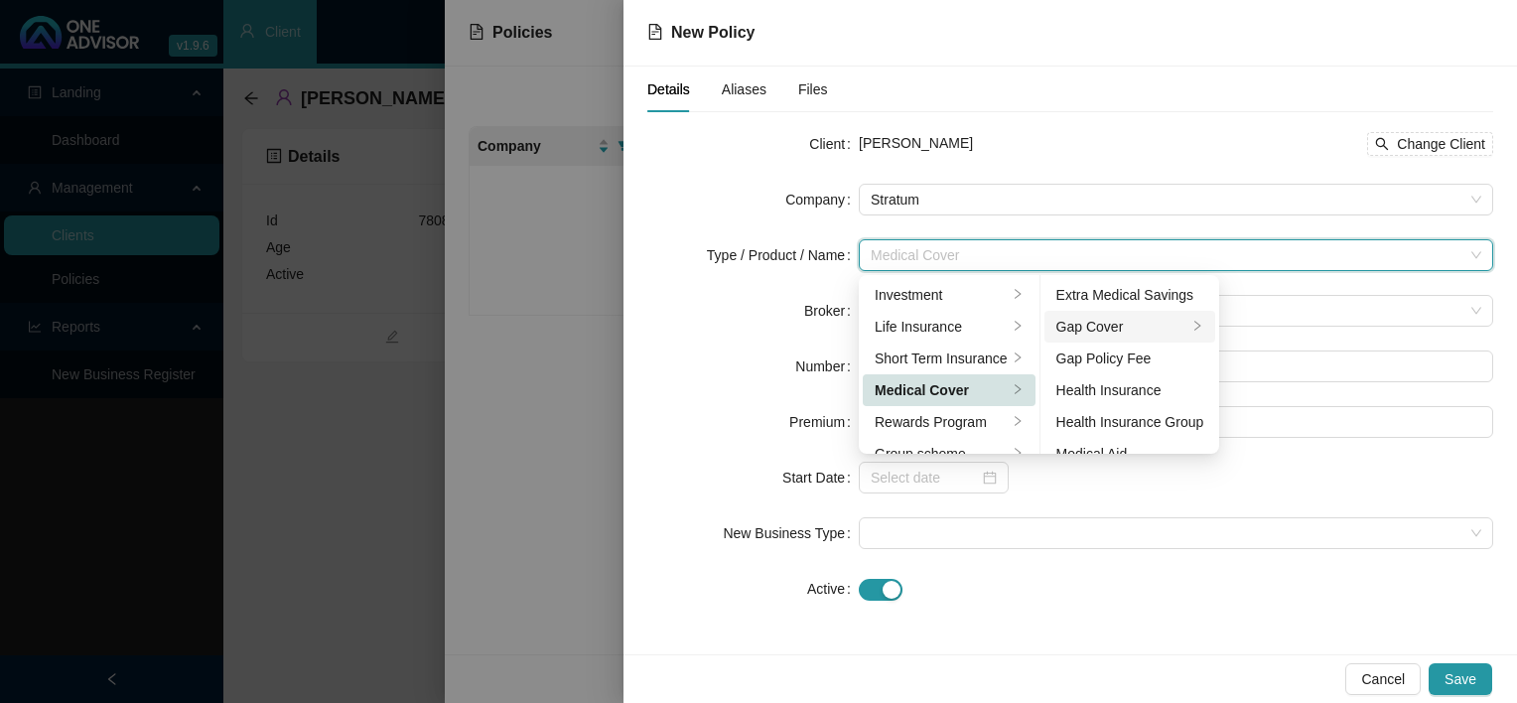
click at [1104, 327] on div "Gap Cover" at bounding box center [1122, 327] width 132 height 22
click at [1279, 302] on div "Elite" at bounding box center [1275, 295] width 78 height 22
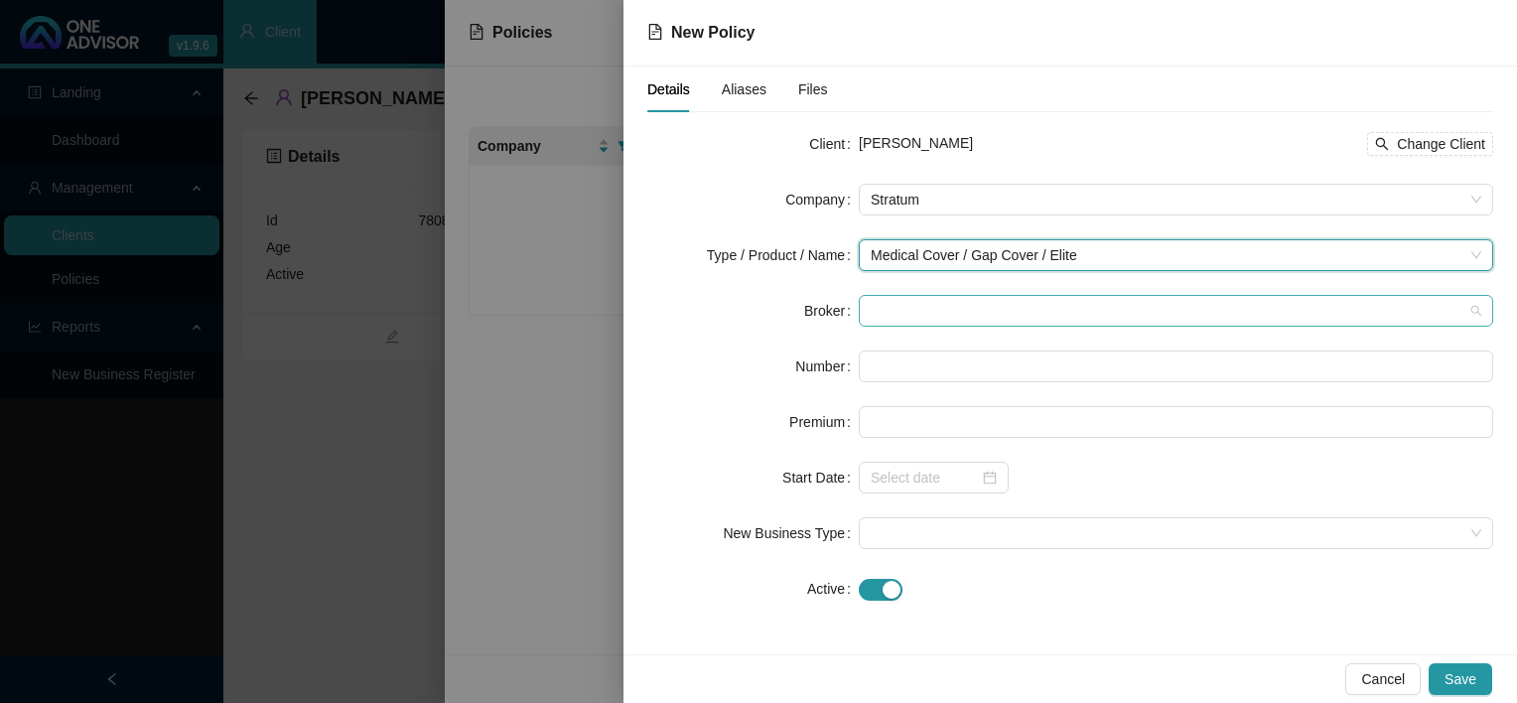
click at [939, 313] on span at bounding box center [1176, 311] width 611 height 30
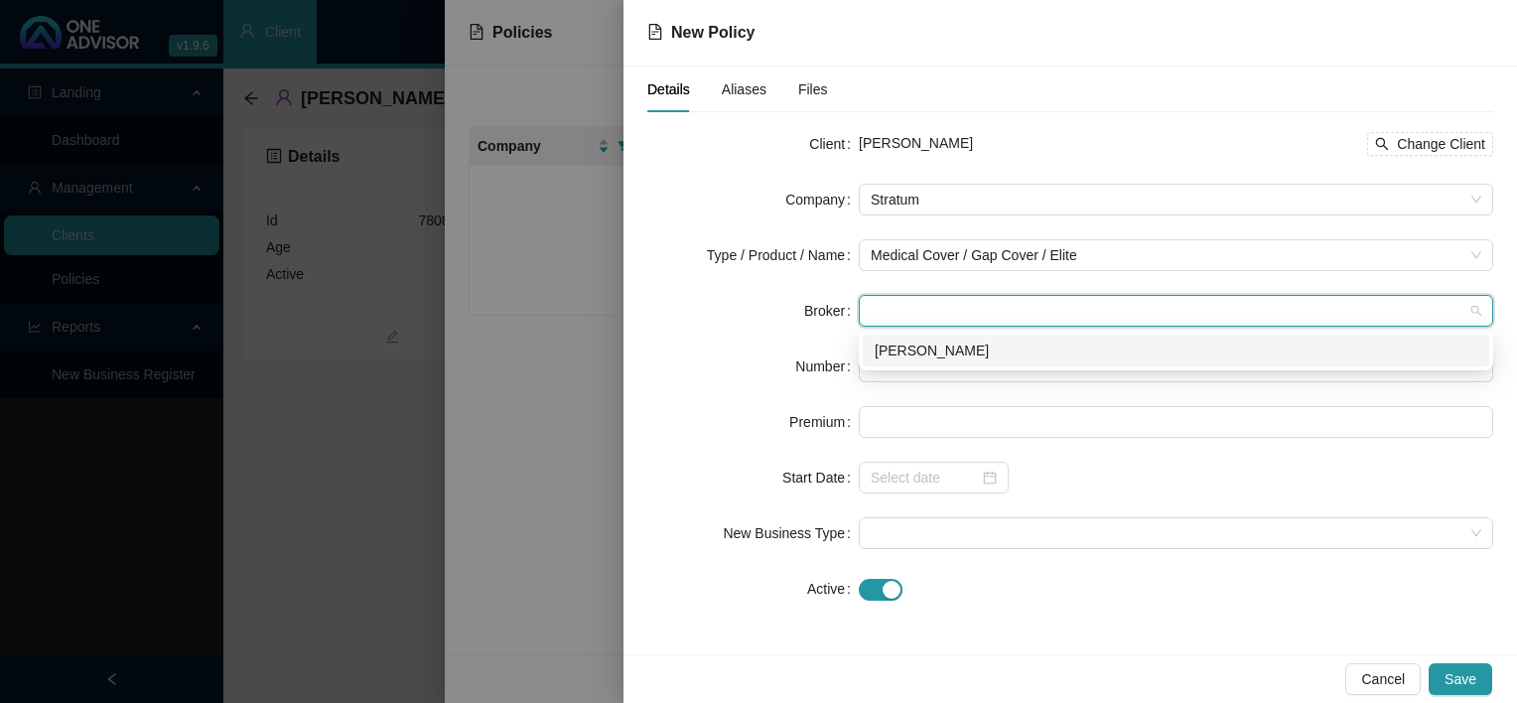
click at [942, 357] on div "[PERSON_NAME]" at bounding box center [1176, 351] width 603 height 22
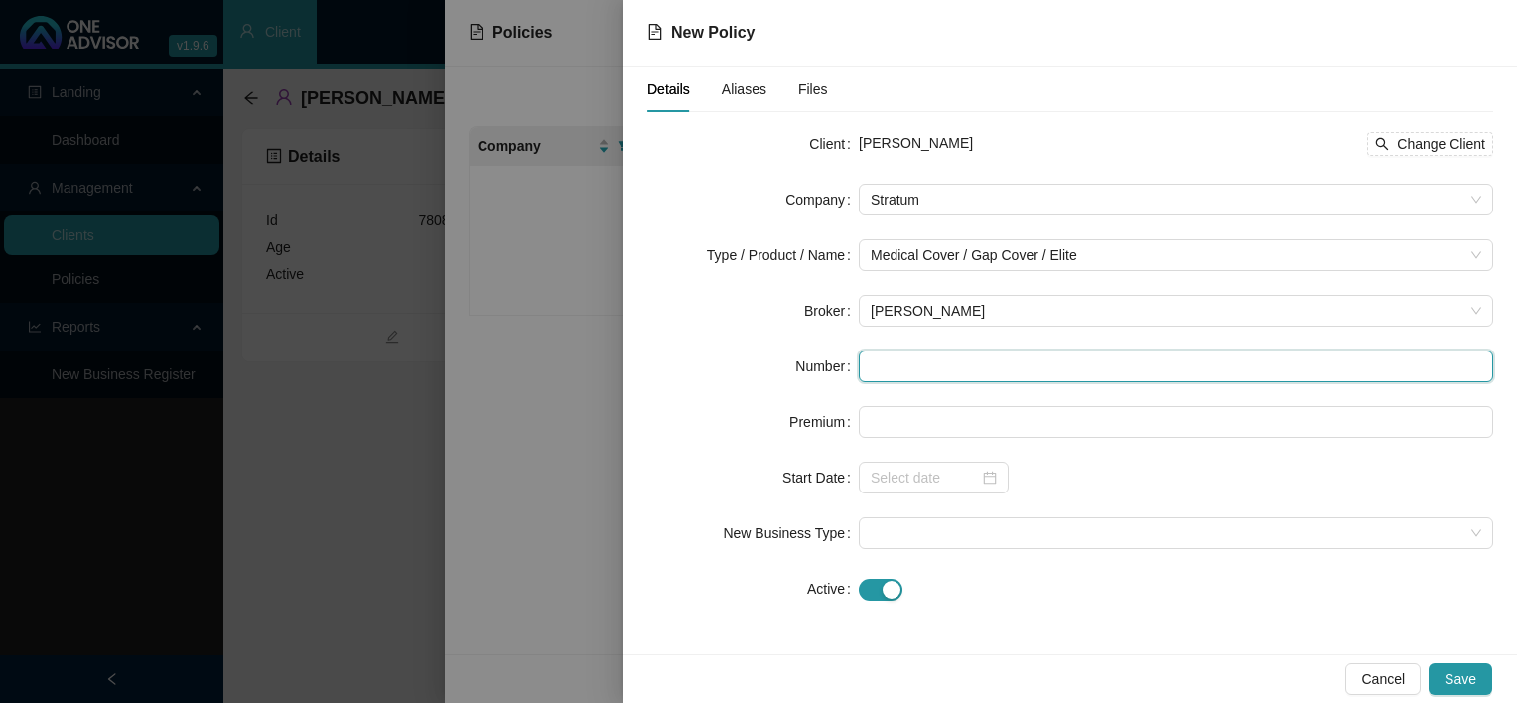
click at [941, 365] on input "text" at bounding box center [1176, 366] width 634 height 32
click at [969, 362] on input "text" at bounding box center [1176, 366] width 634 height 32
paste input "POL-266686-W2K5Y7"
click at [897, 362] on input "POL-266686-W2K5Y7" at bounding box center [1176, 366] width 634 height 32
type input "POL-266686-W2K5Y7"
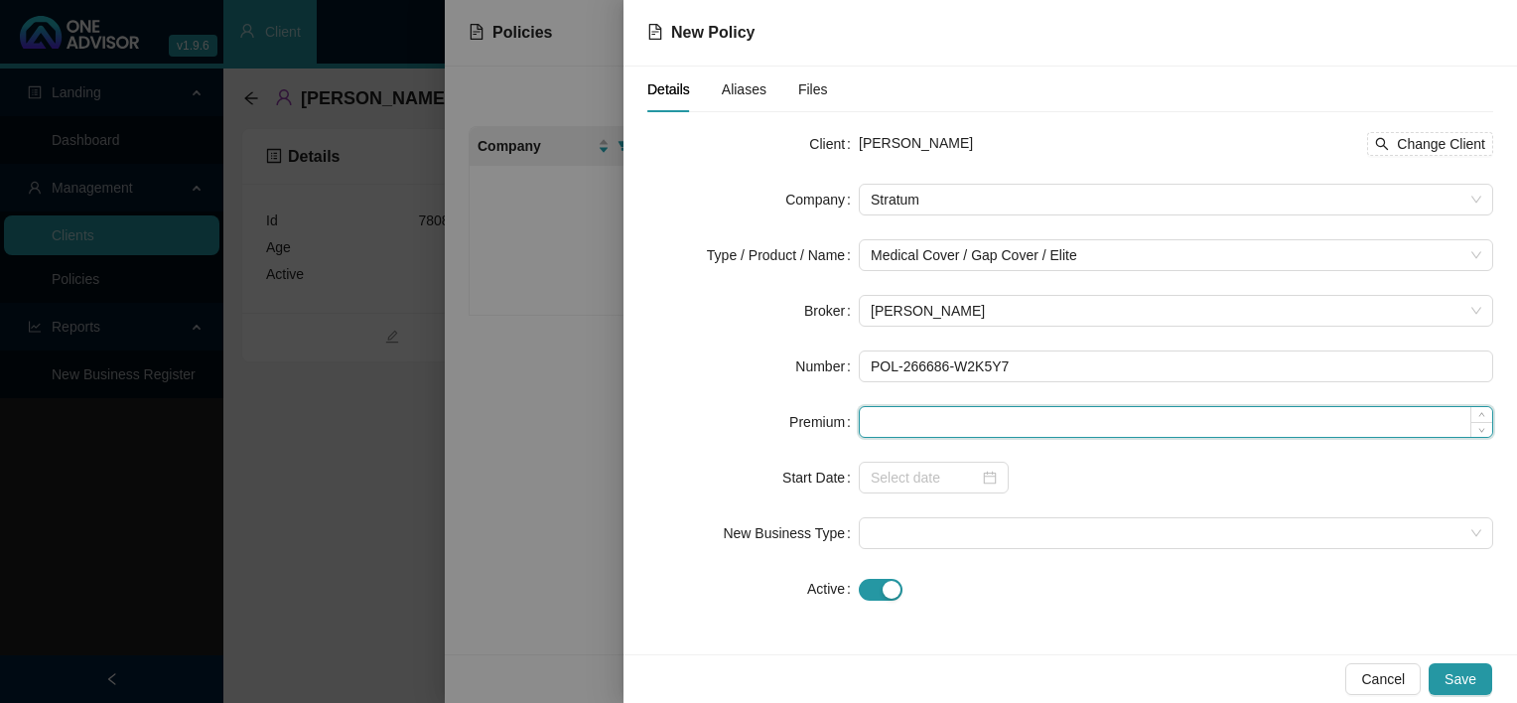
click at [897, 418] on input at bounding box center [1176, 422] width 632 height 30
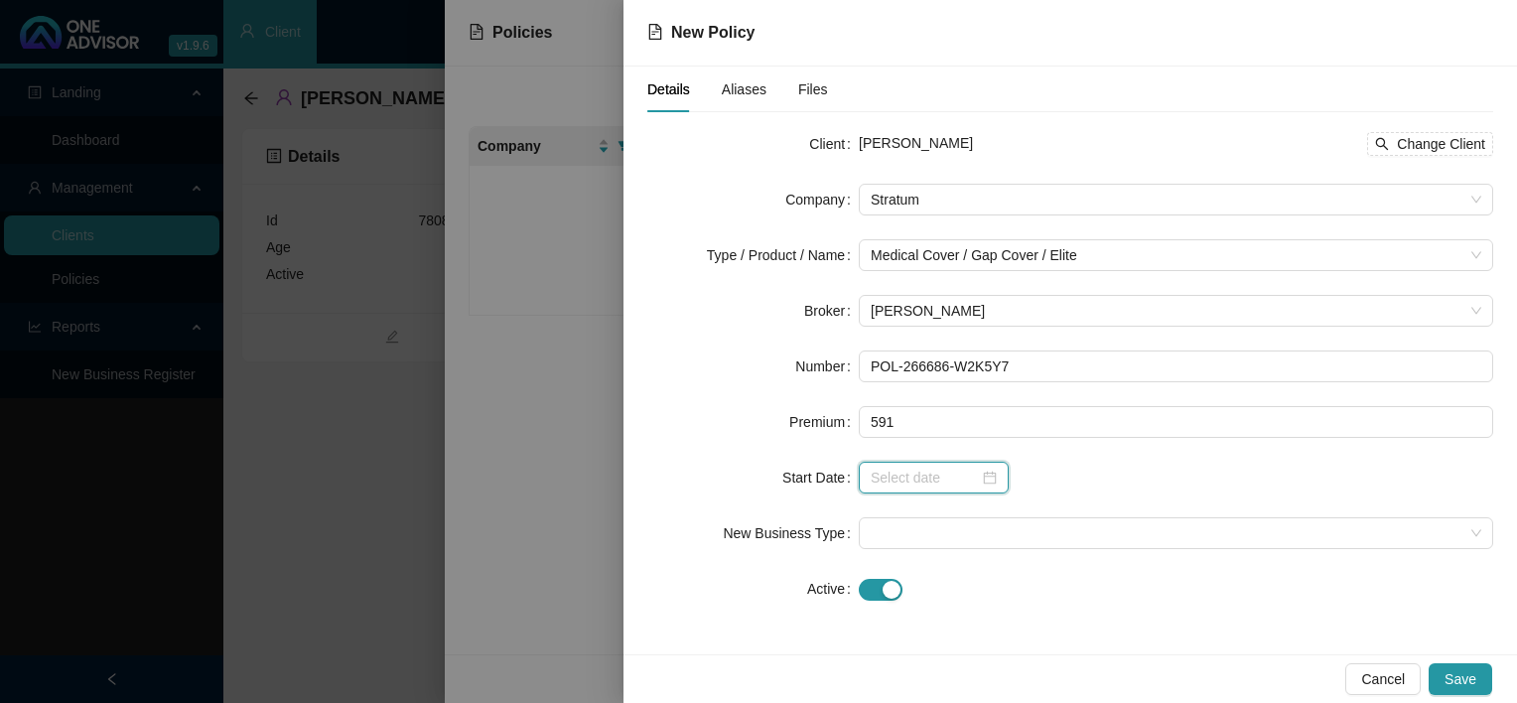
type input "591.00"
click at [913, 481] on input at bounding box center [925, 478] width 108 height 22
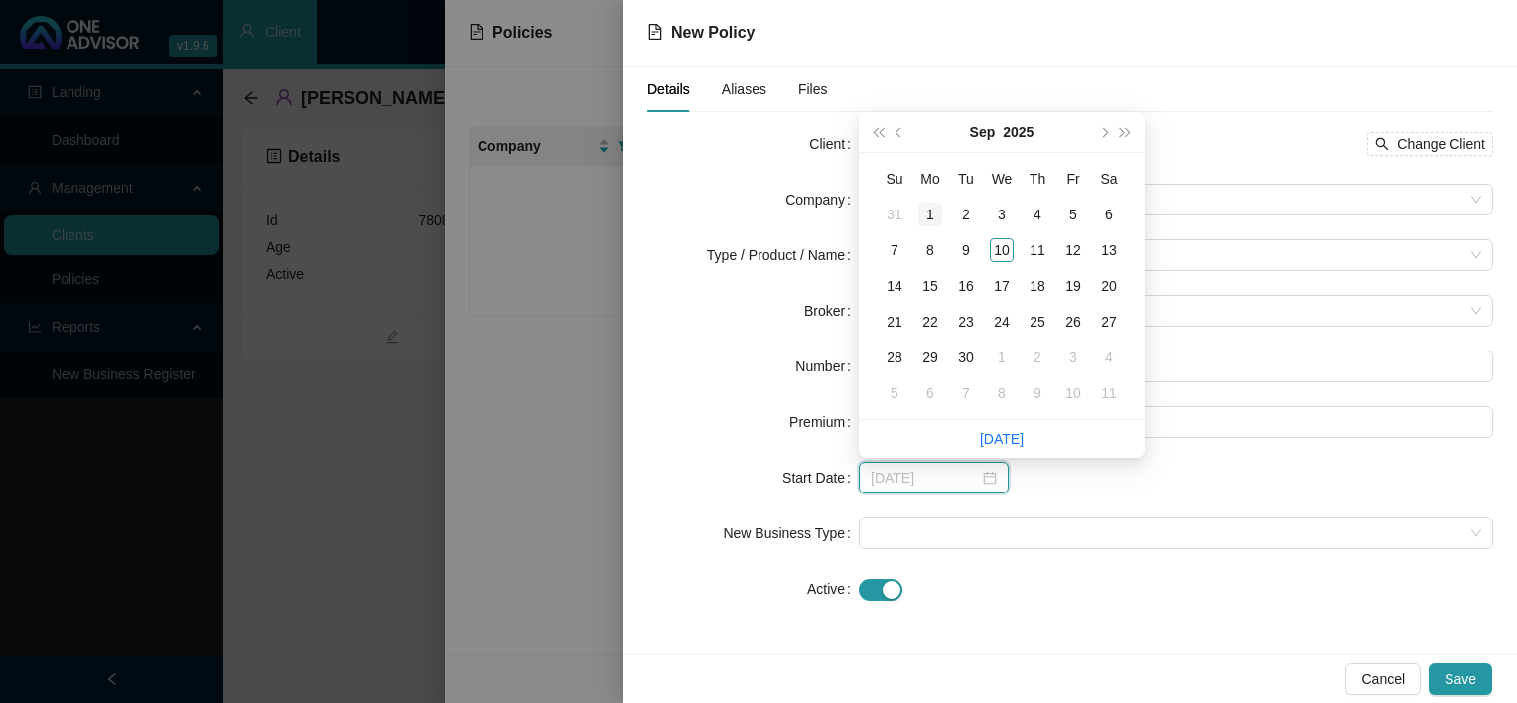
type input "[DATE]"
click at [930, 223] on div "1" at bounding box center [930, 215] width 24 height 24
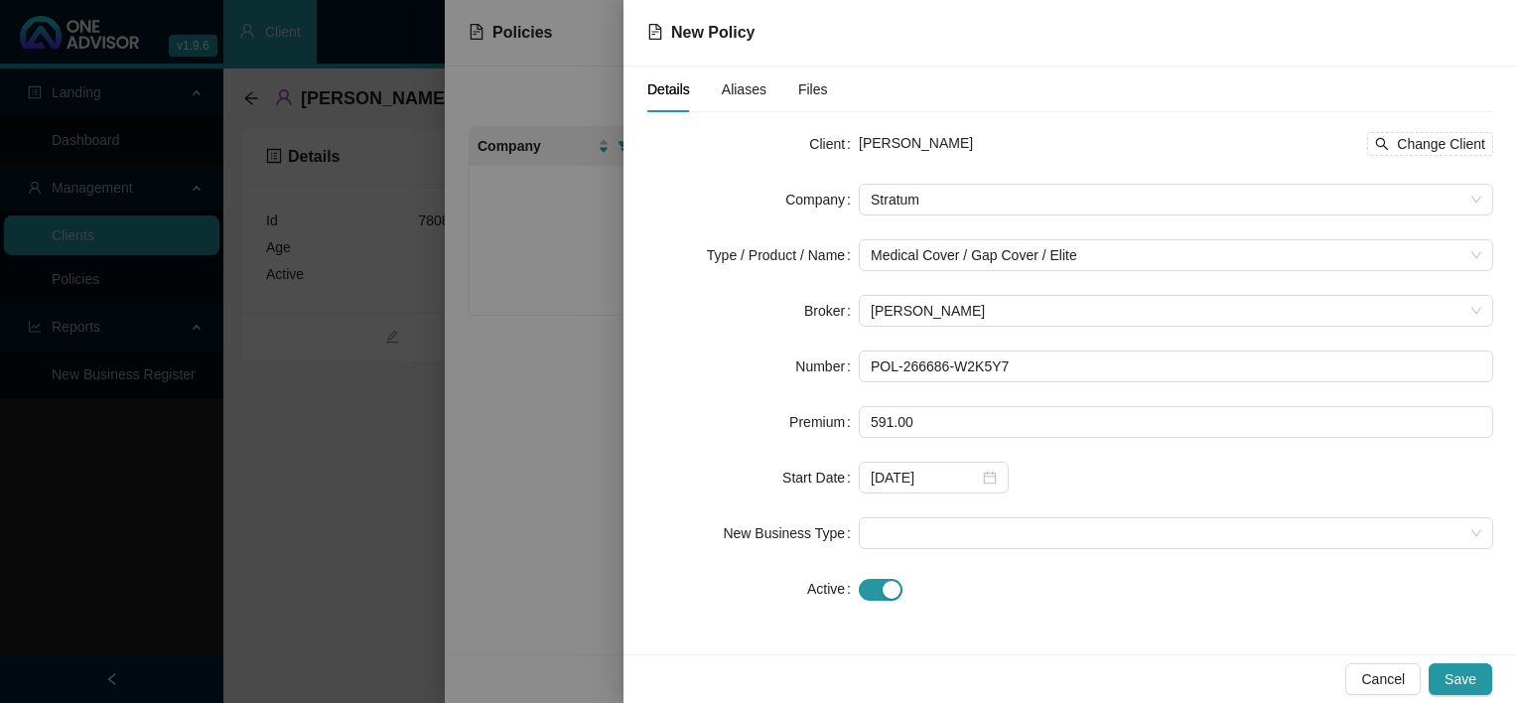
click at [1099, 481] on div "[DATE]" at bounding box center [1176, 478] width 634 height 32
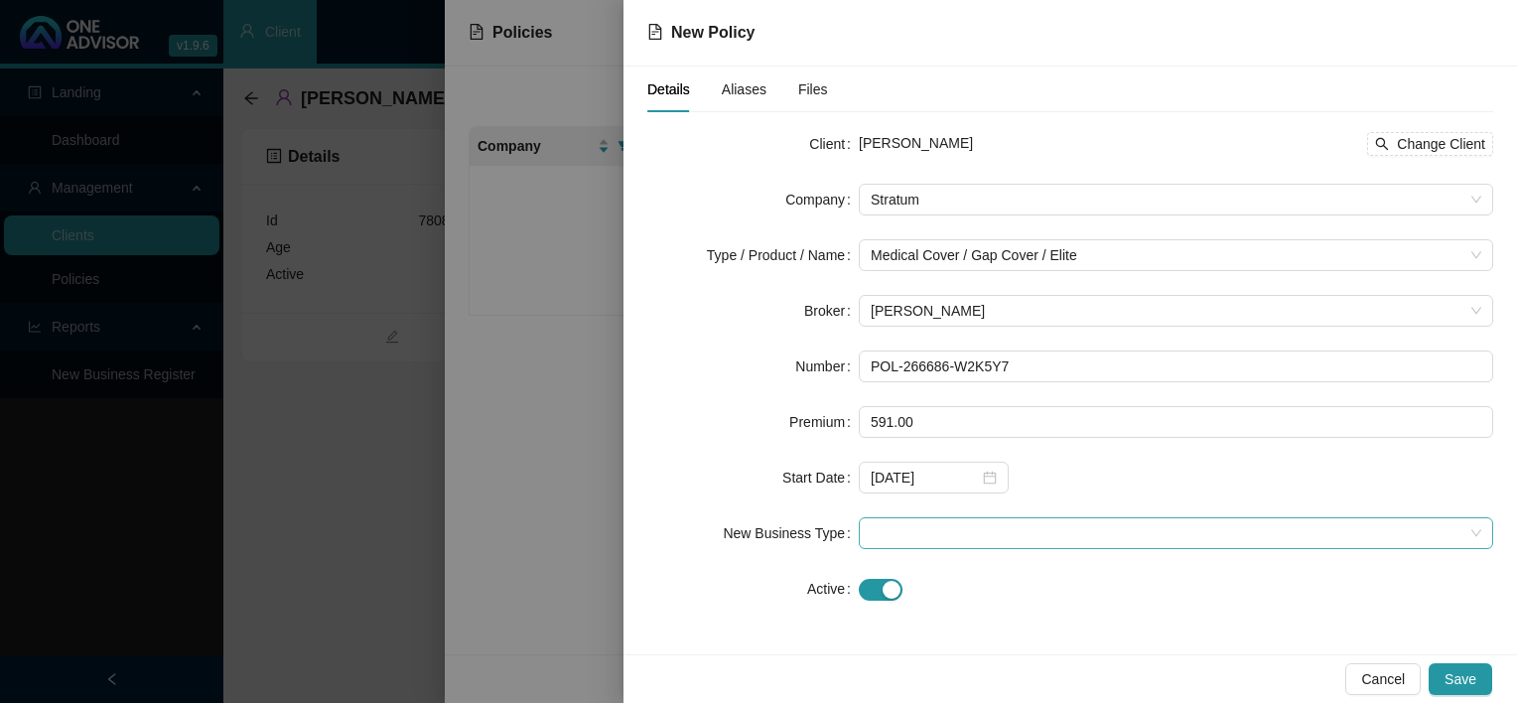
click at [1026, 531] on span at bounding box center [1176, 533] width 611 height 30
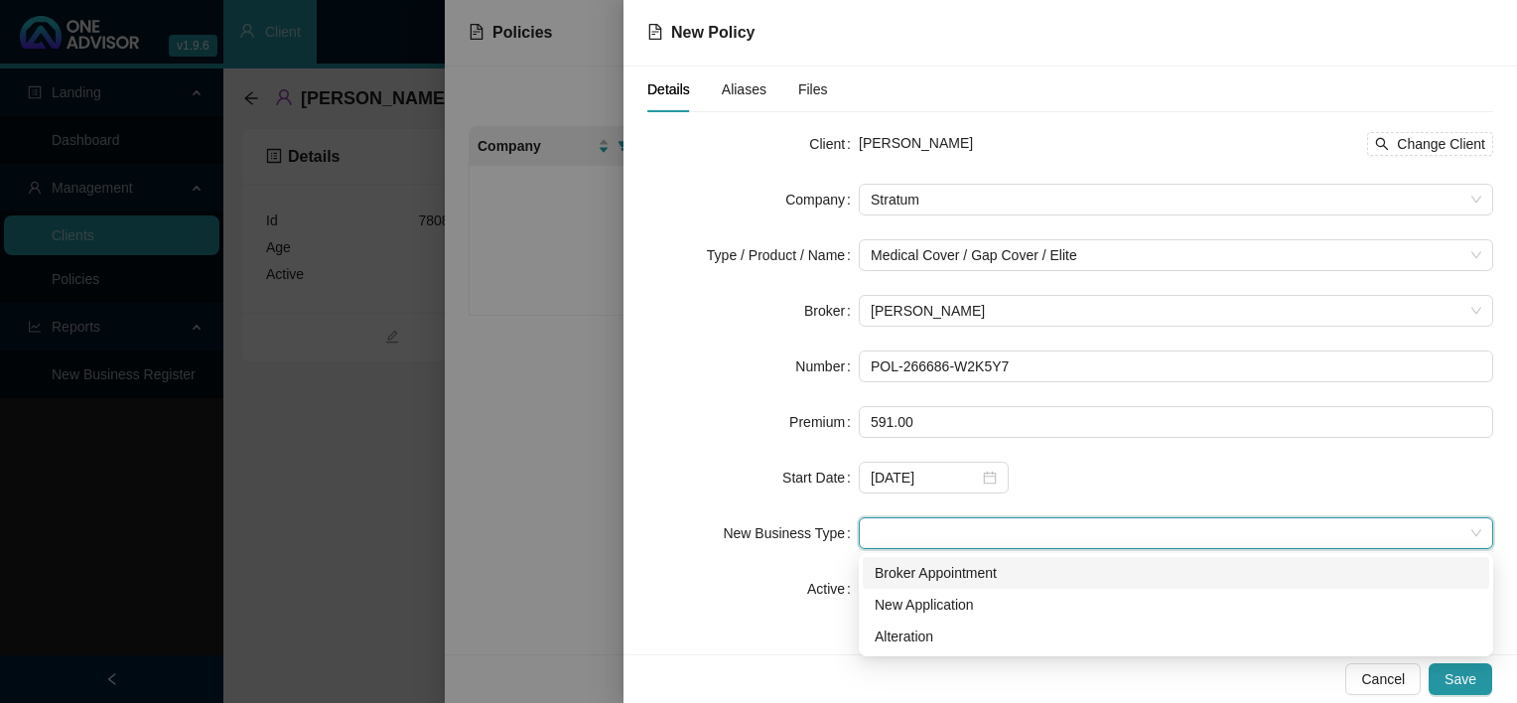
click at [963, 569] on div "Broker Appointment" at bounding box center [1176, 573] width 603 height 22
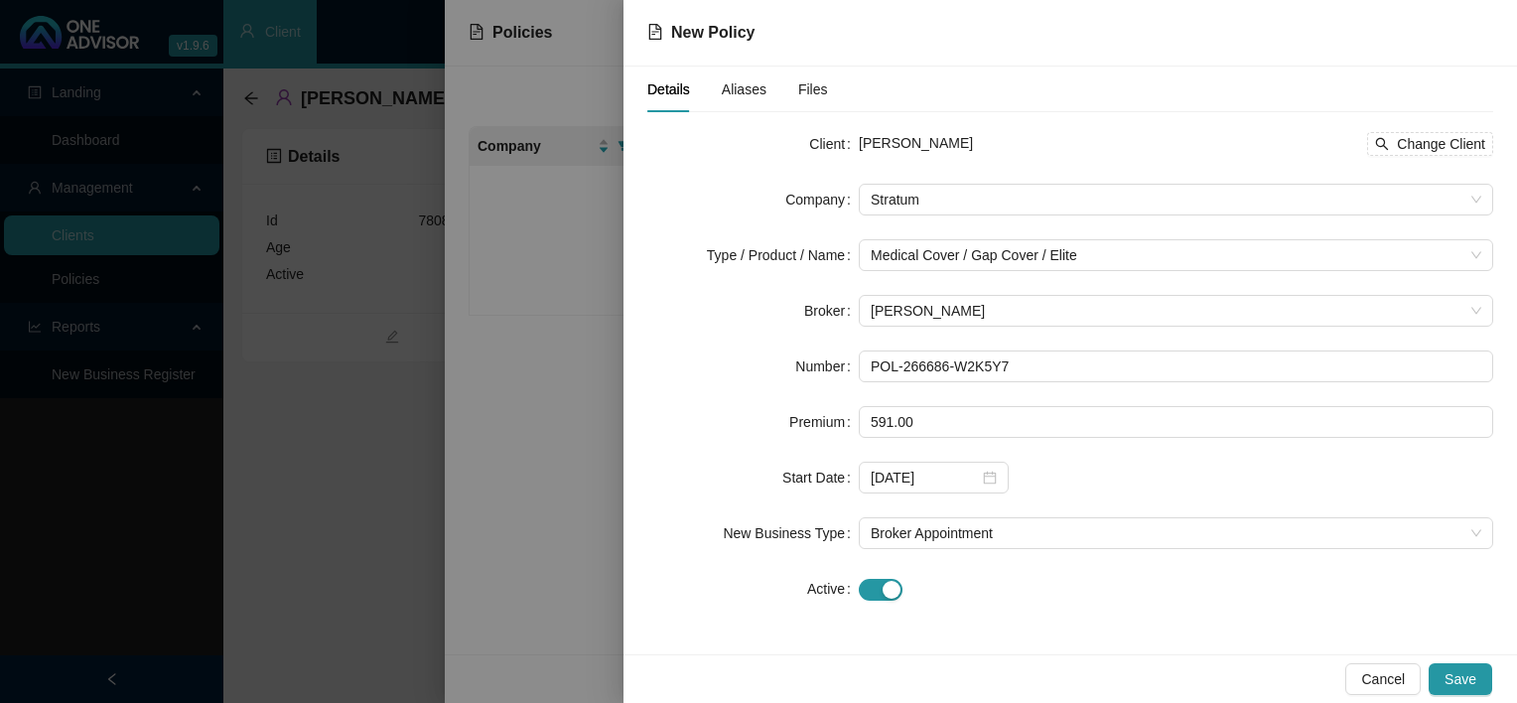
click at [1084, 658] on div "Cancel Save" at bounding box center [1069, 678] width 893 height 49
click at [1477, 675] on button "Save" at bounding box center [1461, 679] width 64 height 32
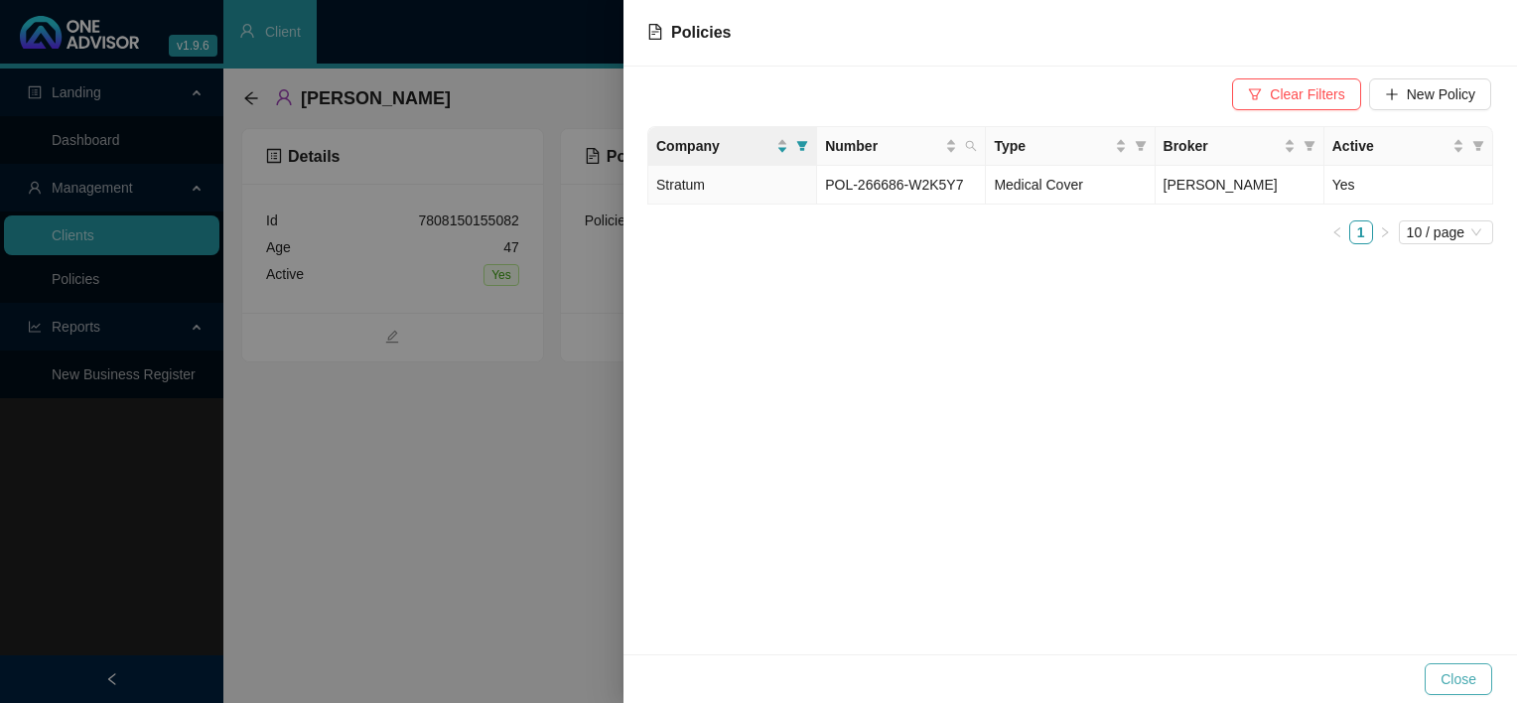
click at [1479, 679] on button "Close" at bounding box center [1459, 679] width 68 height 32
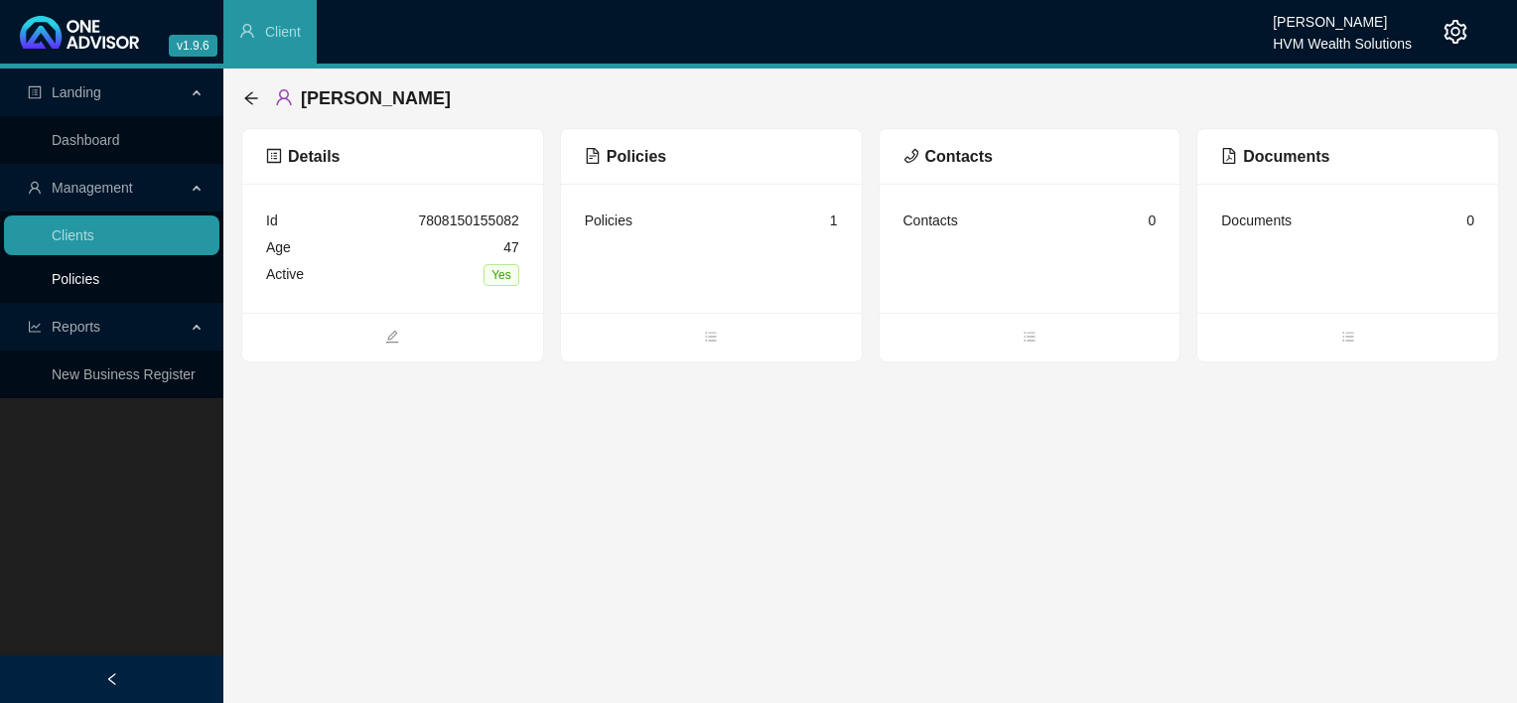
click at [52, 282] on link "Policies" at bounding box center [76, 279] width 48 height 16
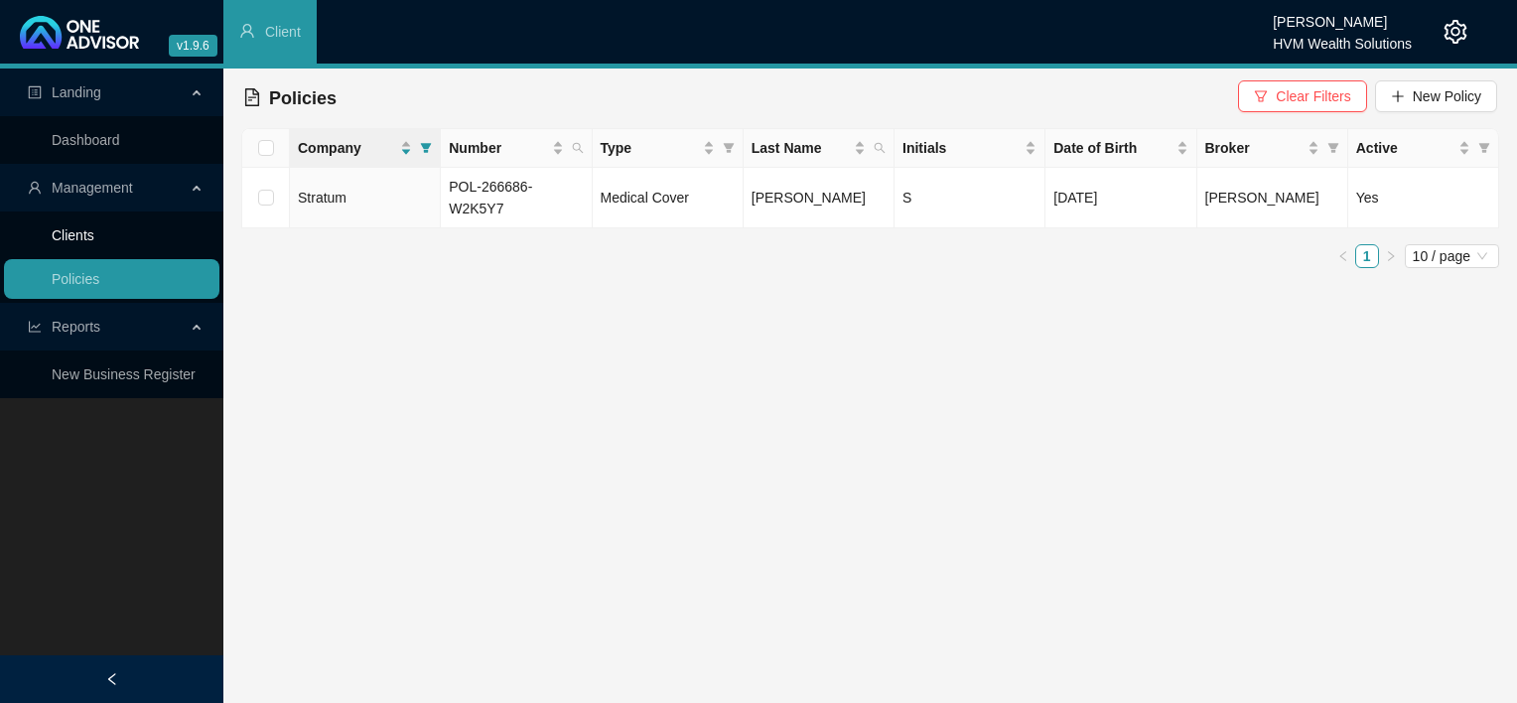
click at [88, 238] on link "Clients" at bounding box center [73, 235] width 43 height 16
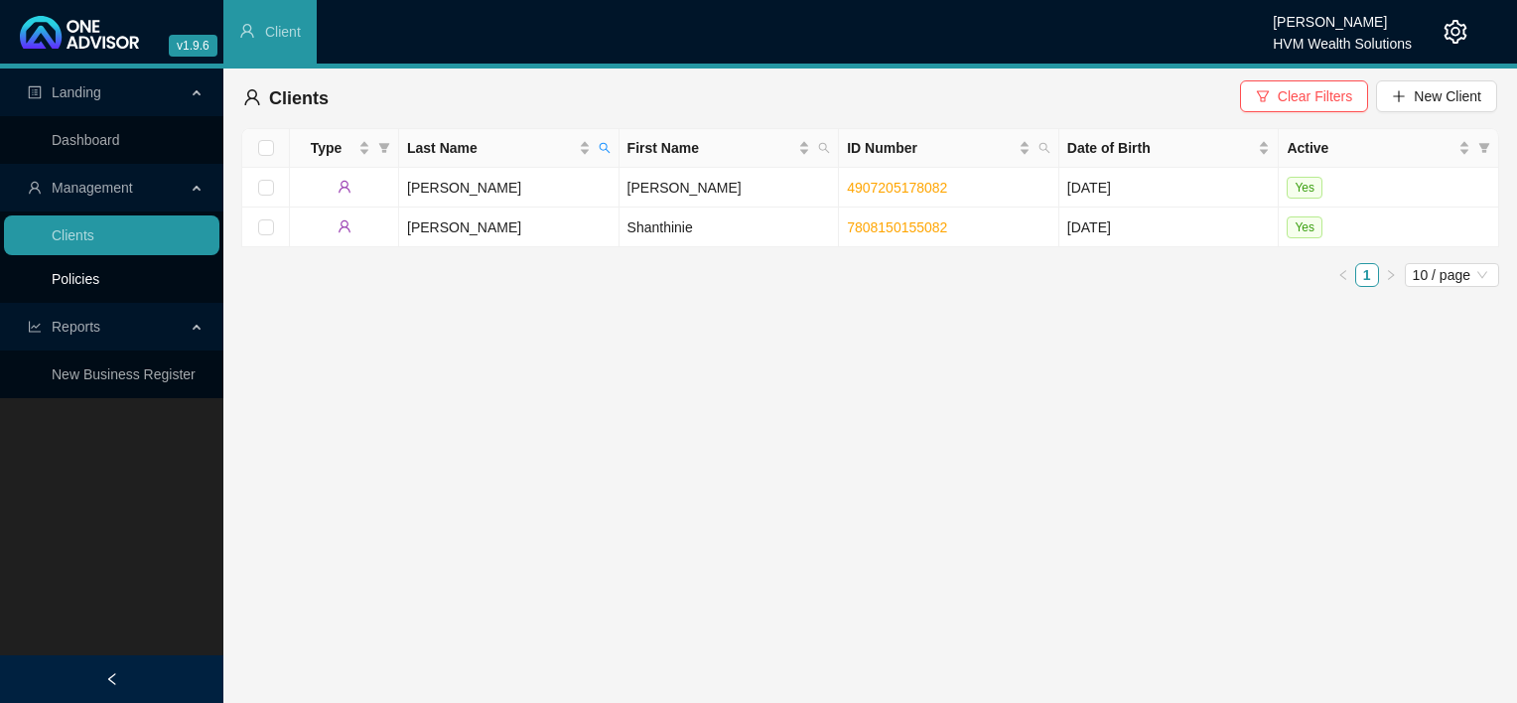
click at [85, 282] on link "Policies" at bounding box center [76, 279] width 48 height 16
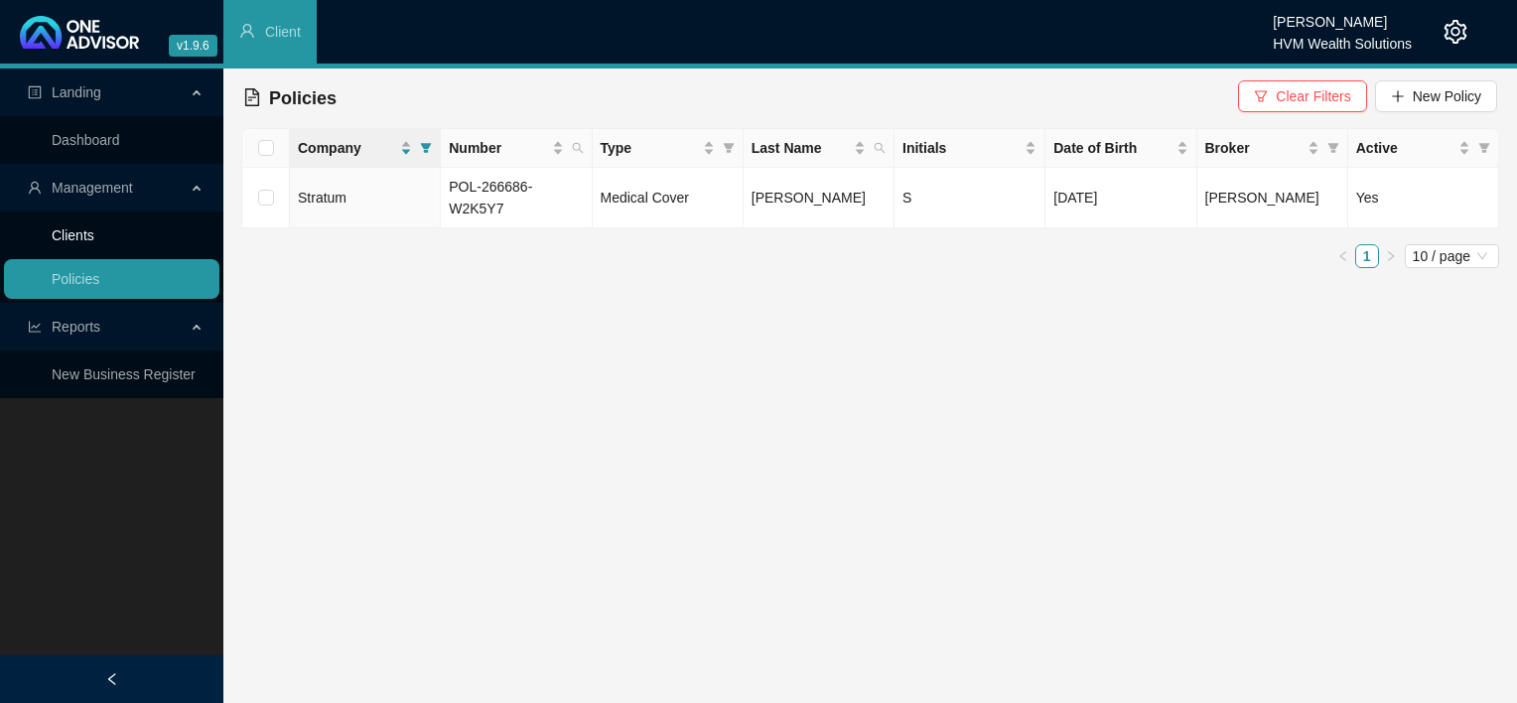
click at [83, 239] on link "Clients" at bounding box center [73, 235] width 43 height 16
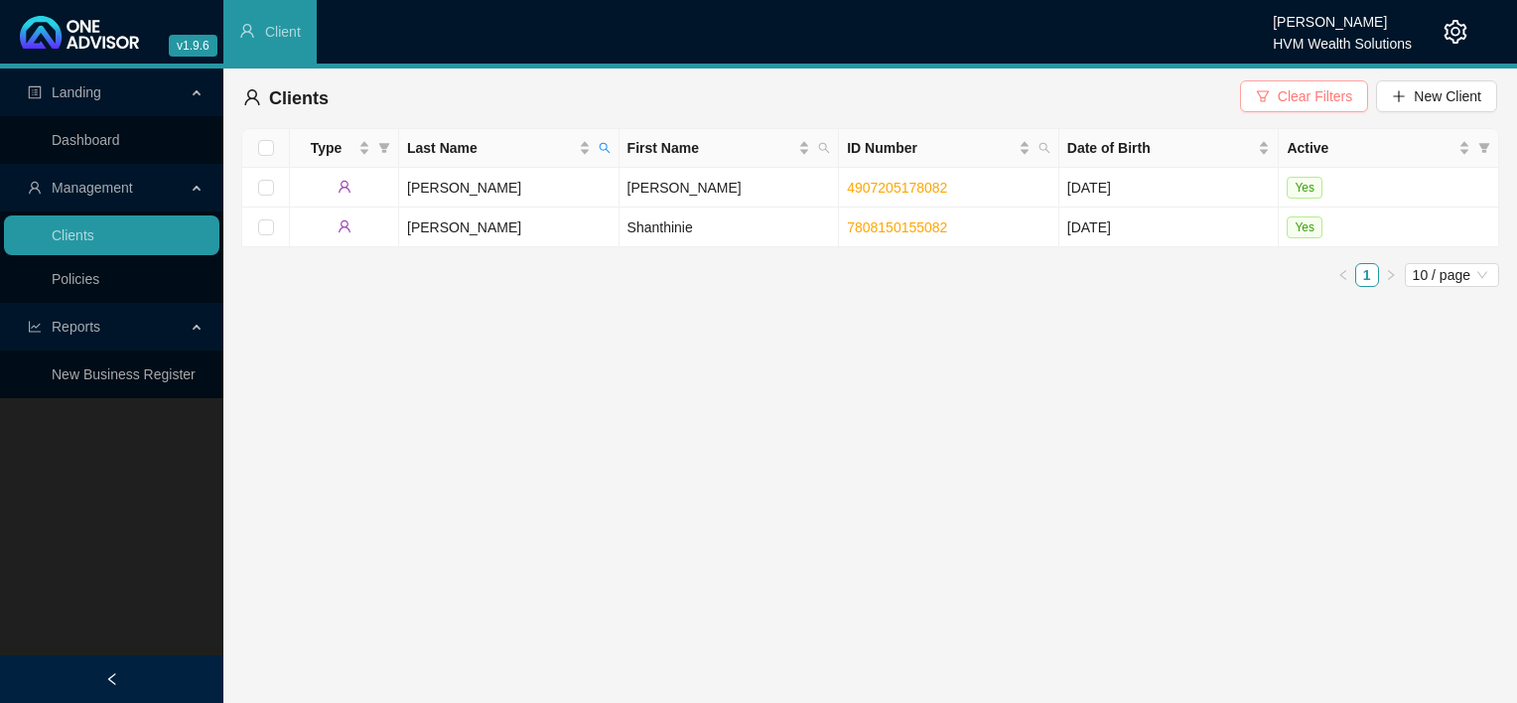
click at [1304, 106] on span "Clear Filters" at bounding box center [1315, 96] width 74 height 22
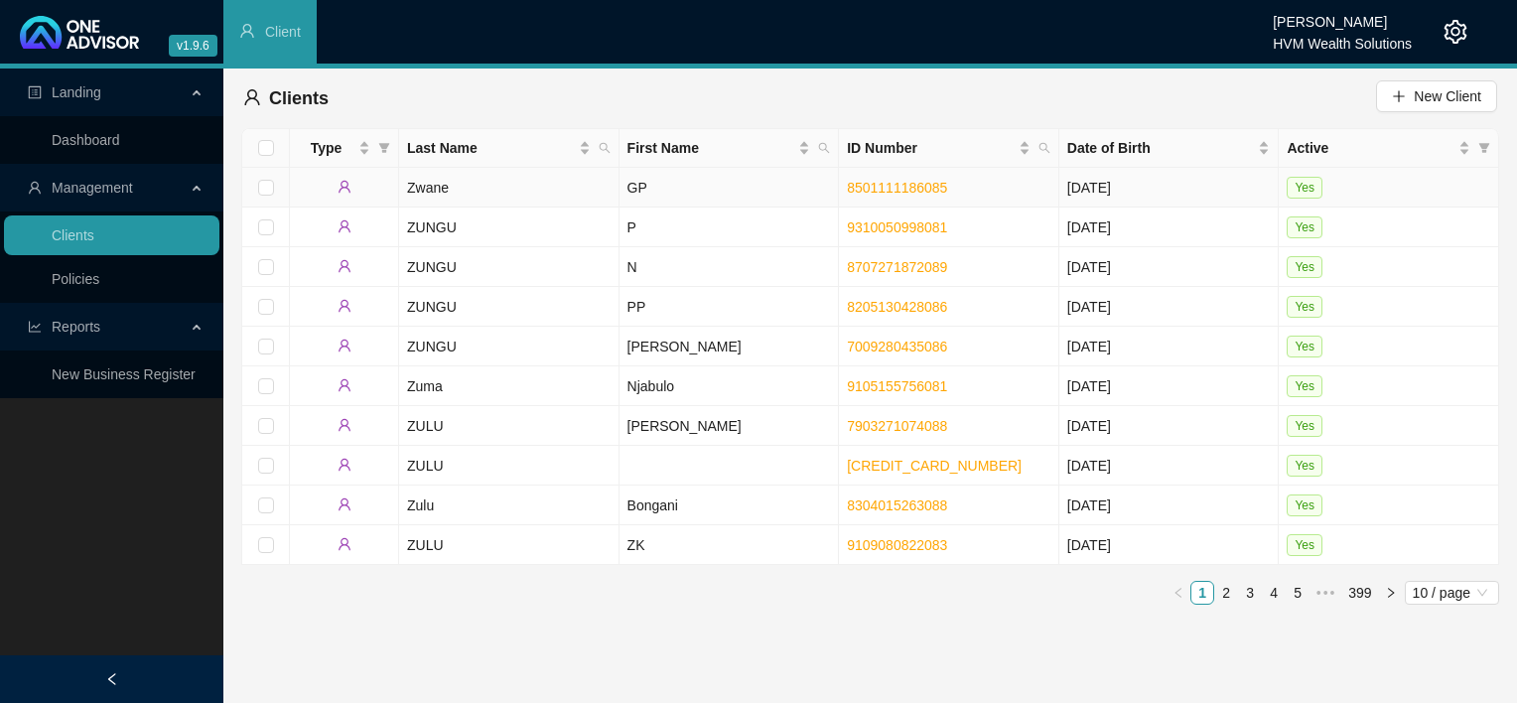
click at [569, 184] on td "Zwane" at bounding box center [509, 188] width 220 height 40
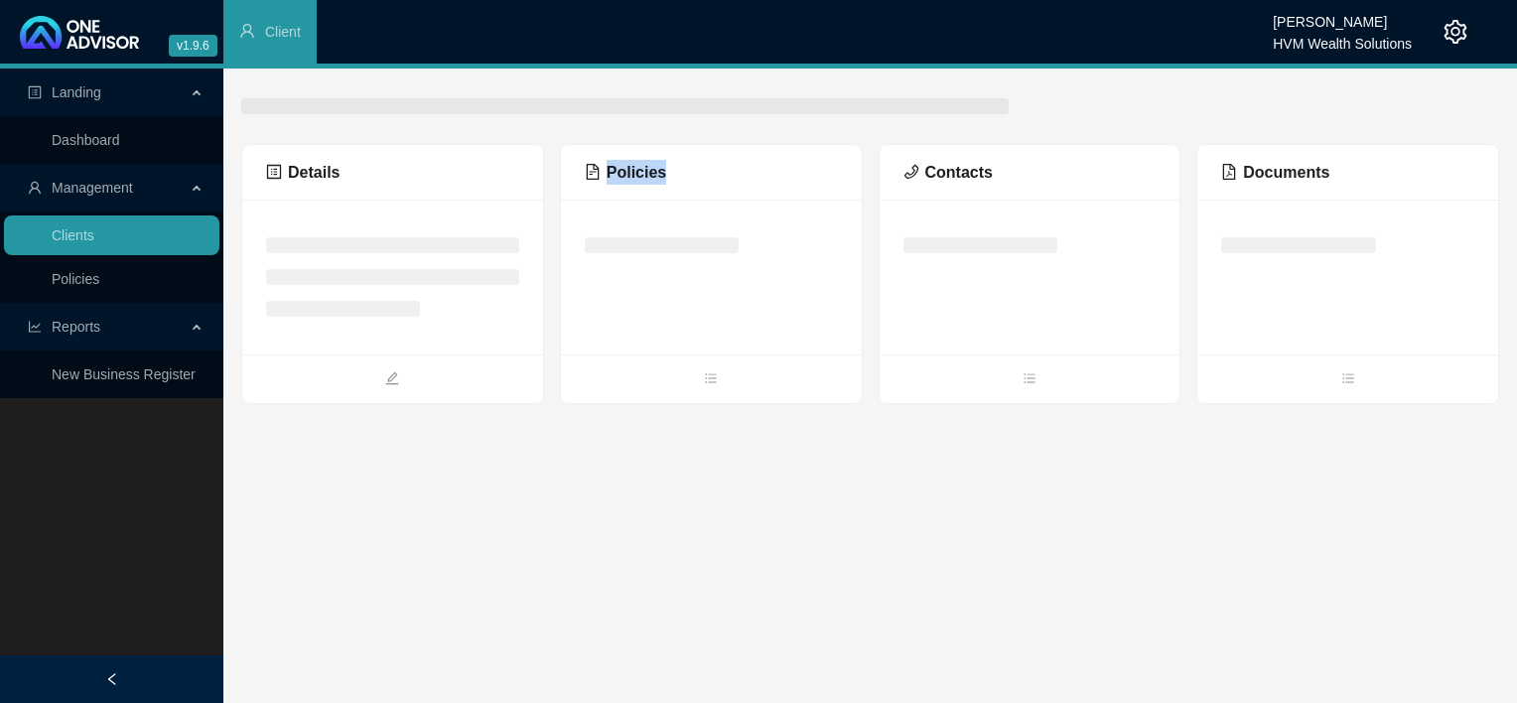
click at [569, 184] on div "Policies" at bounding box center [711, 173] width 301 height 56
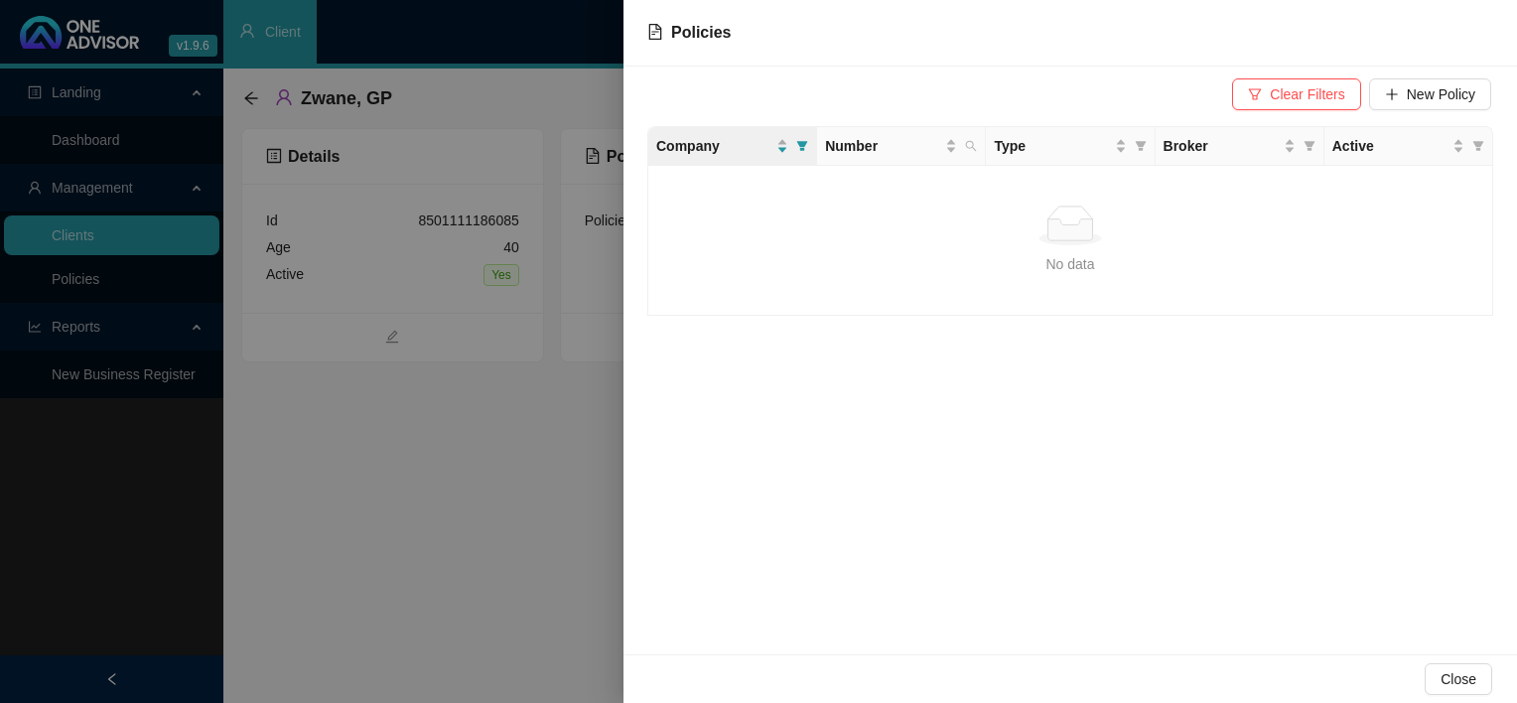
click at [771, 206] on div "No data" at bounding box center [1070, 226] width 812 height 40
click at [1463, 679] on span "Close" at bounding box center [1459, 679] width 36 height 22
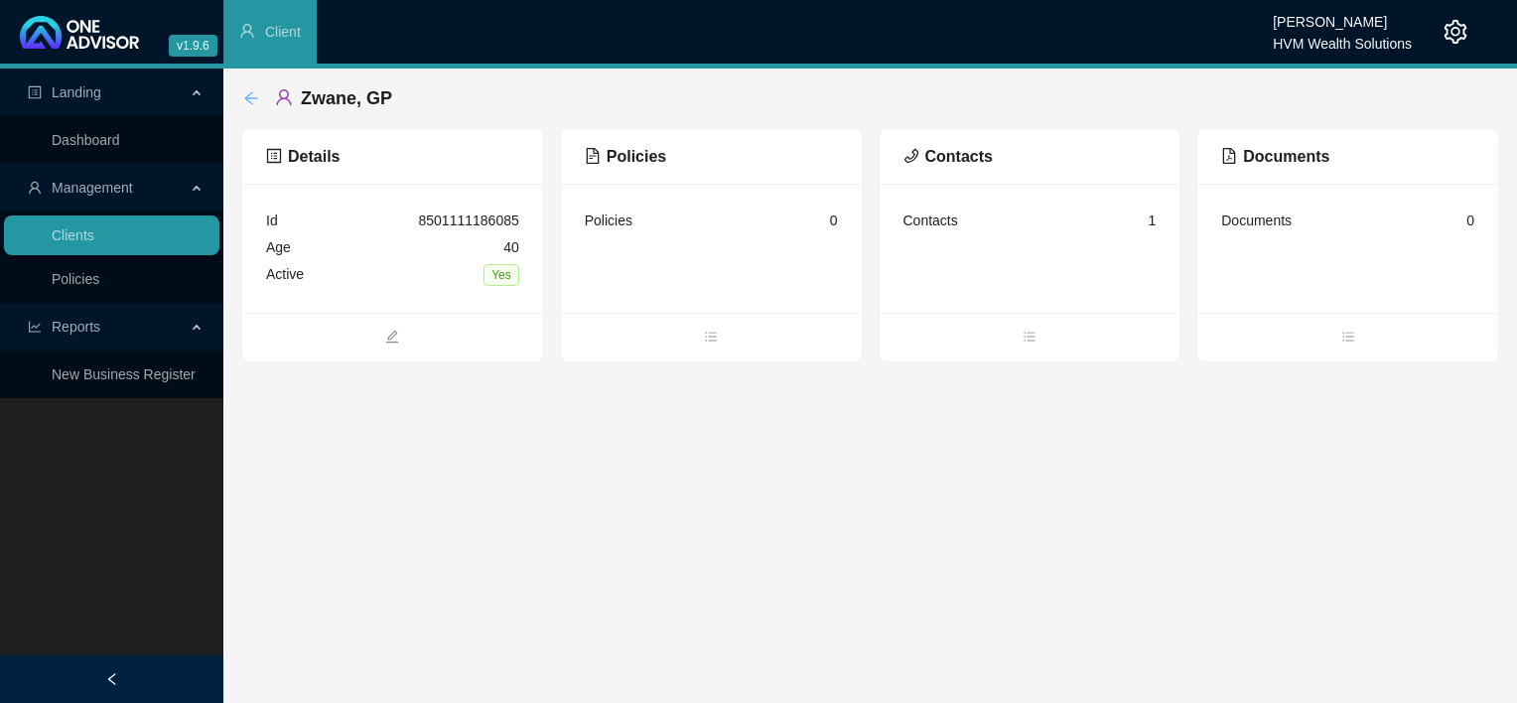
click at [254, 101] on icon "arrow-left" at bounding box center [251, 98] width 16 height 16
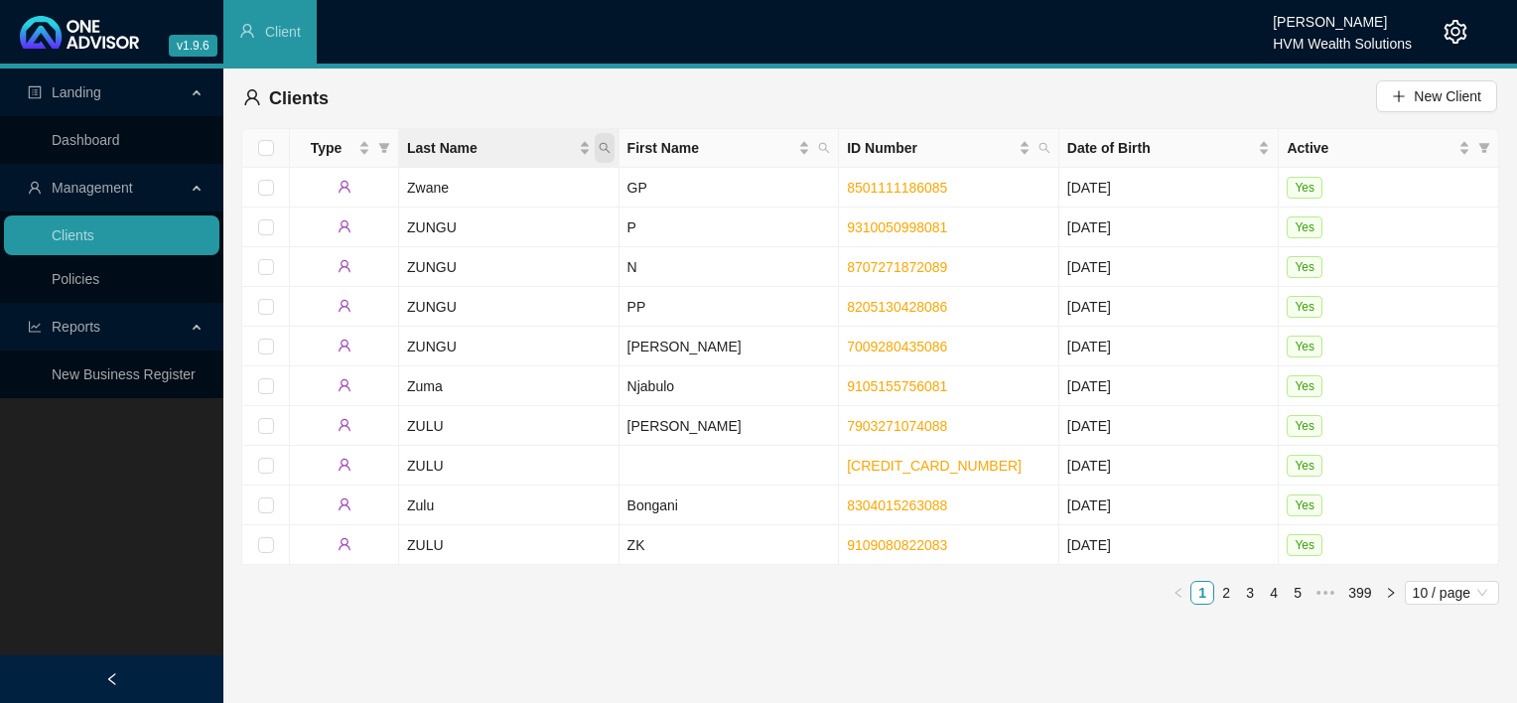
click at [602, 147] on icon "search" at bounding box center [605, 148] width 12 height 12
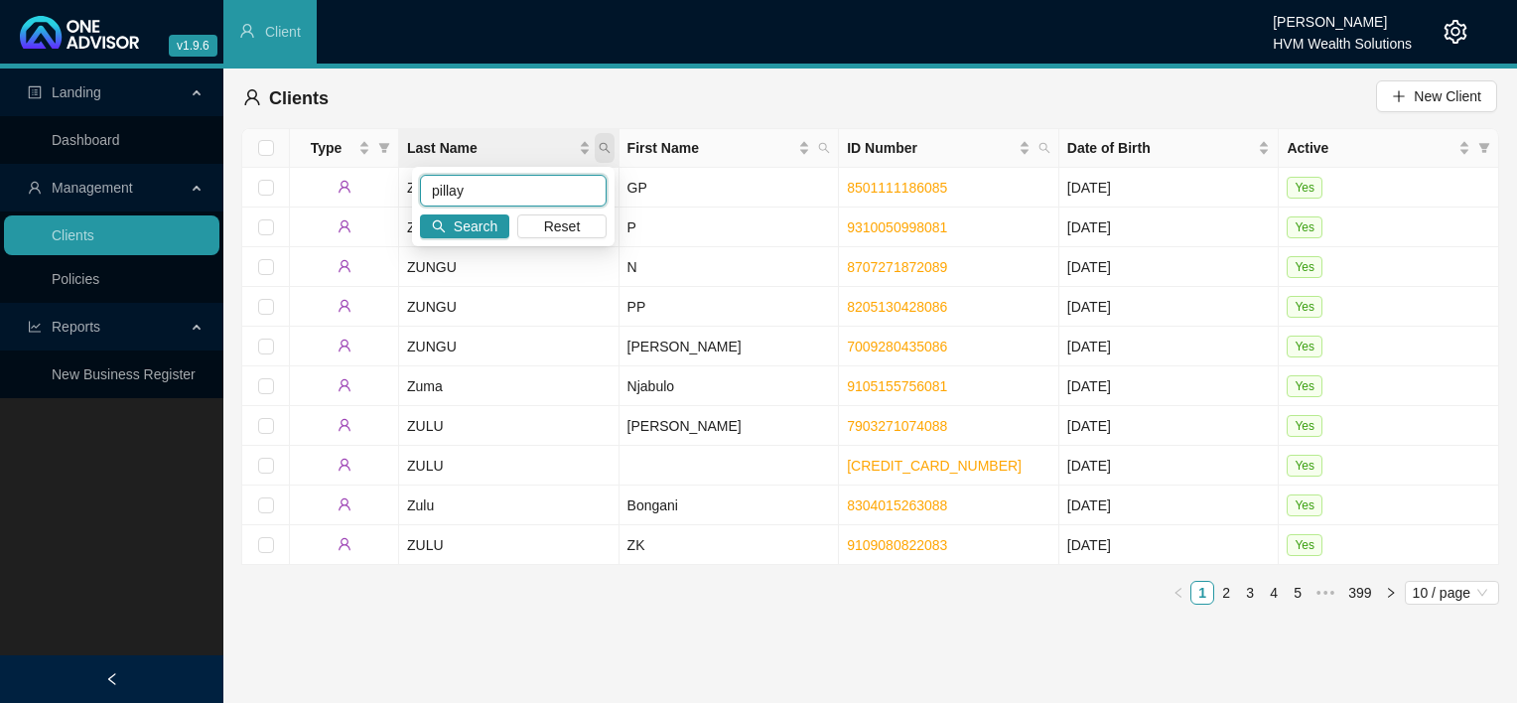
type input "pillay"
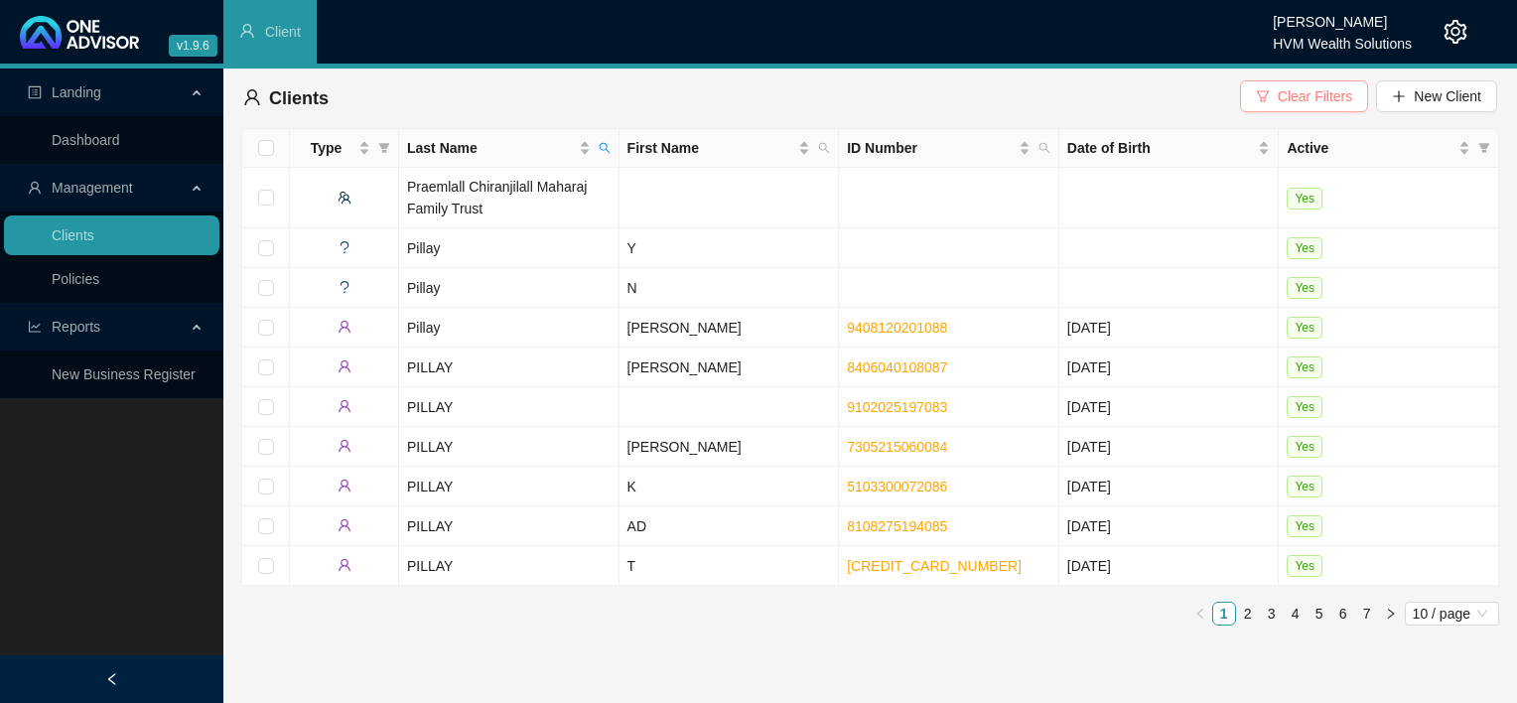
click at [1277, 101] on button "Clear Filters" at bounding box center [1304, 96] width 128 height 32
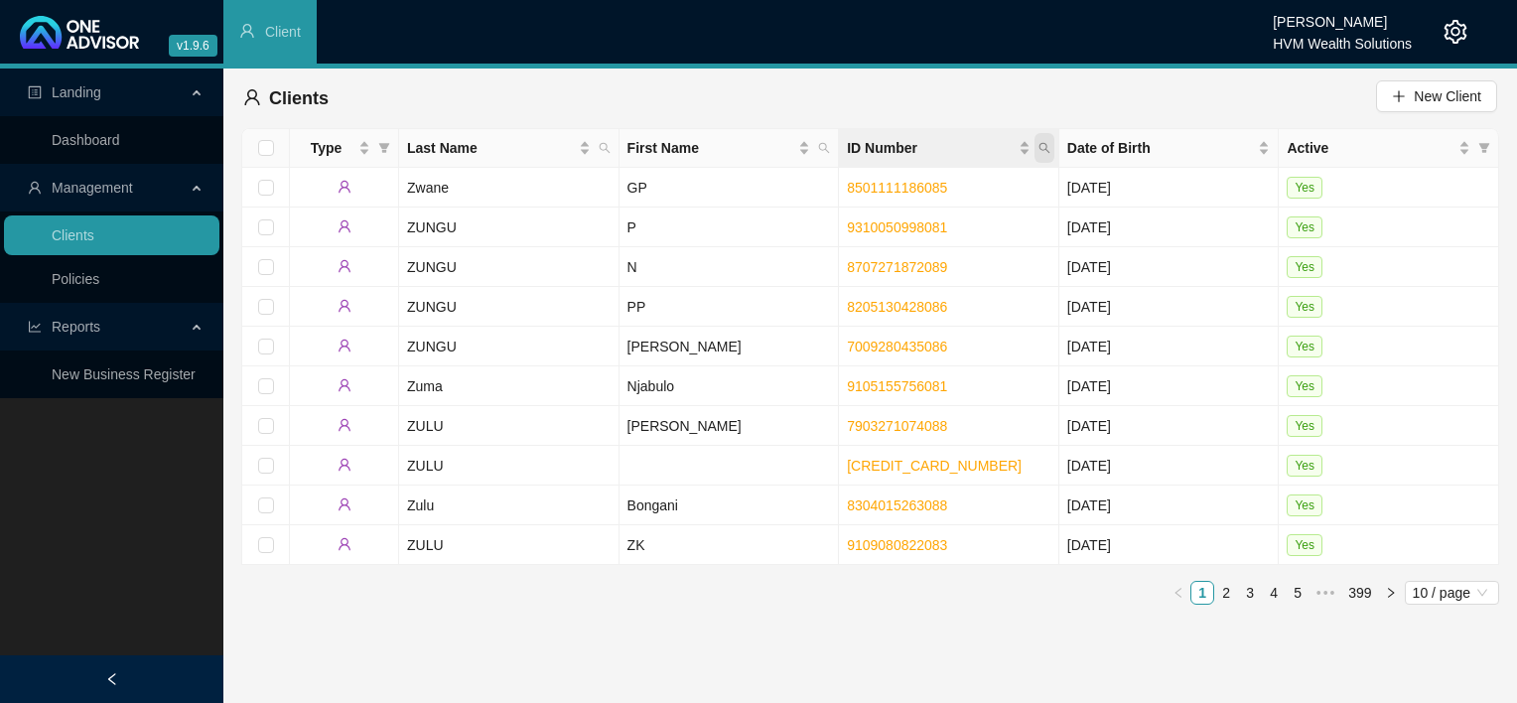
click at [1042, 148] on icon "search" at bounding box center [1044, 148] width 12 height 12
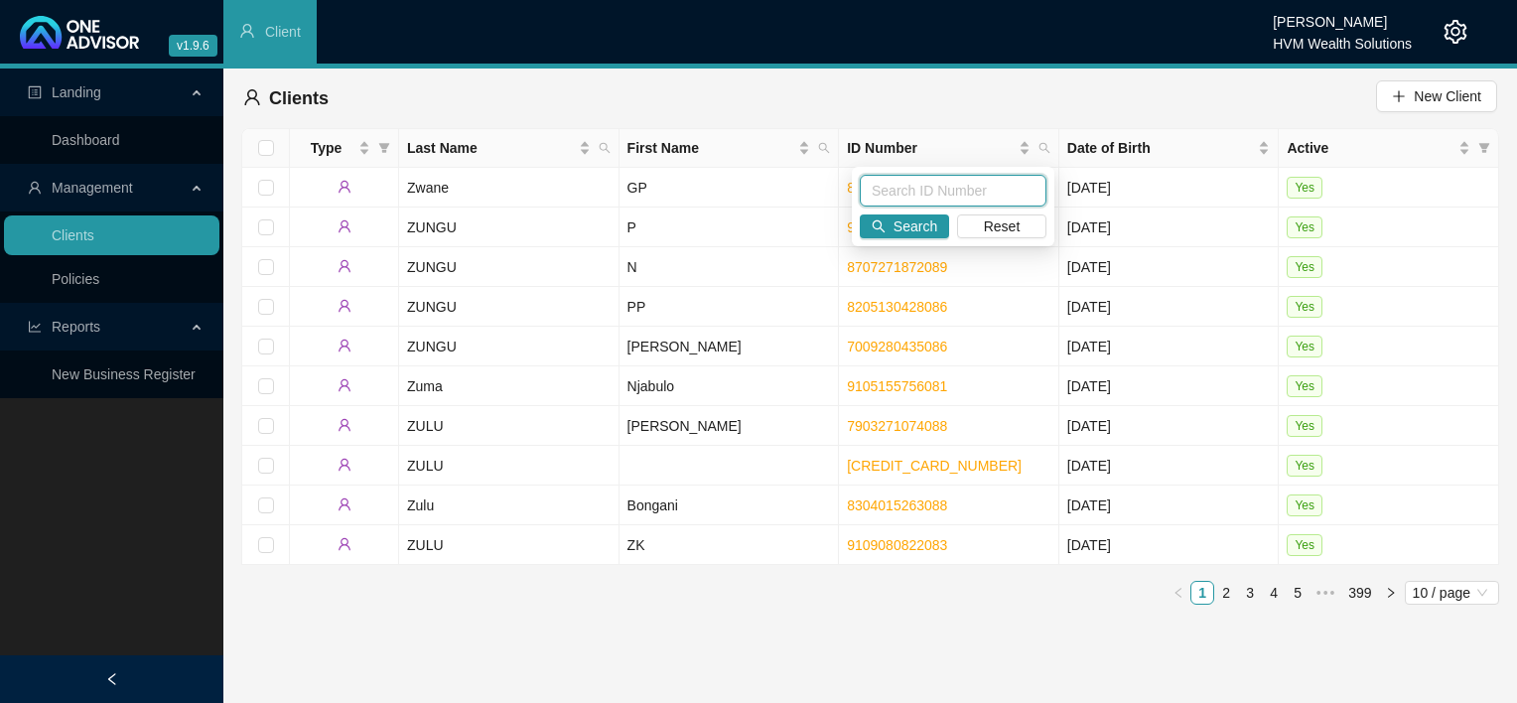
paste input "7809155235085"
type input "7809155235085"
click at [911, 222] on span "Search" at bounding box center [915, 226] width 44 height 22
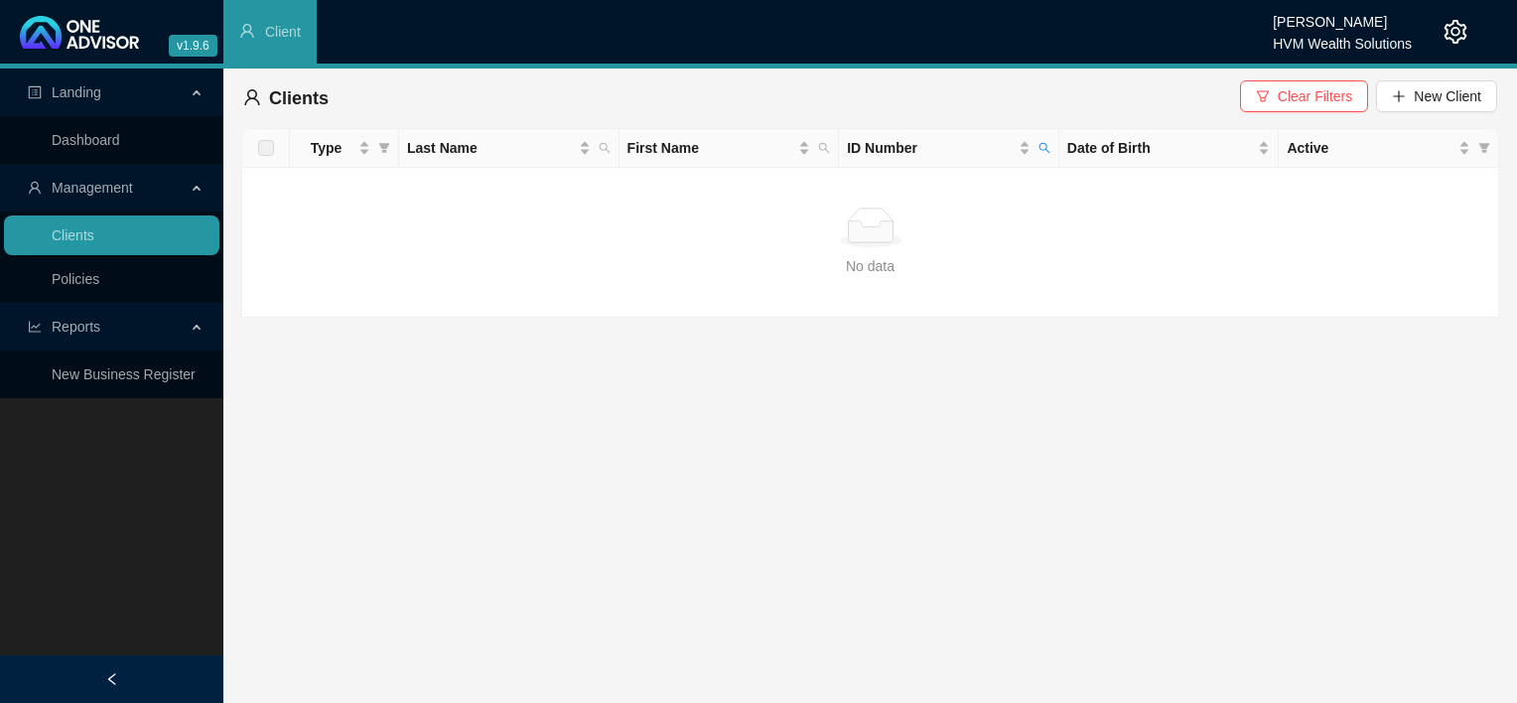
click at [1295, 96] on span "Clear Filters" at bounding box center [1315, 96] width 74 height 22
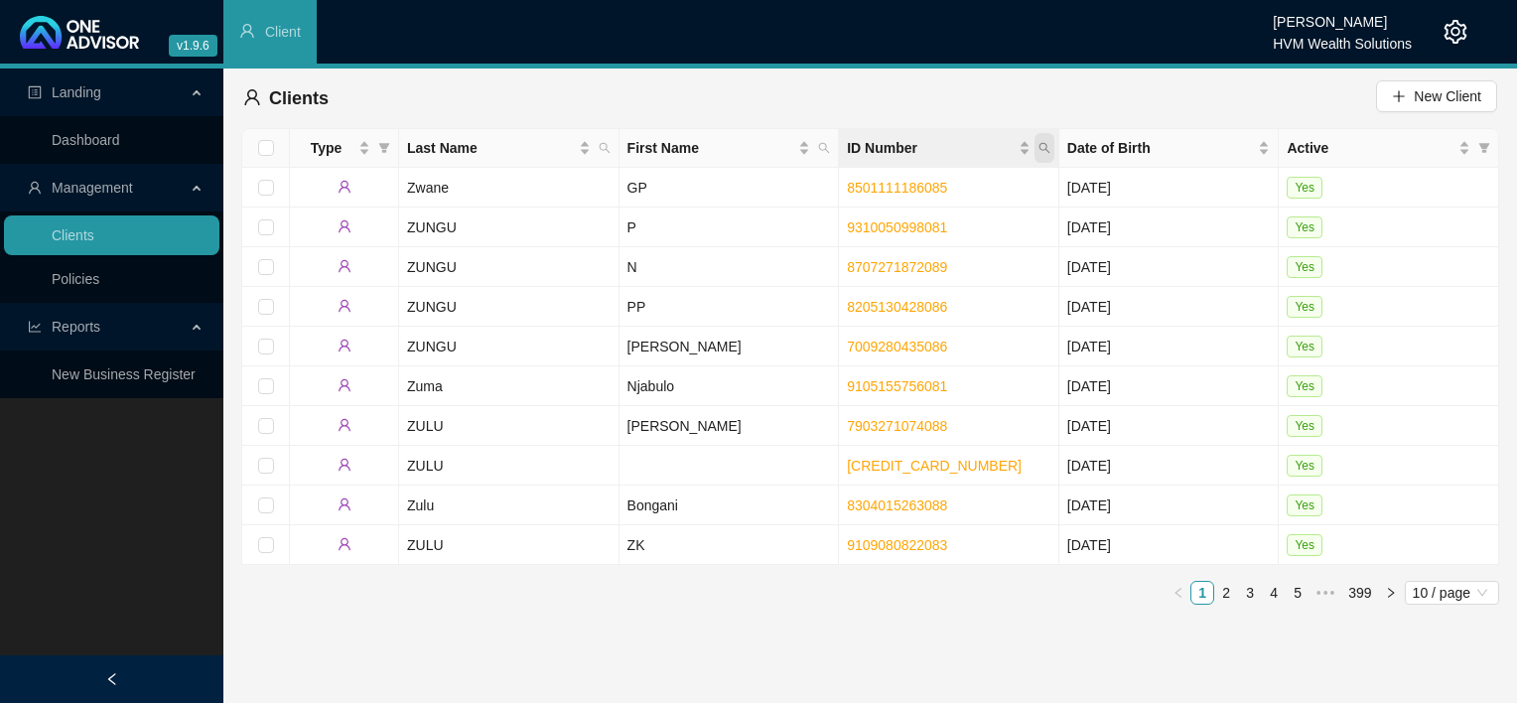
click at [1044, 147] on icon "search" at bounding box center [1044, 148] width 12 height 12
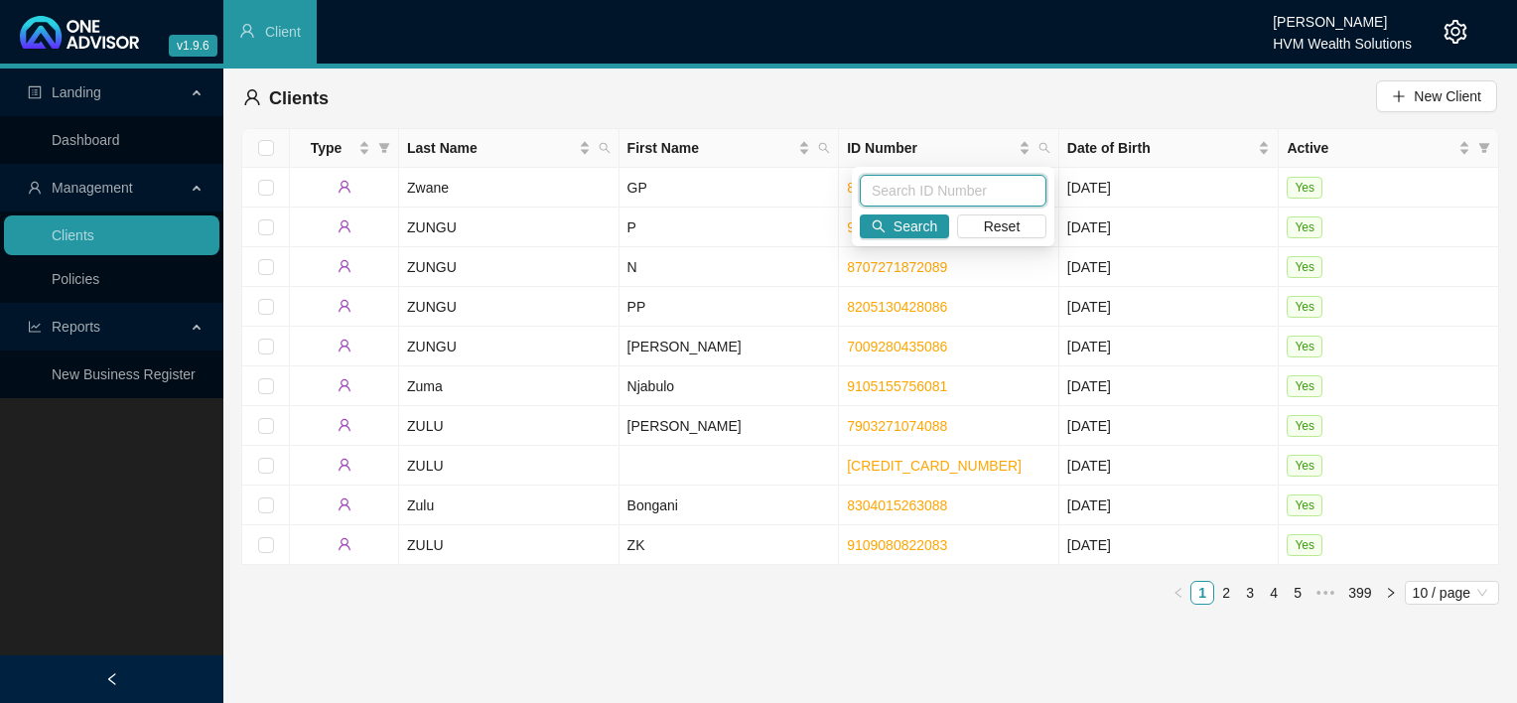
click at [925, 190] on input "text" at bounding box center [953, 191] width 187 height 32
paste input "7111160089080"
type input "7111160089080"
click at [918, 222] on span "Search" at bounding box center [915, 226] width 44 height 22
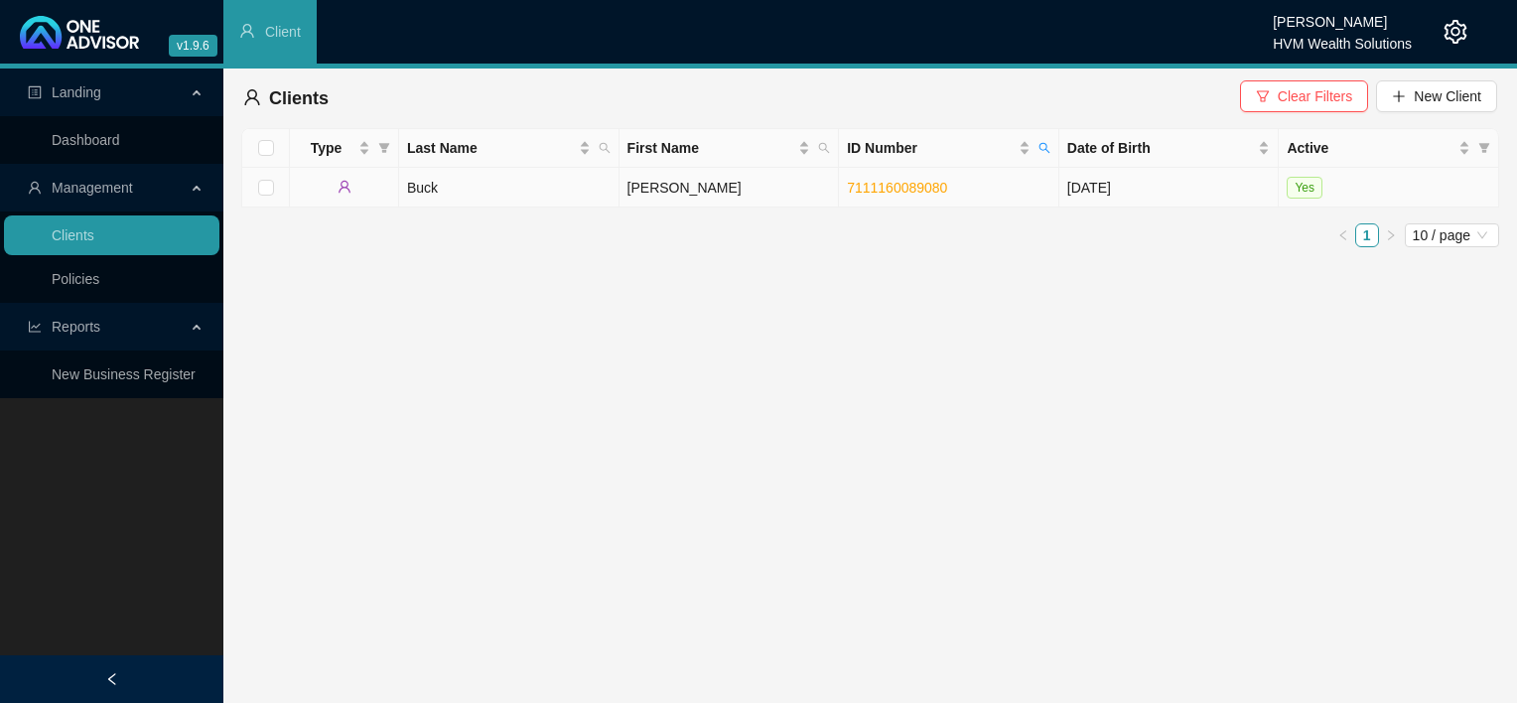
click at [469, 192] on td "Buck" at bounding box center [509, 188] width 220 height 40
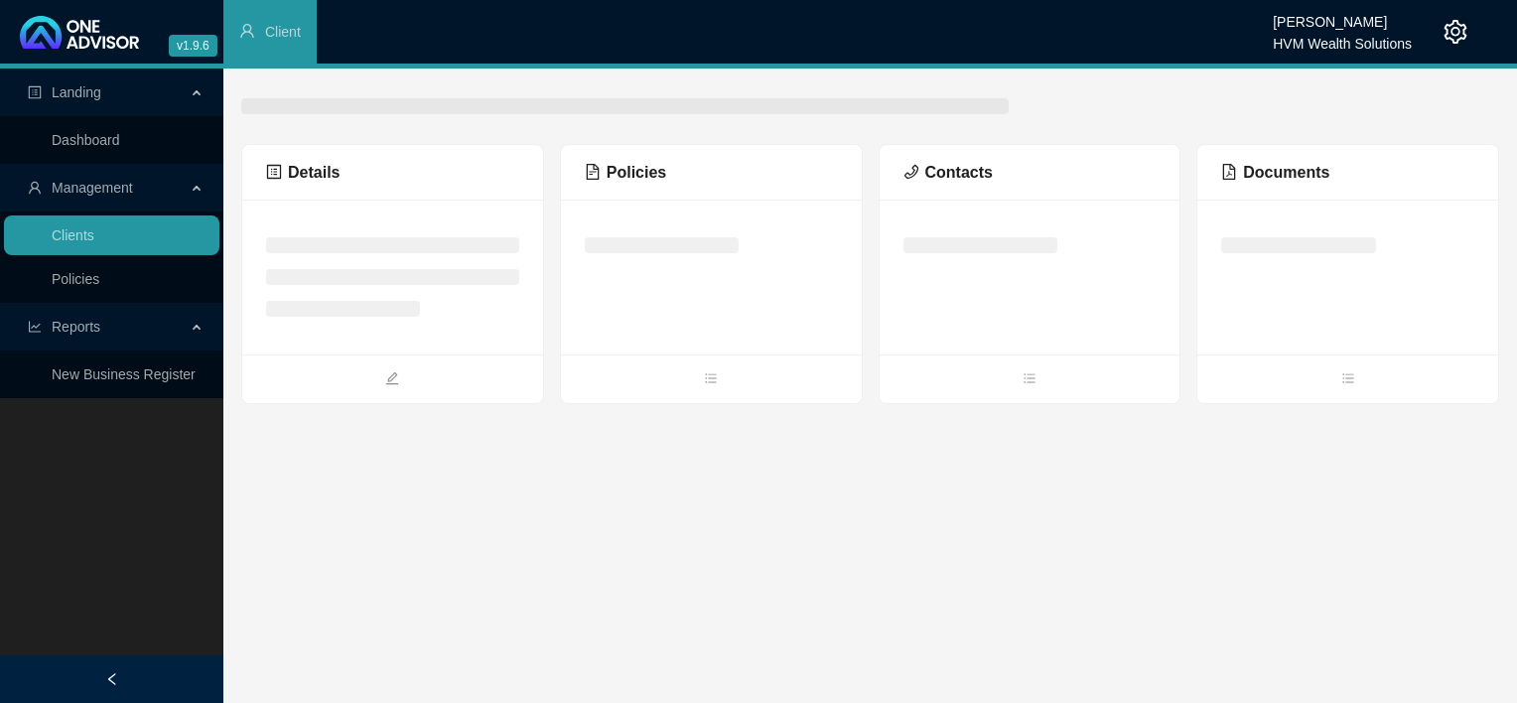
click at [469, 192] on div "Details" at bounding box center [392, 173] width 301 height 56
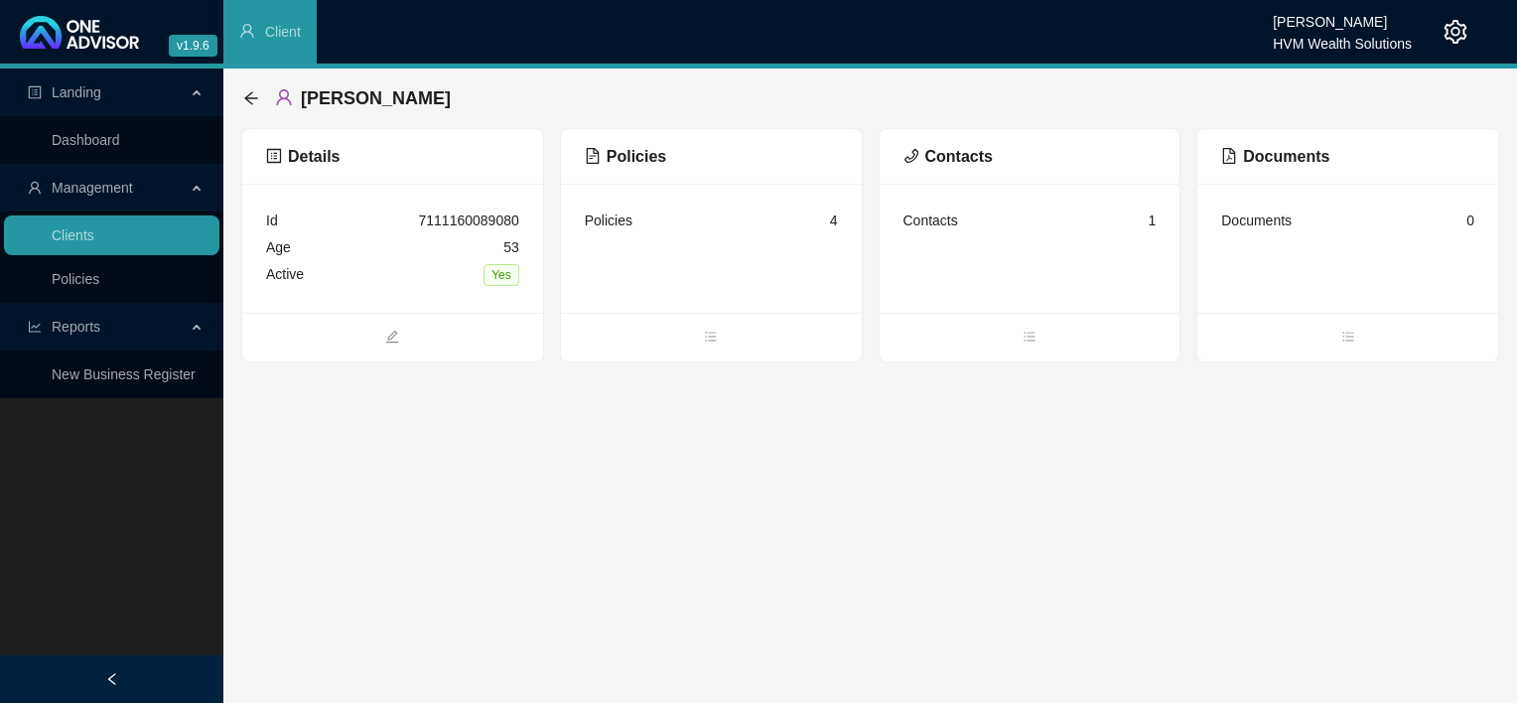
click at [317, 162] on span "Details" at bounding box center [302, 156] width 73 height 17
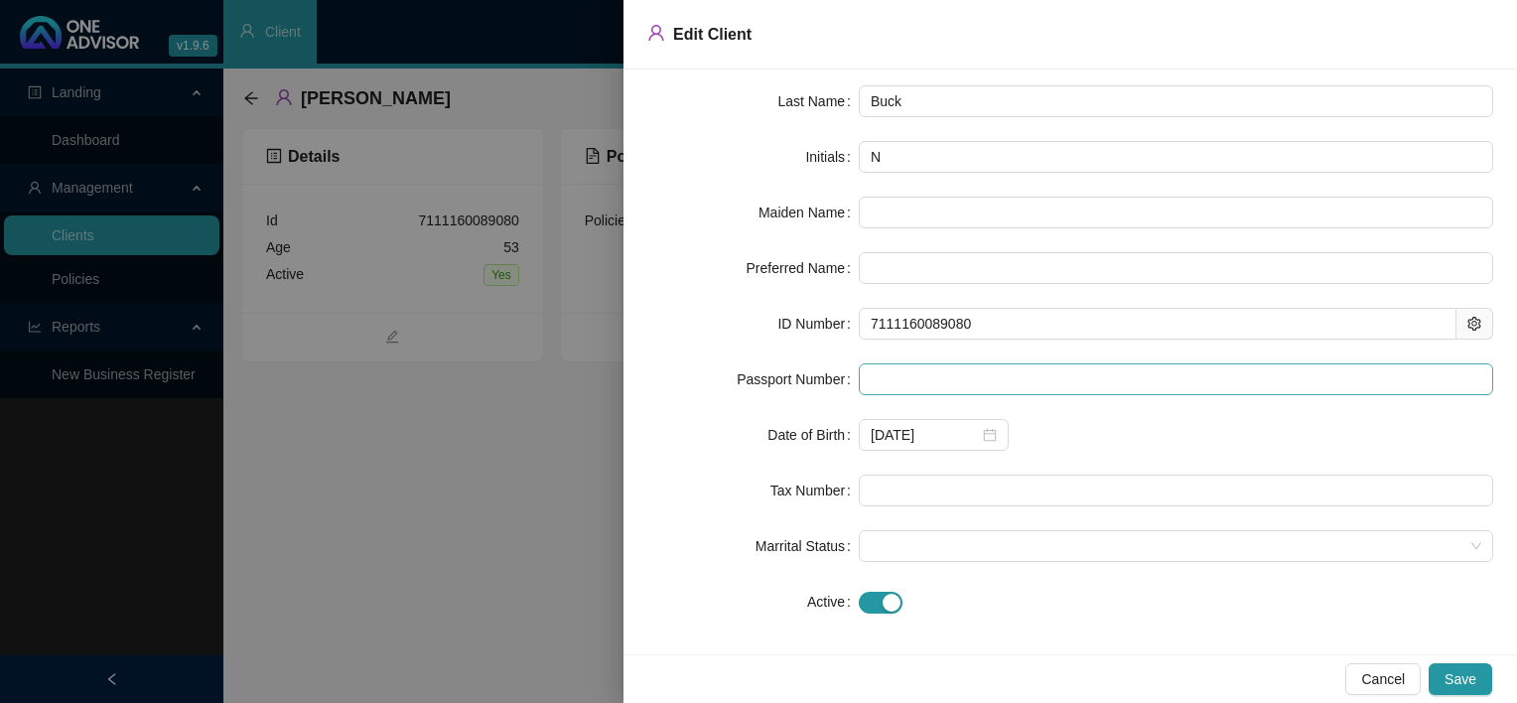
scroll to position [129, 0]
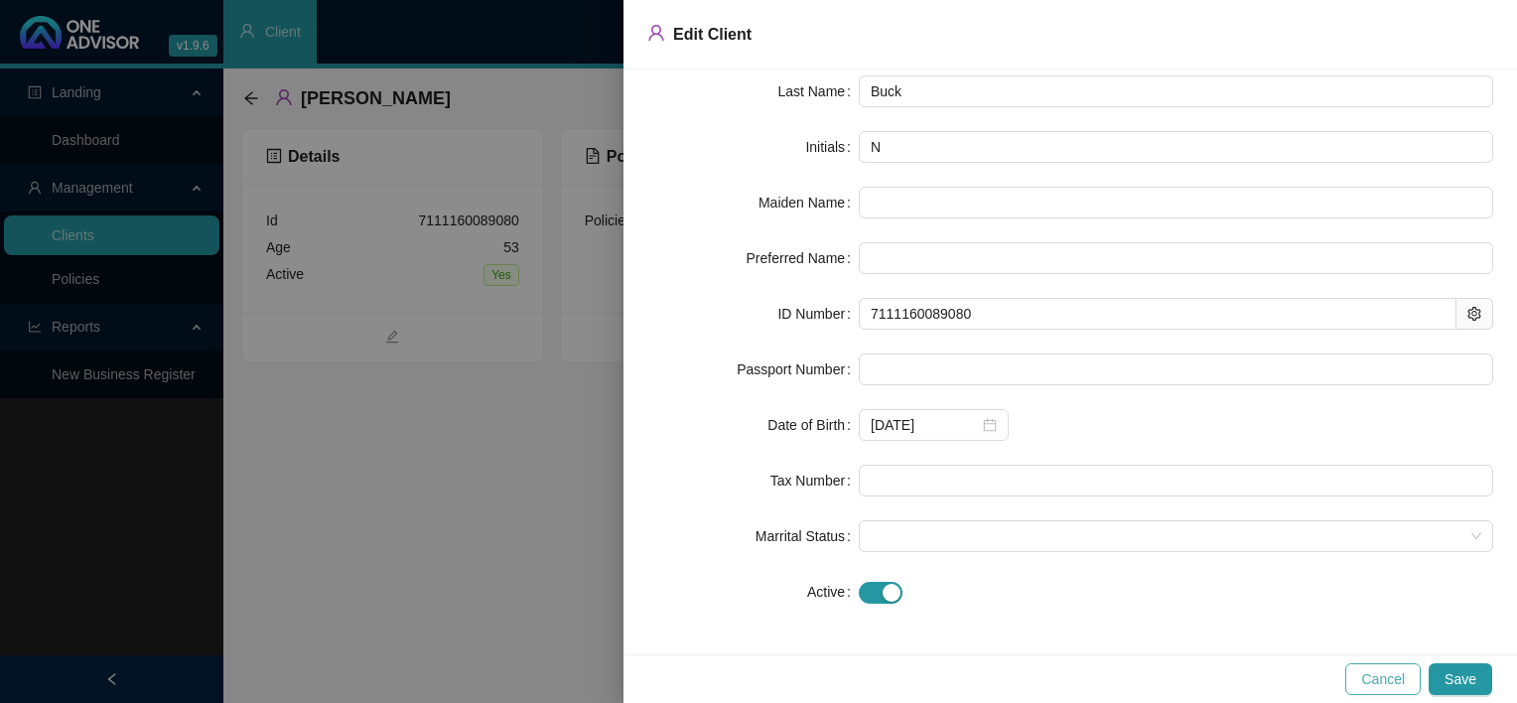
click at [1382, 687] on span "Cancel" at bounding box center [1383, 679] width 44 height 22
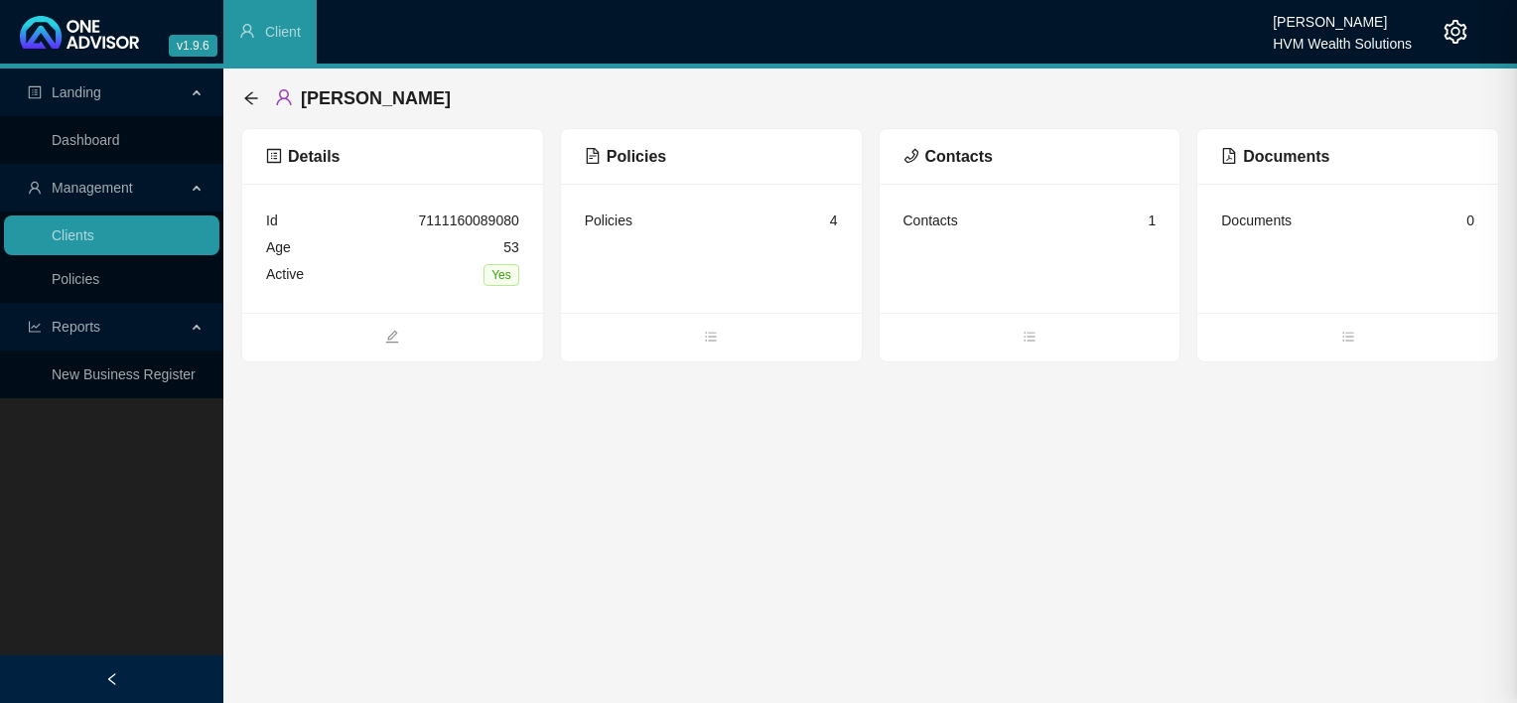
scroll to position [0, 0]
click at [825, 221] on div "Policies 4" at bounding box center [711, 220] width 253 height 27
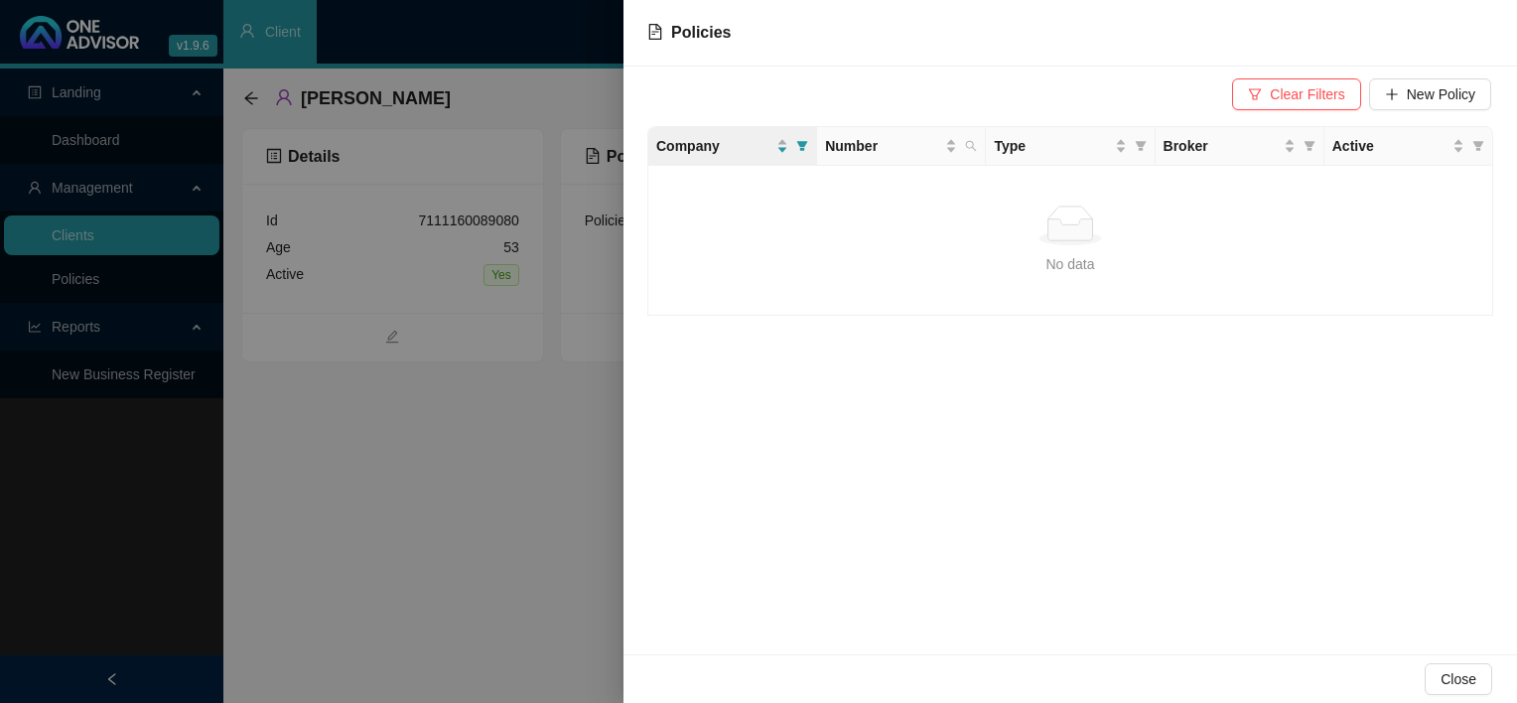
click at [546, 496] on div at bounding box center [758, 351] width 1517 height 703
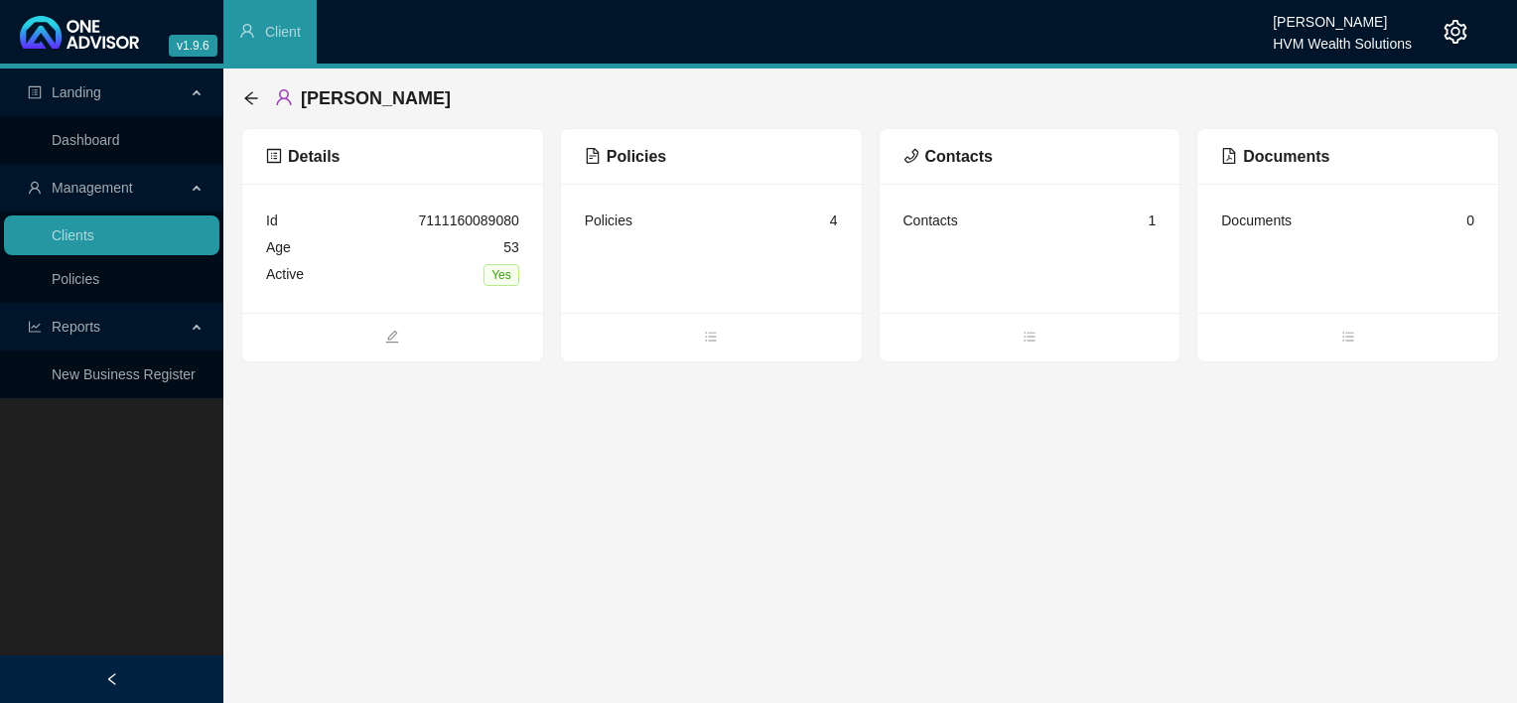
click at [647, 155] on span "Policies" at bounding box center [625, 156] width 81 height 17
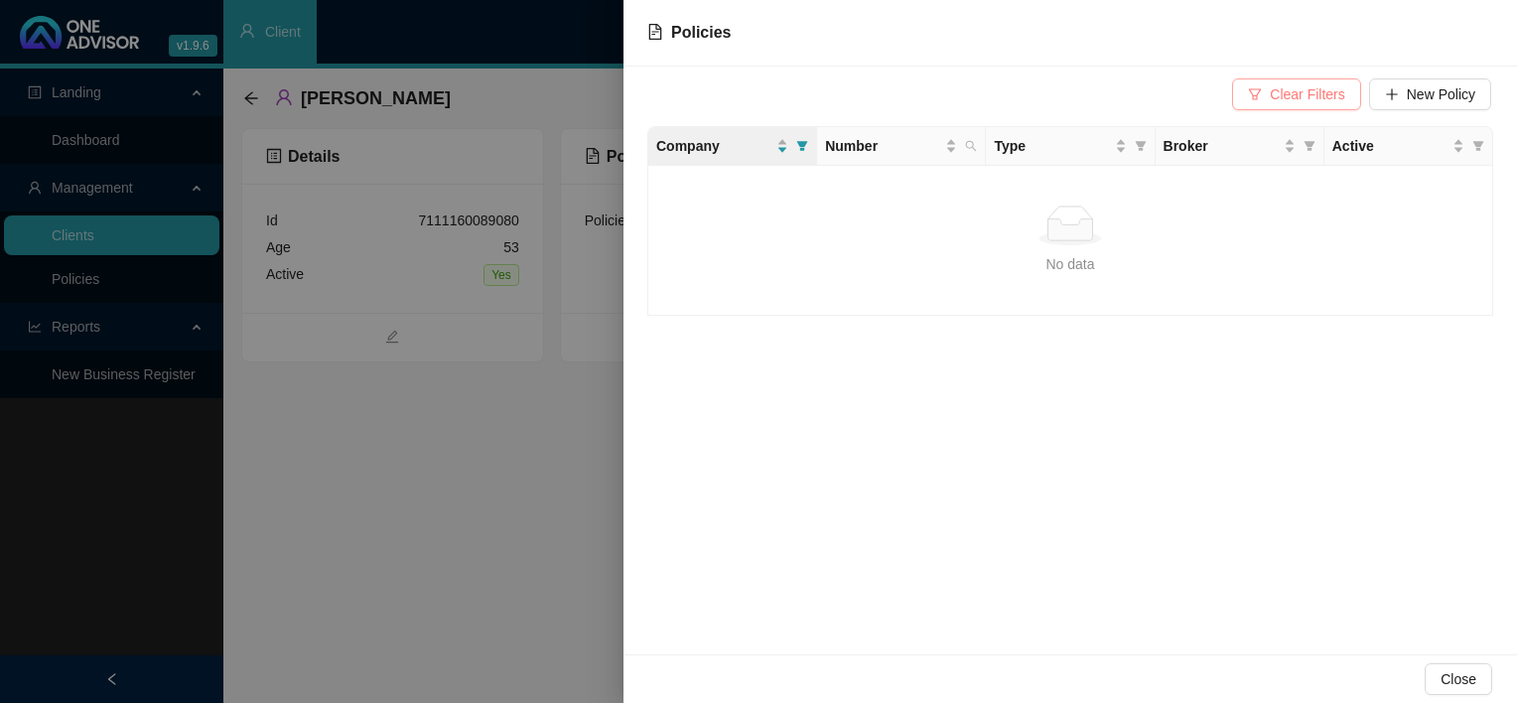
click at [1271, 101] on button "Clear Filters" at bounding box center [1296, 94] width 128 height 32
click at [784, 143] on div "Company" at bounding box center [722, 146] width 132 height 22
click at [1479, 674] on button "Close" at bounding box center [1459, 679] width 68 height 32
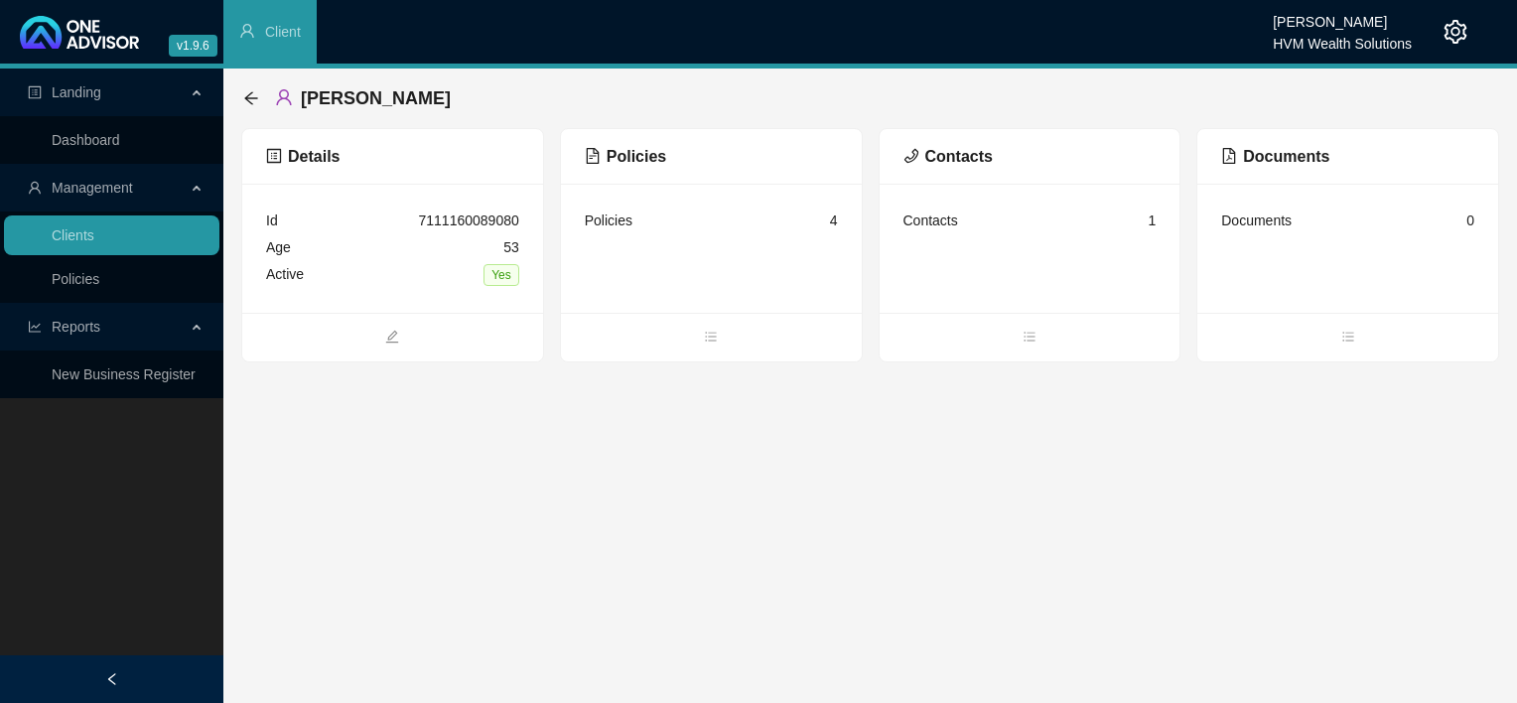
click at [610, 217] on div "Policies" at bounding box center [609, 220] width 48 height 22
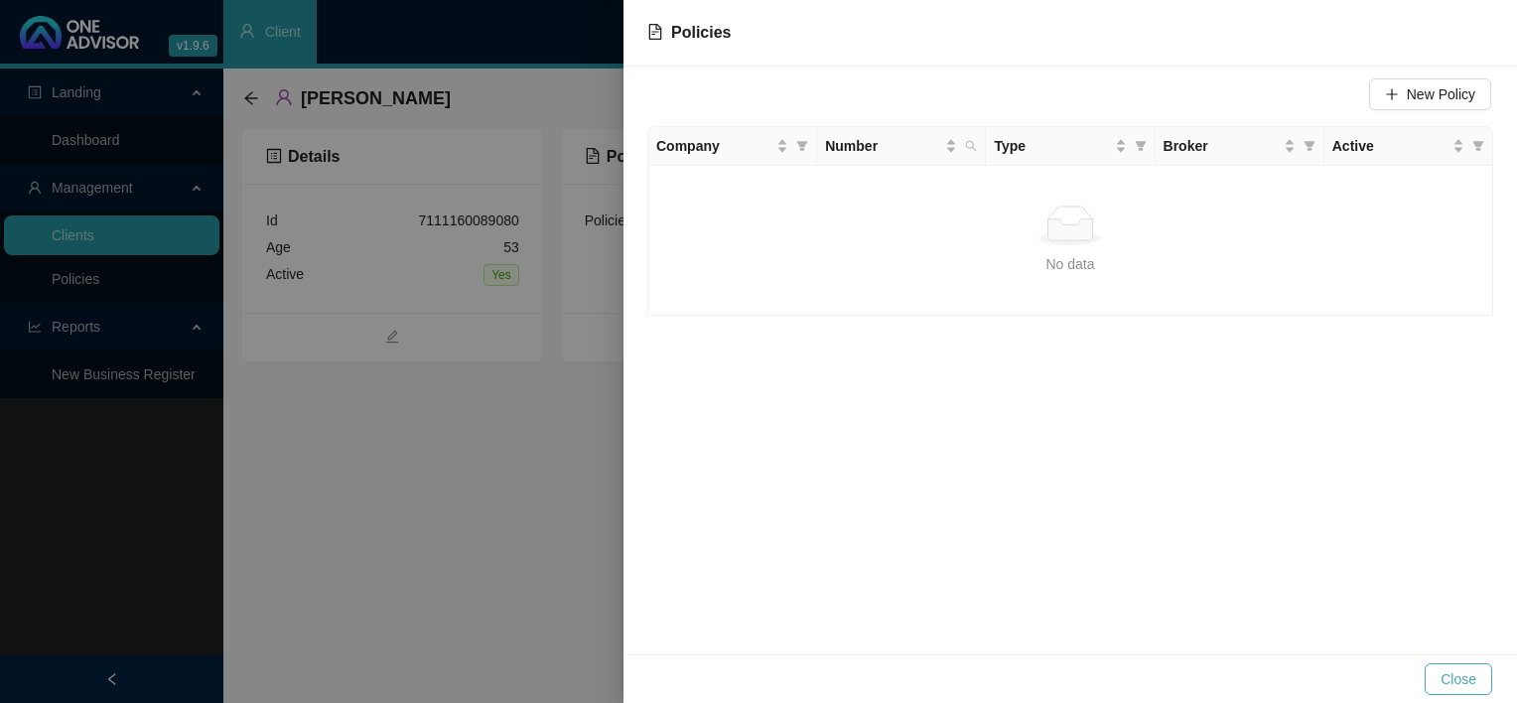
click at [1482, 682] on button "Close" at bounding box center [1459, 679] width 68 height 32
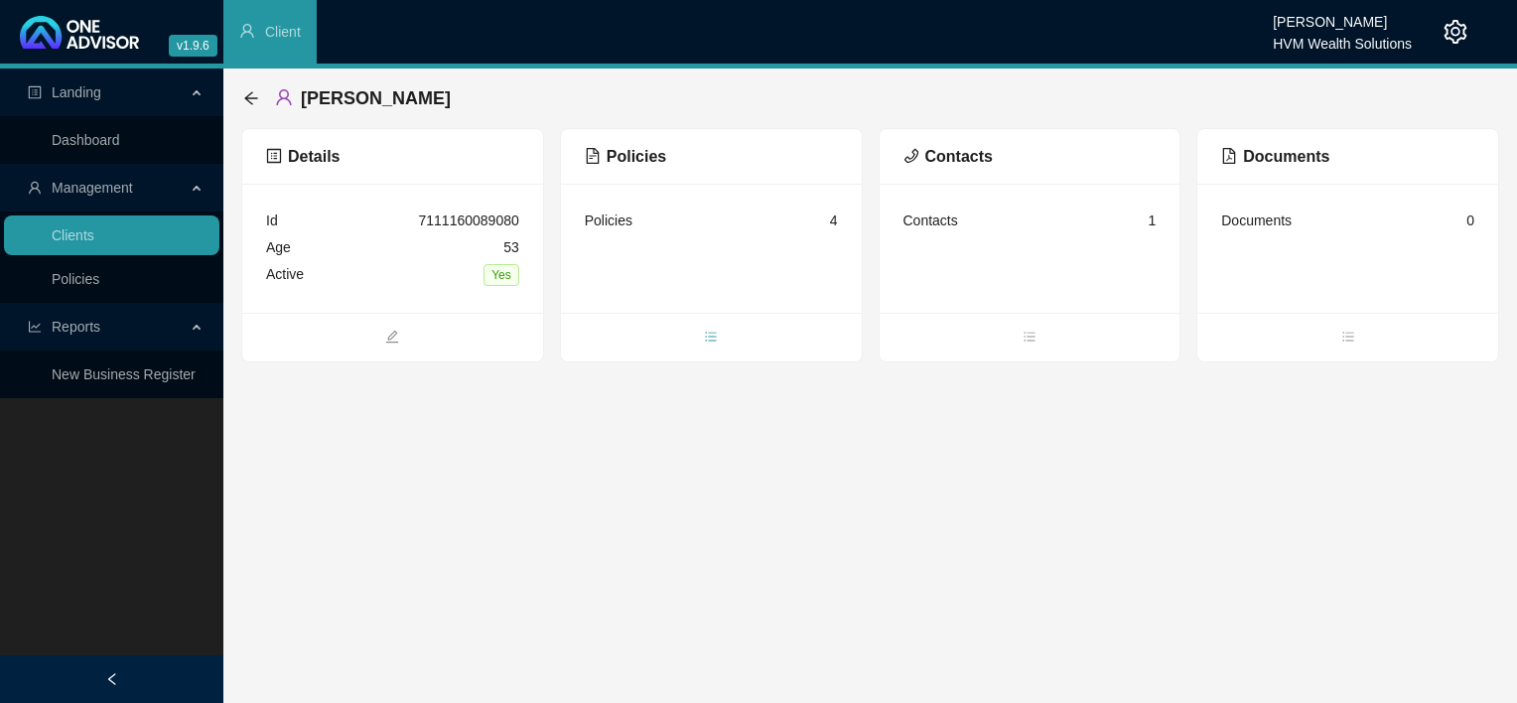
click at [713, 333] on icon "bars" at bounding box center [711, 336] width 11 height 9
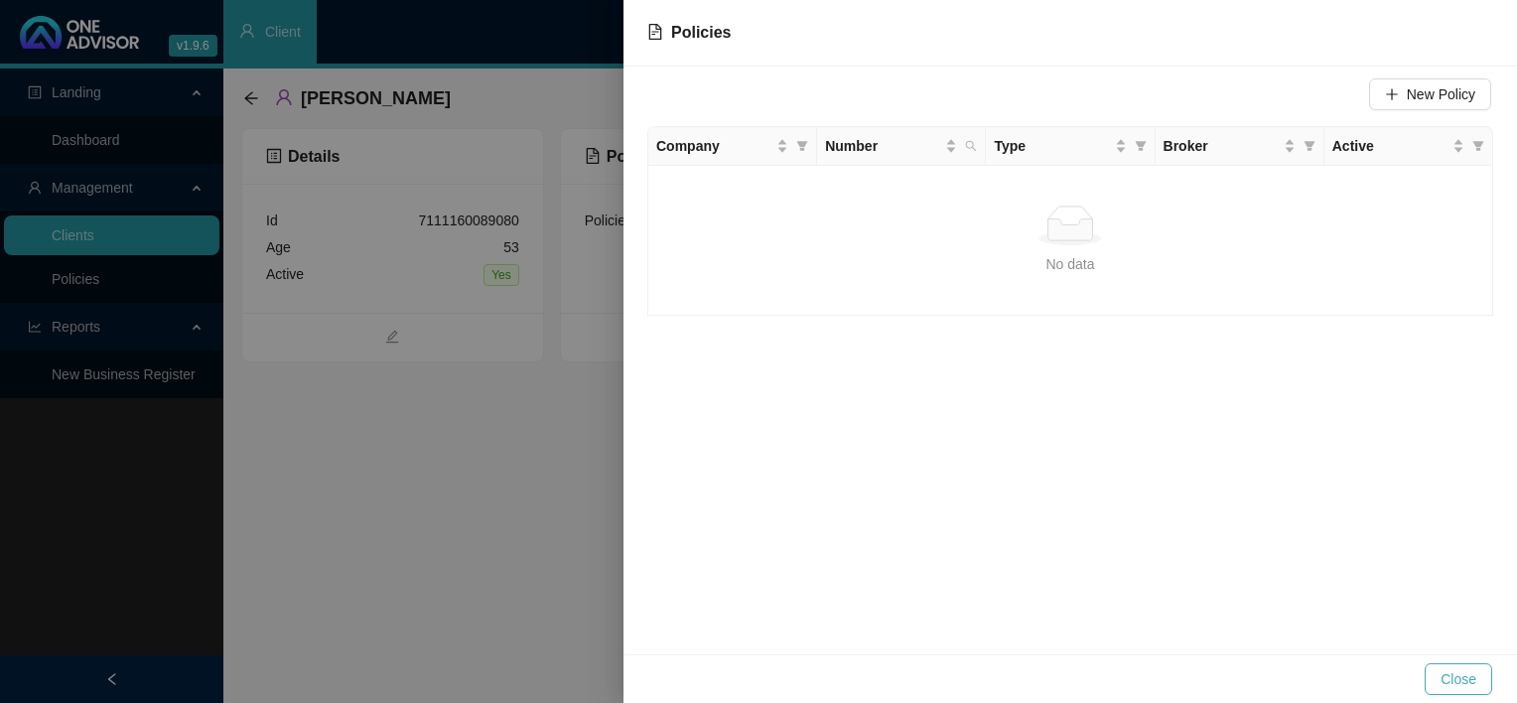
click at [1463, 669] on span "Close" at bounding box center [1459, 679] width 36 height 22
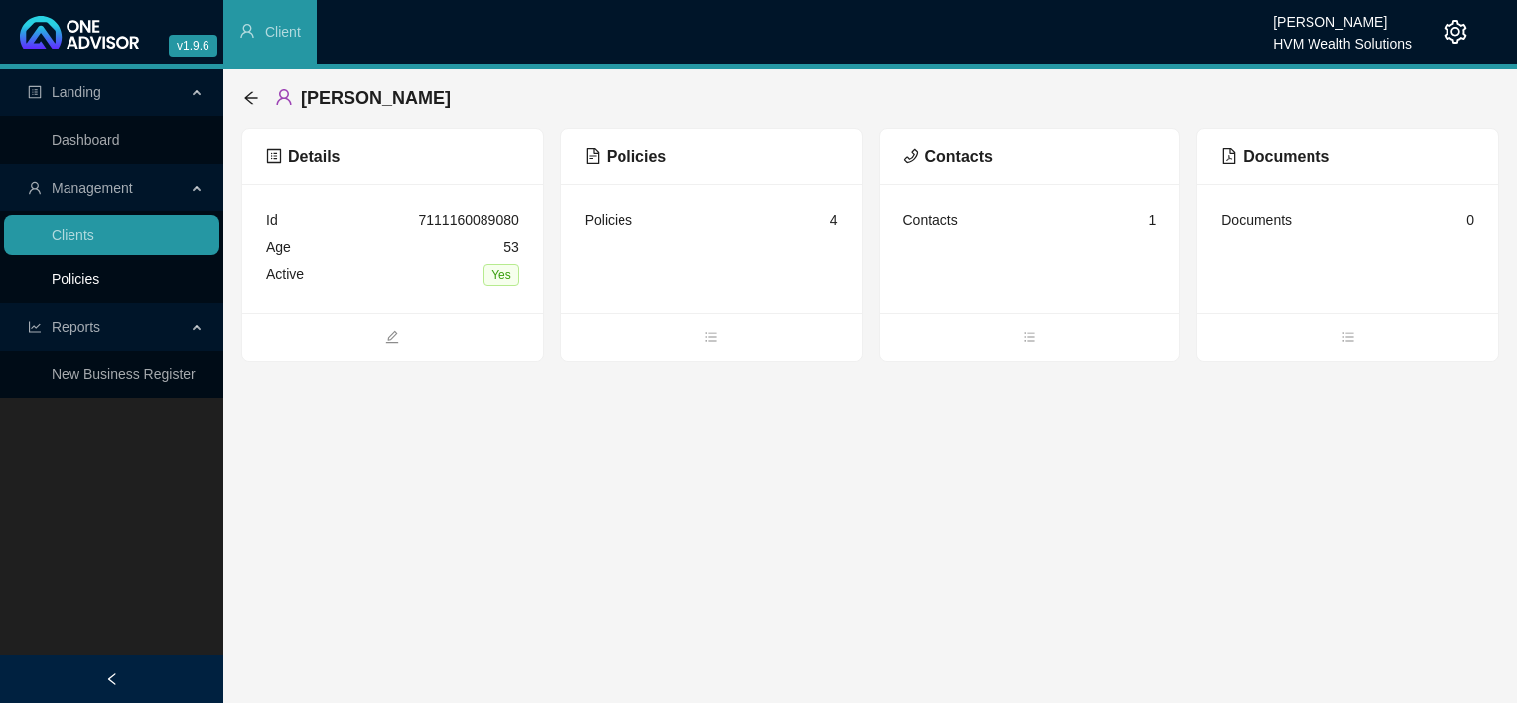
click at [99, 283] on link "Policies" at bounding box center [76, 279] width 48 height 16
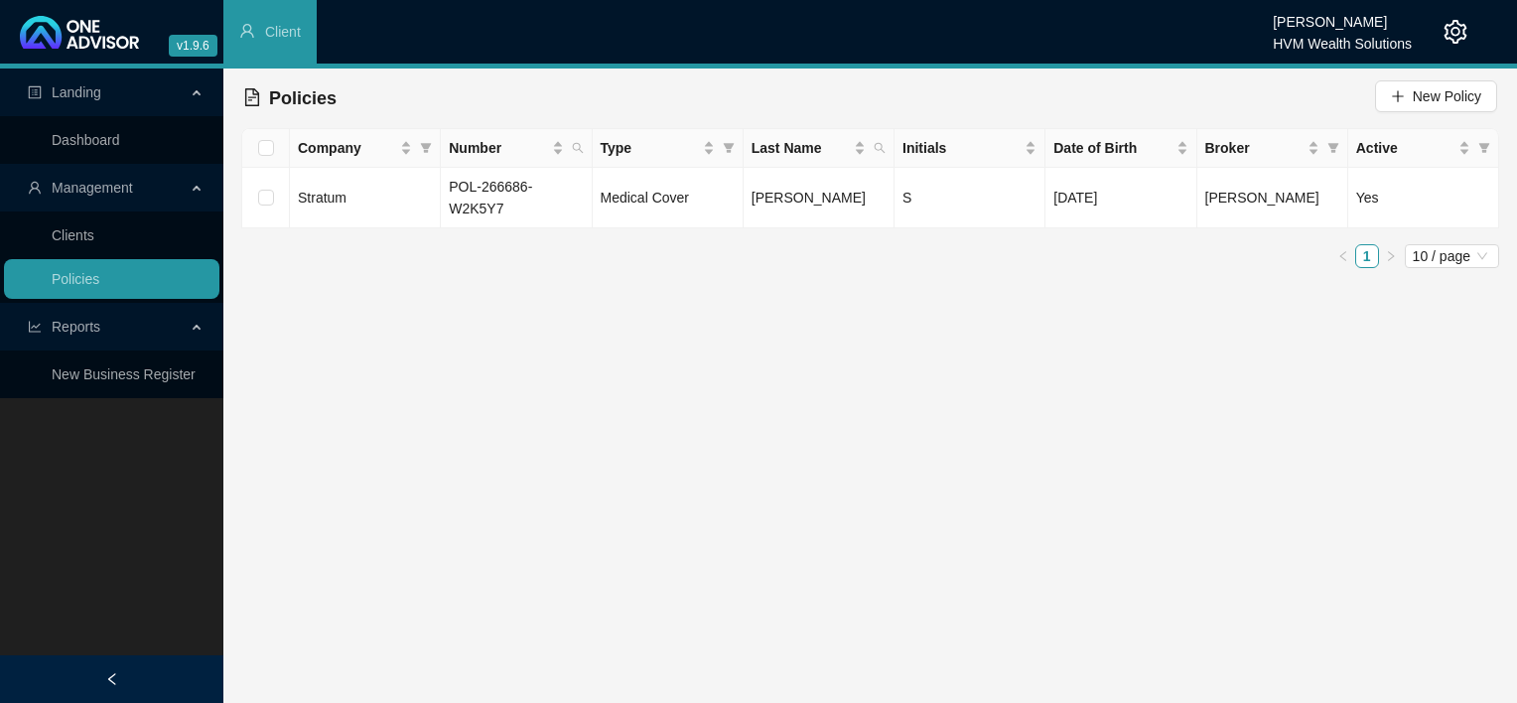
click at [1255, 343] on main "Landing Dashboard Management Clients Policies Reports New Business Register Pol…" at bounding box center [758, 386] width 1517 height 634
click at [571, 155] on span "Number" at bounding box center [578, 148] width 20 height 30
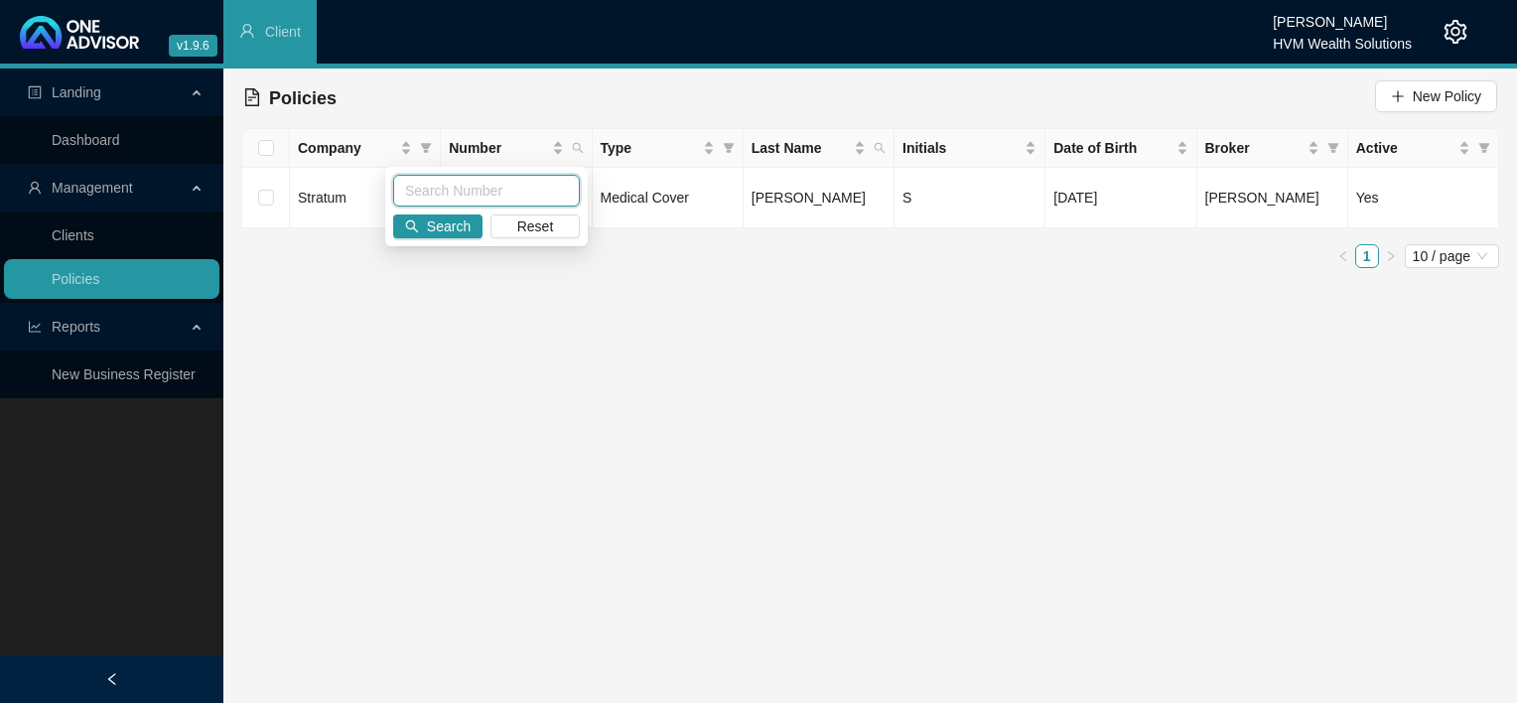
paste input "953618870"
click at [435, 183] on input "953618870" at bounding box center [486, 191] width 187 height 32
type input "953618870"
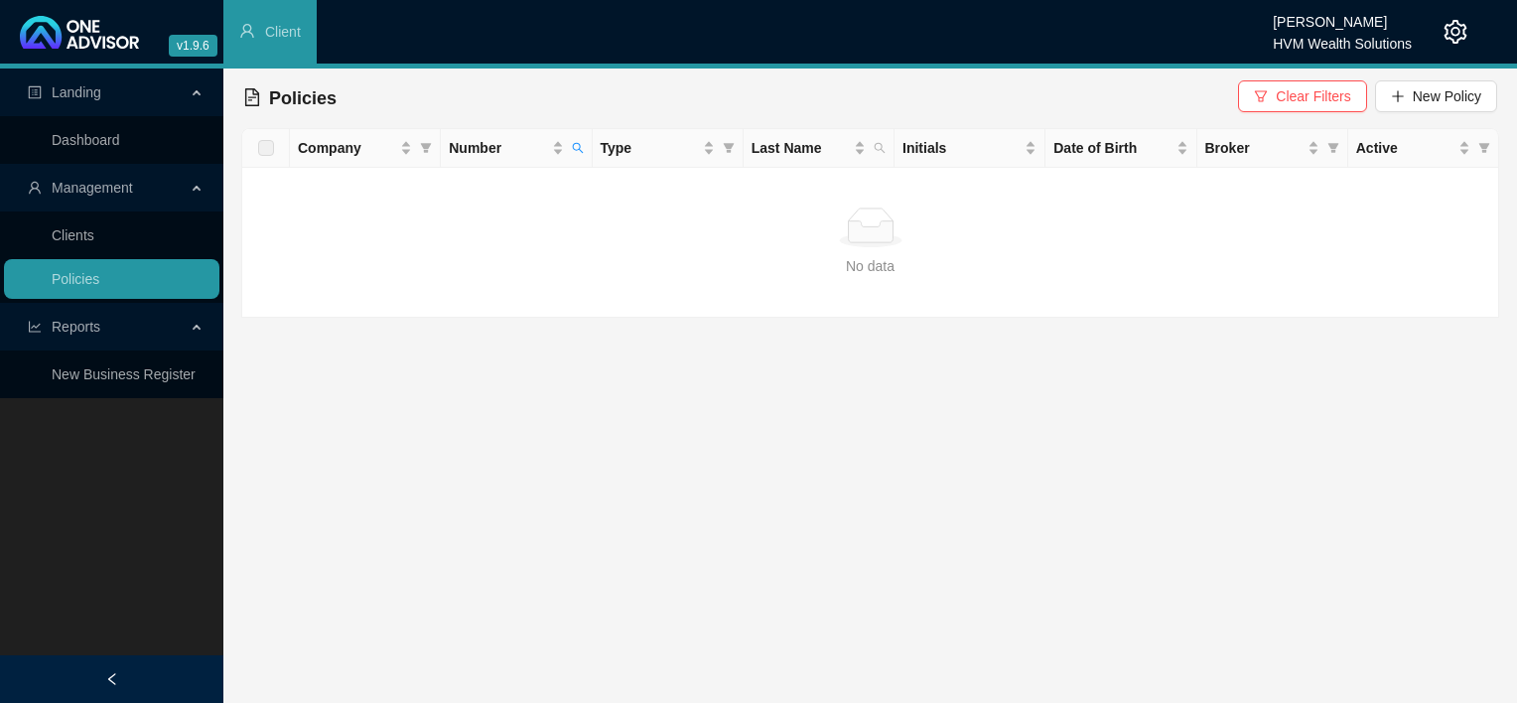
click at [582, 253] on div "No data No data" at bounding box center [870, 241] width 1224 height 69
click at [94, 228] on link "Clients" at bounding box center [73, 235] width 43 height 16
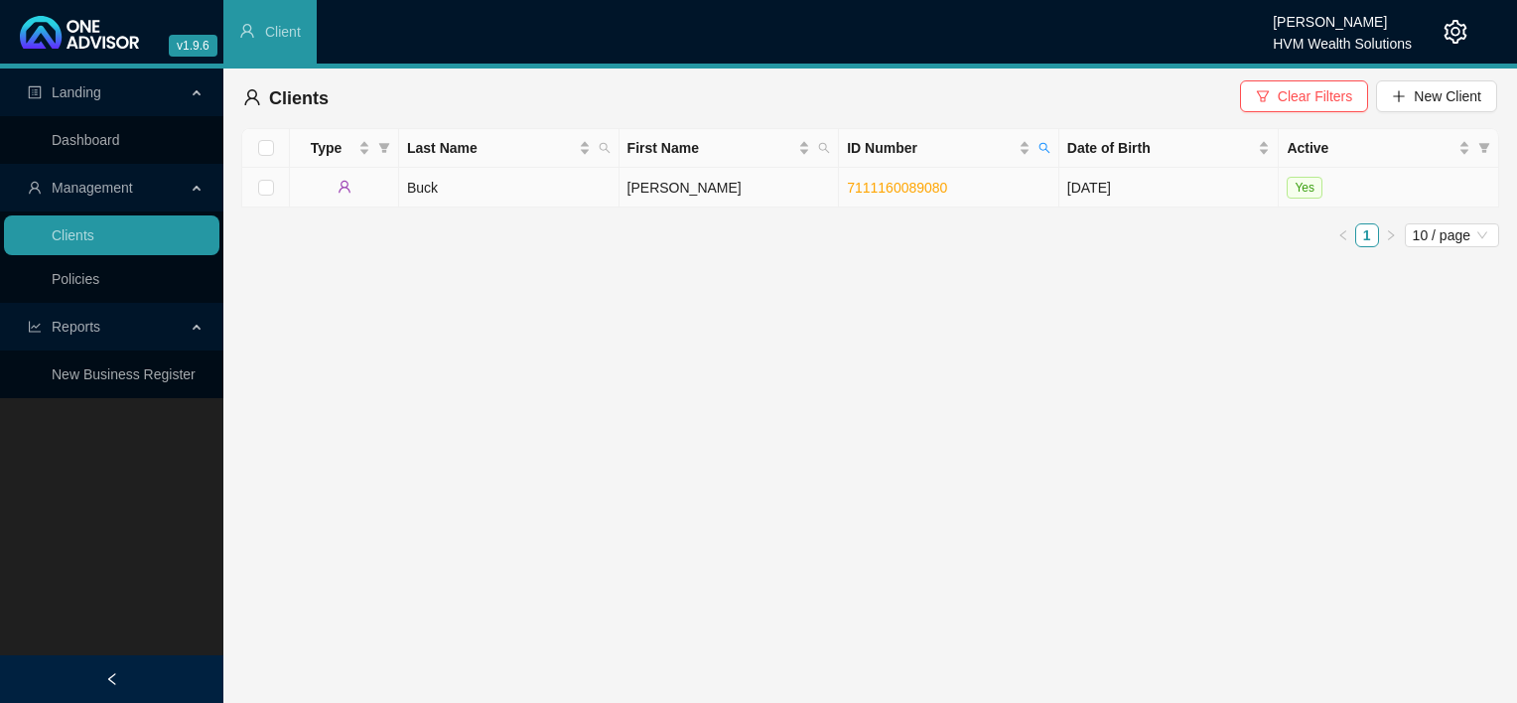
click at [519, 198] on td "Buck" at bounding box center [509, 188] width 220 height 40
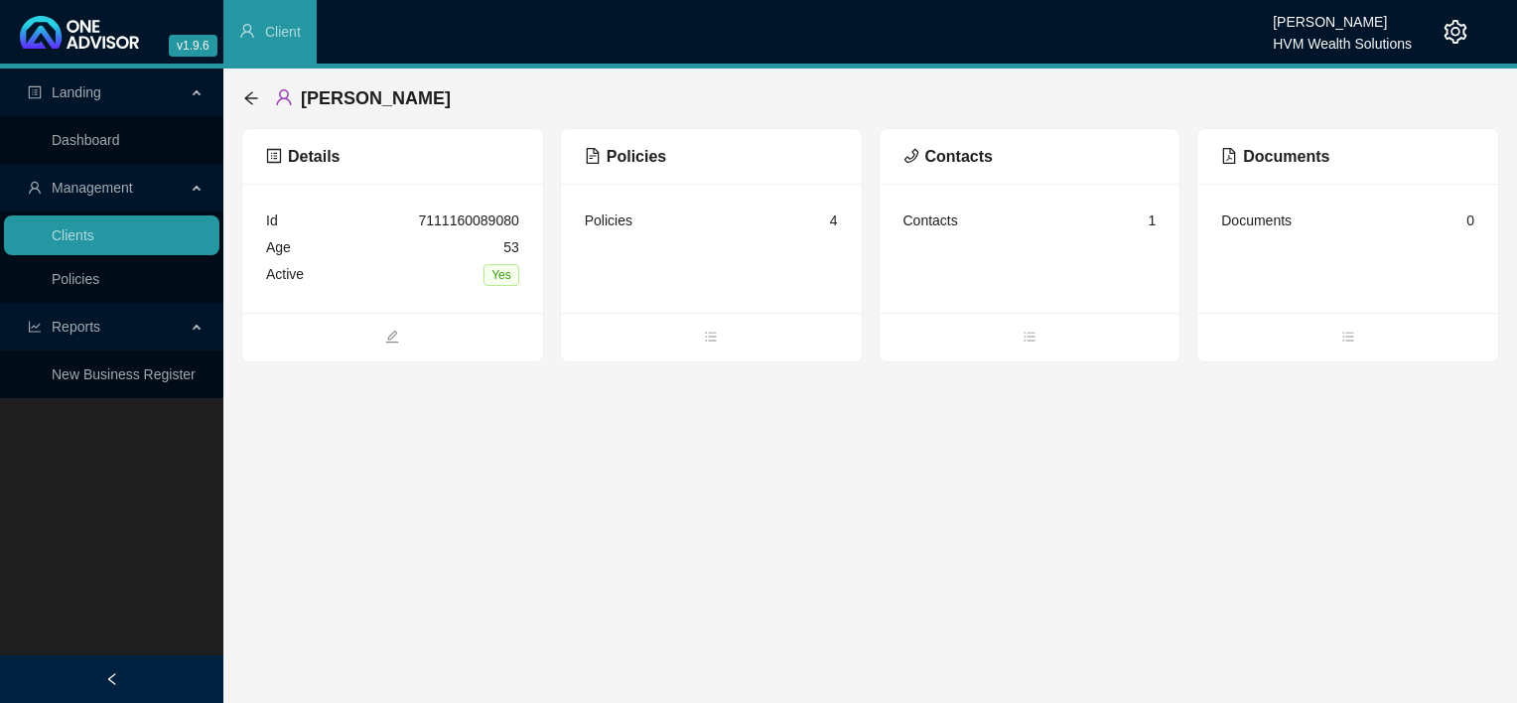
click at [626, 209] on div "Policies" at bounding box center [609, 220] width 48 height 22
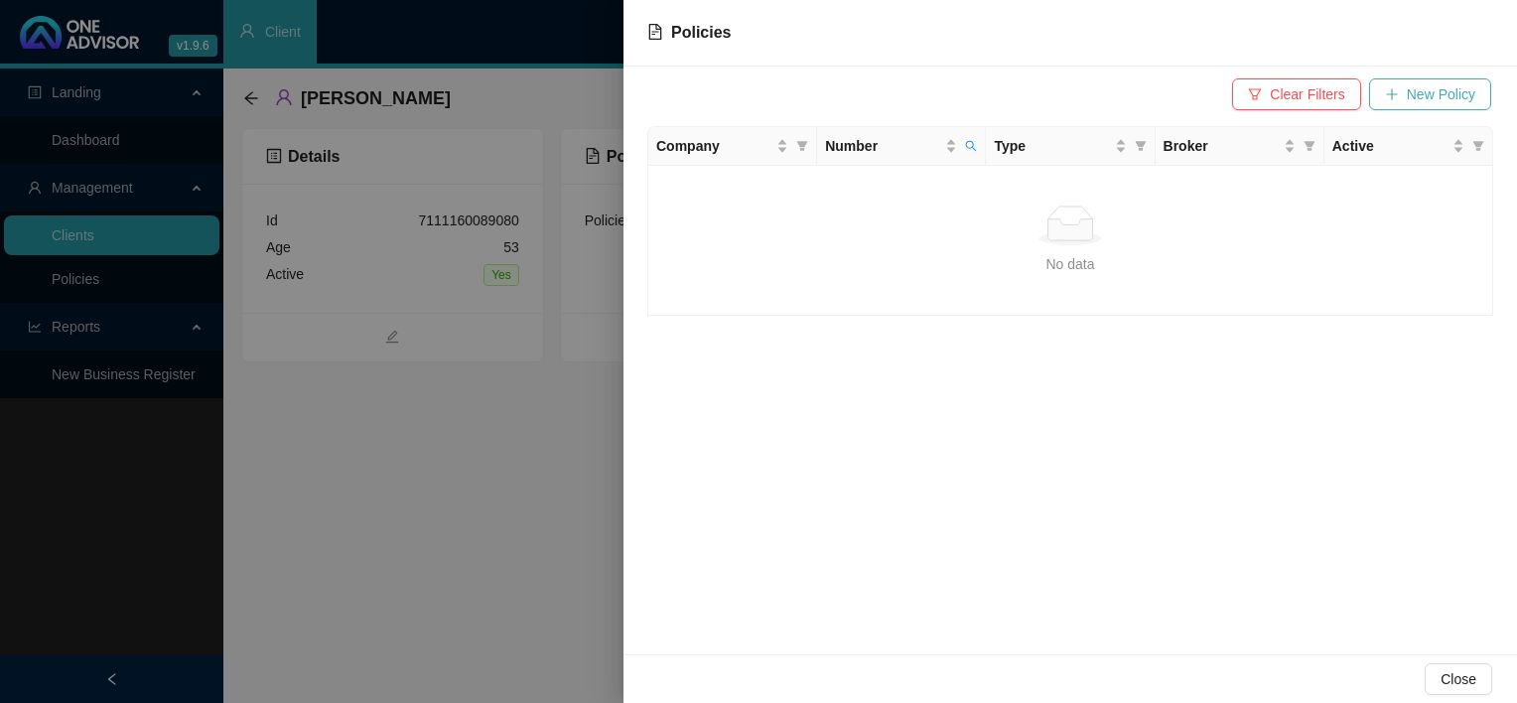
click at [1440, 92] on span "New Policy" at bounding box center [1441, 94] width 69 height 22
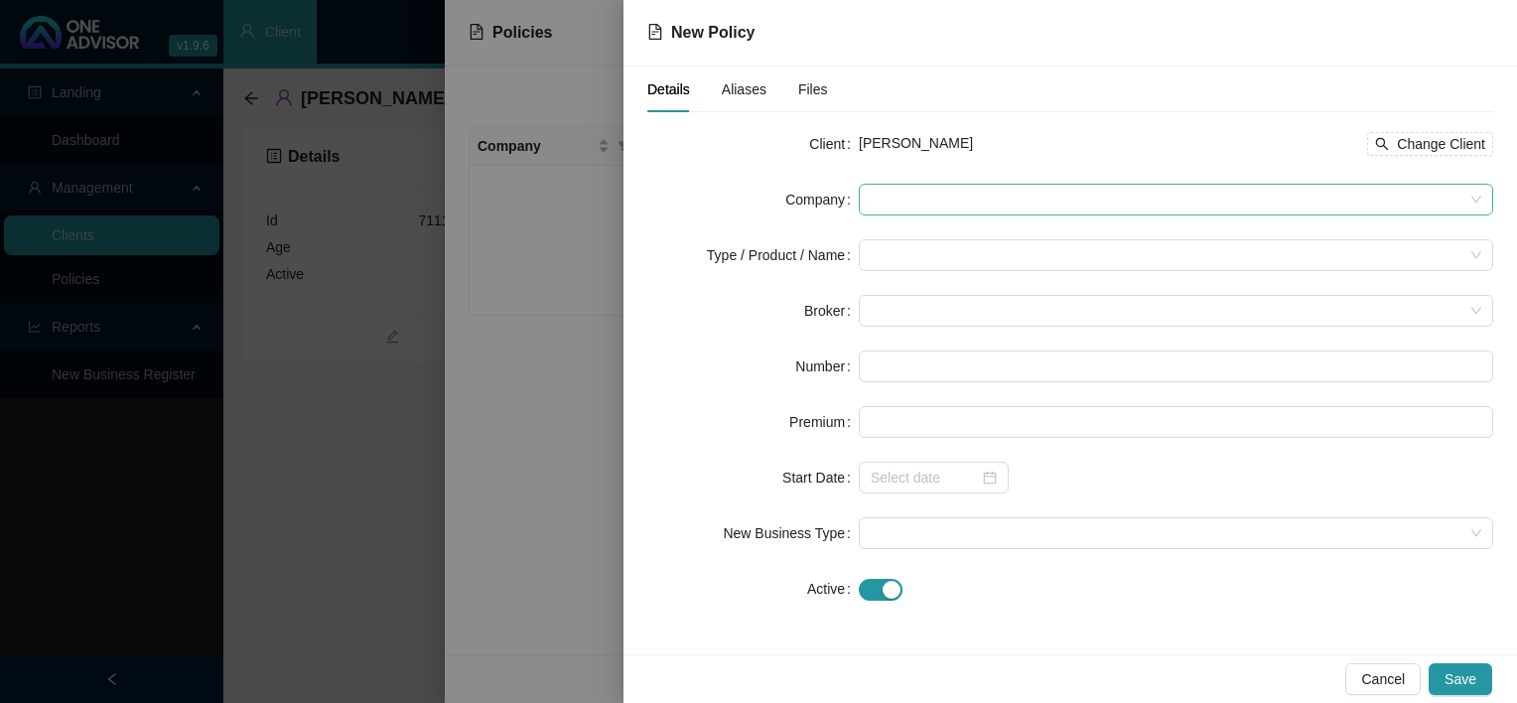
click at [1100, 206] on span at bounding box center [1176, 200] width 611 height 30
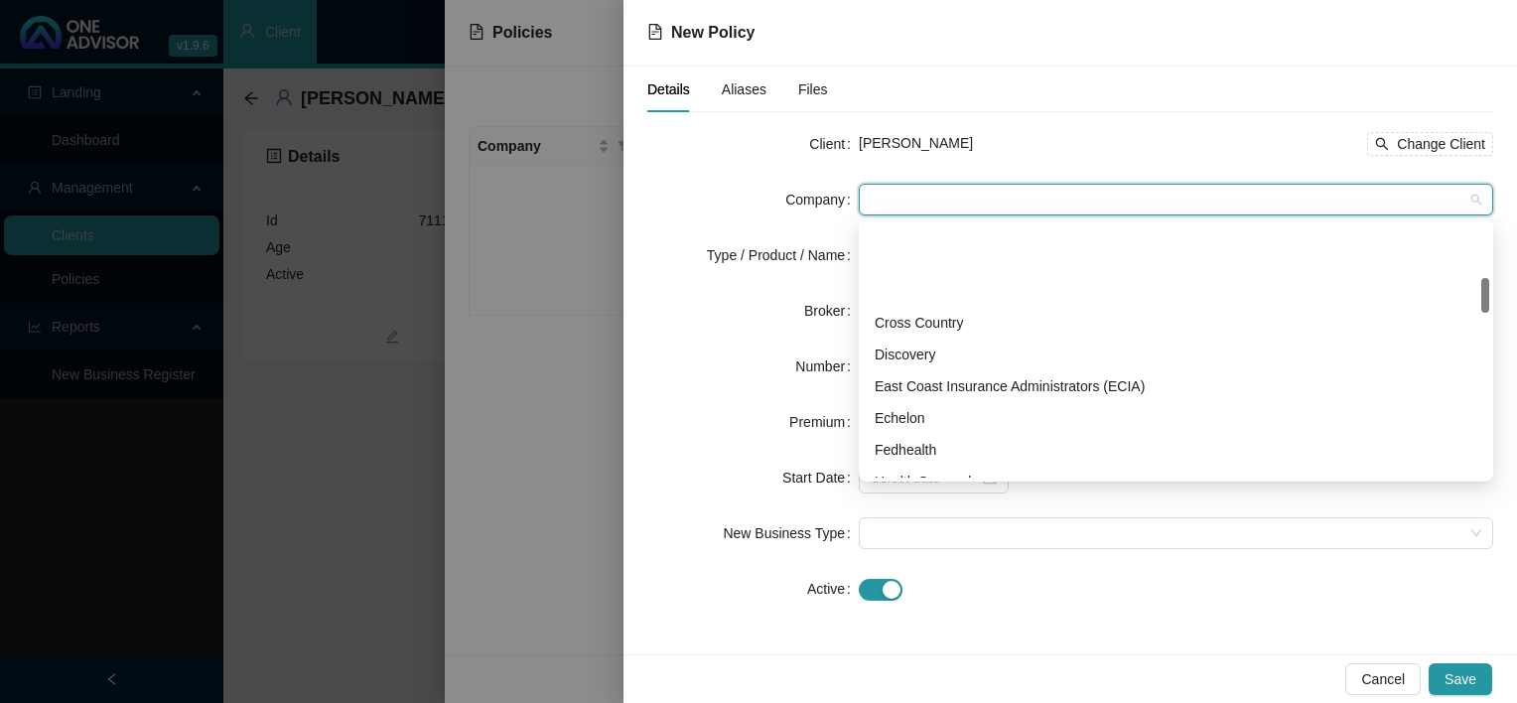
scroll to position [397, 0]
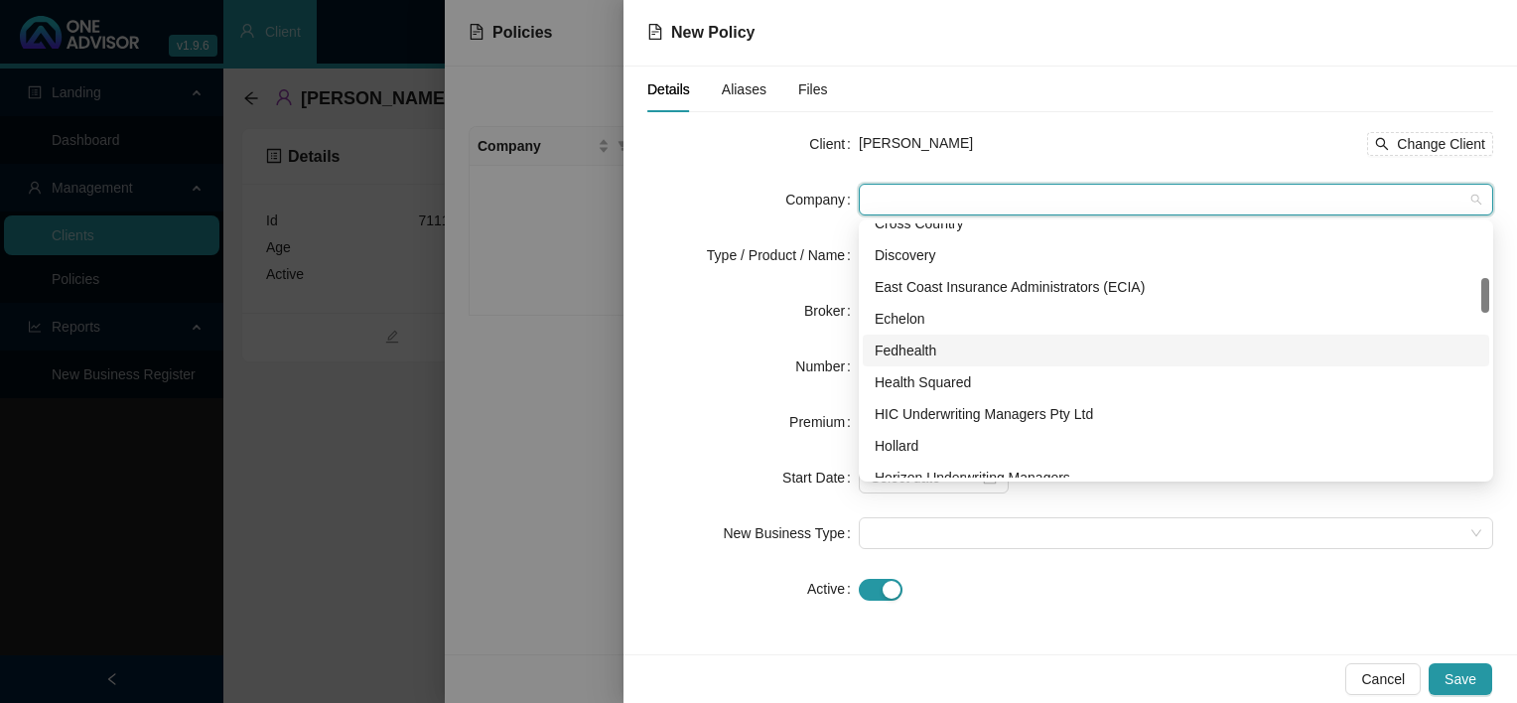
click at [673, 312] on div "Broker" at bounding box center [752, 311] width 211 height 32
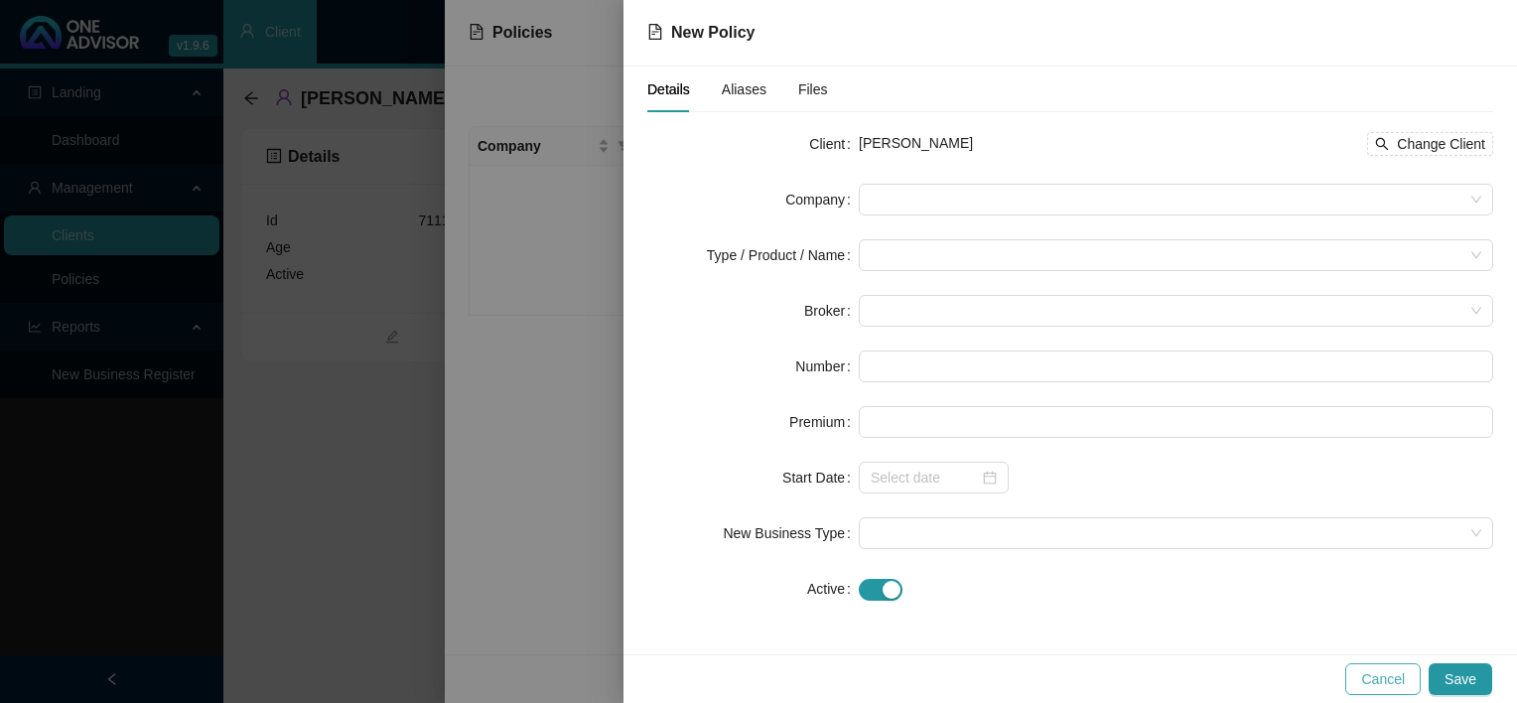
click at [1376, 689] on span "Cancel" at bounding box center [1383, 679] width 44 height 22
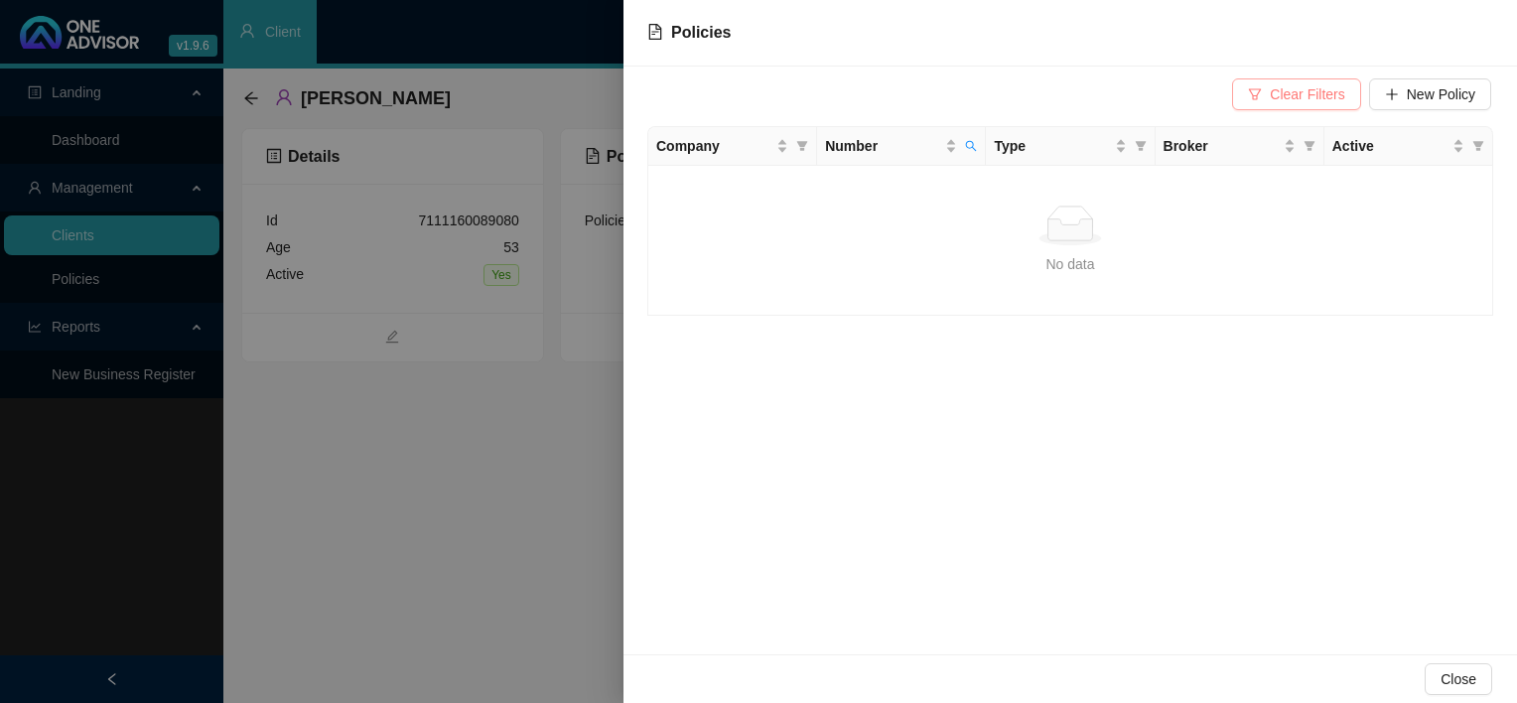
click at [1276, 100] on span "Clear Filters" at bounding box center [1307, 94] width 74 height 22
click at [1481, 682] on button "Close" at bounding box center [1459, 679] width 68 height 32
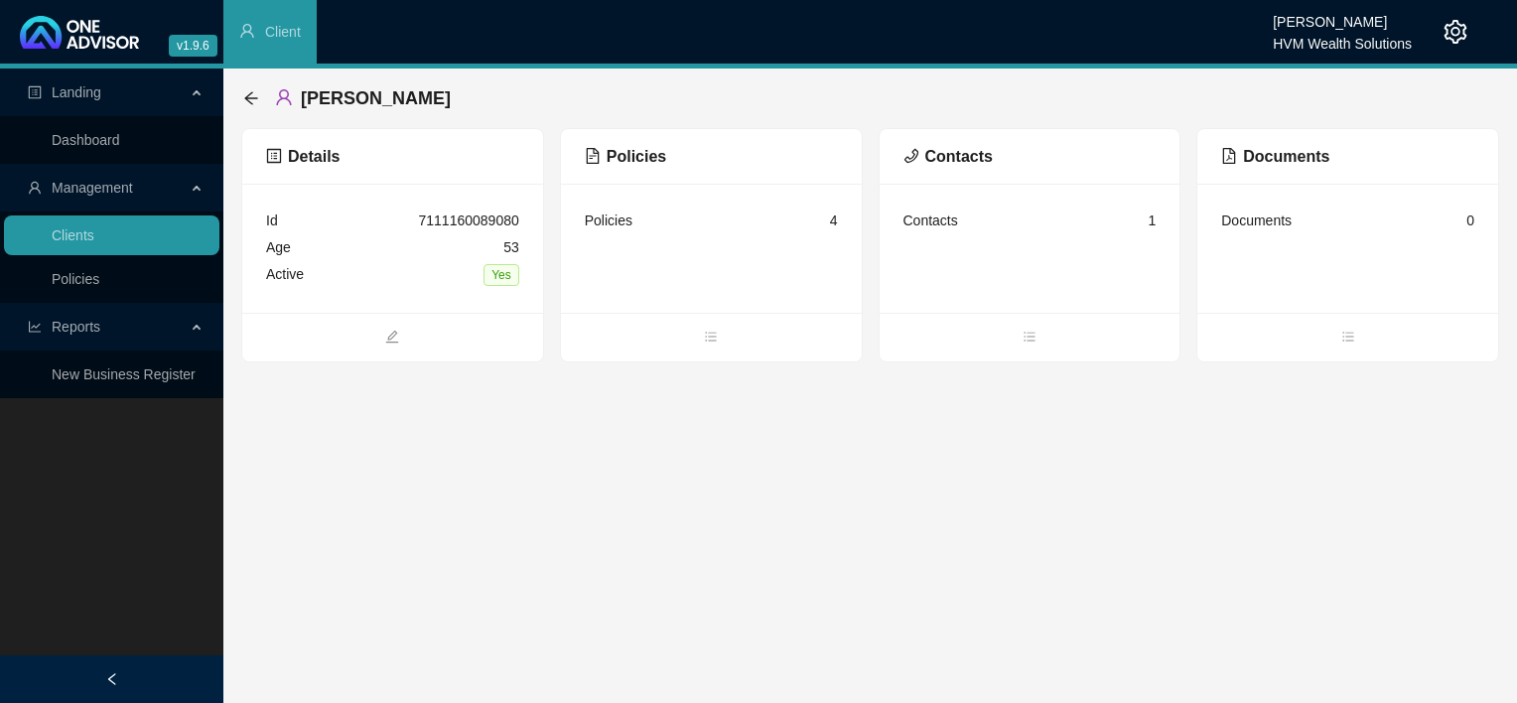
click at [973, 313] on ul at bounding box center [1030, 337] width 301 height 49
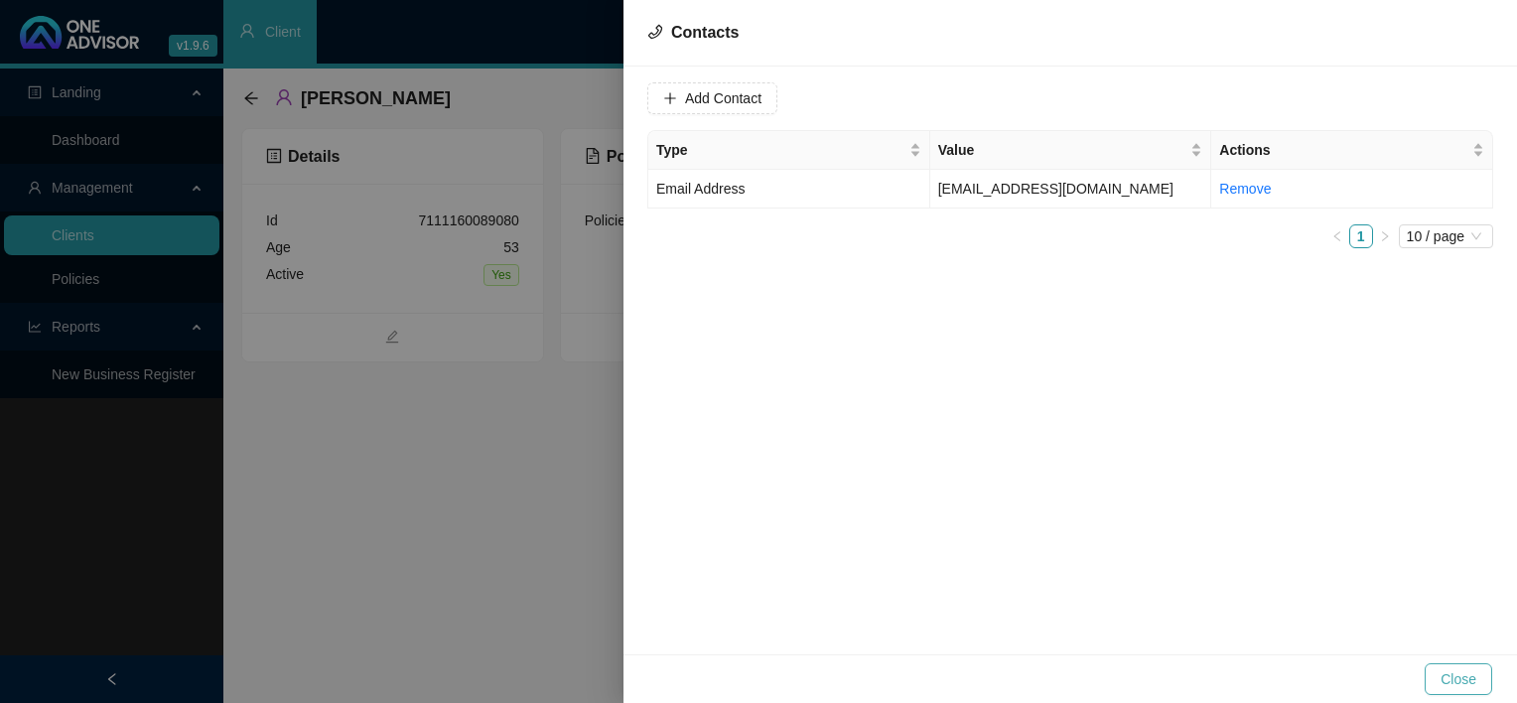
click at [1468, 683] on span "Close" at bounding box center [1459, 679] width 36 height 22
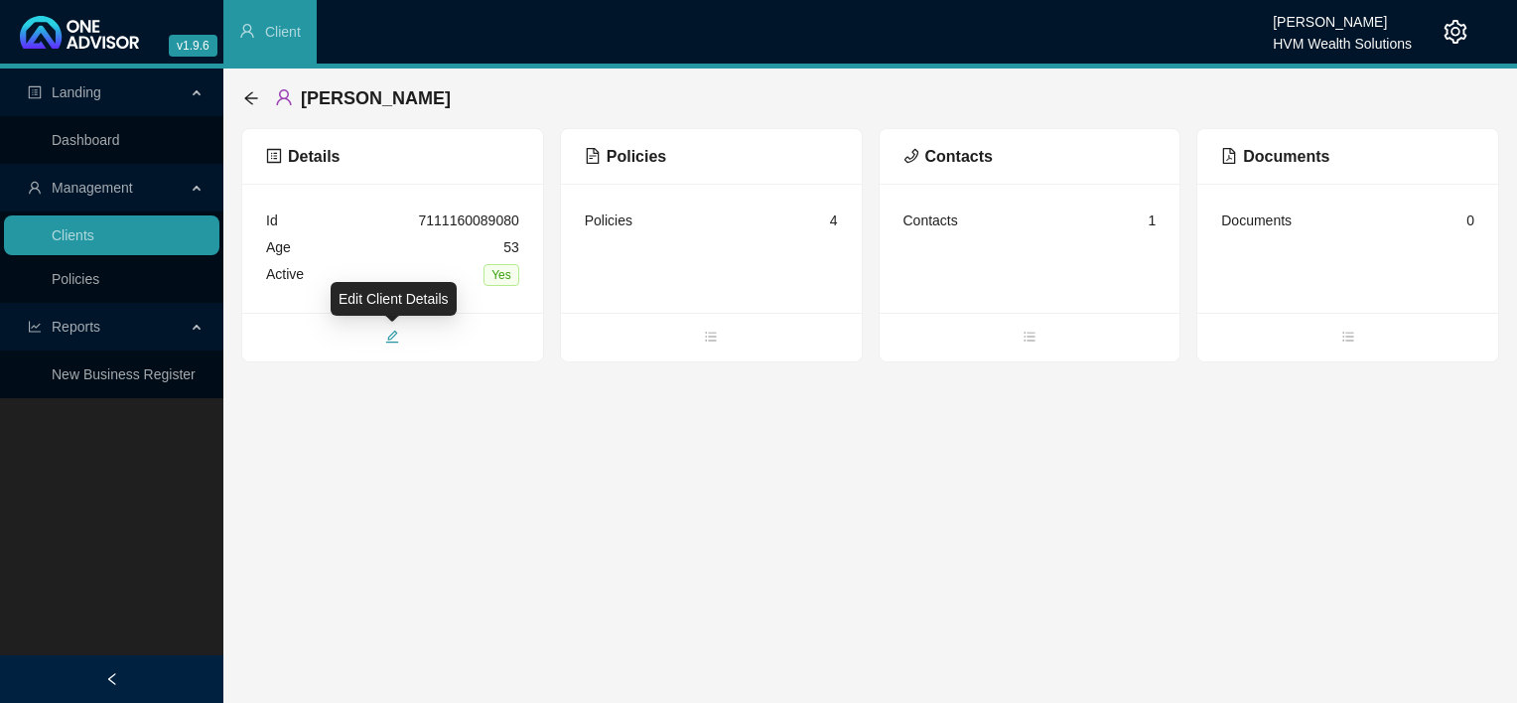
click at [390, 334] on icon "edit" at bounding box center [392, 337] width 14 height 14
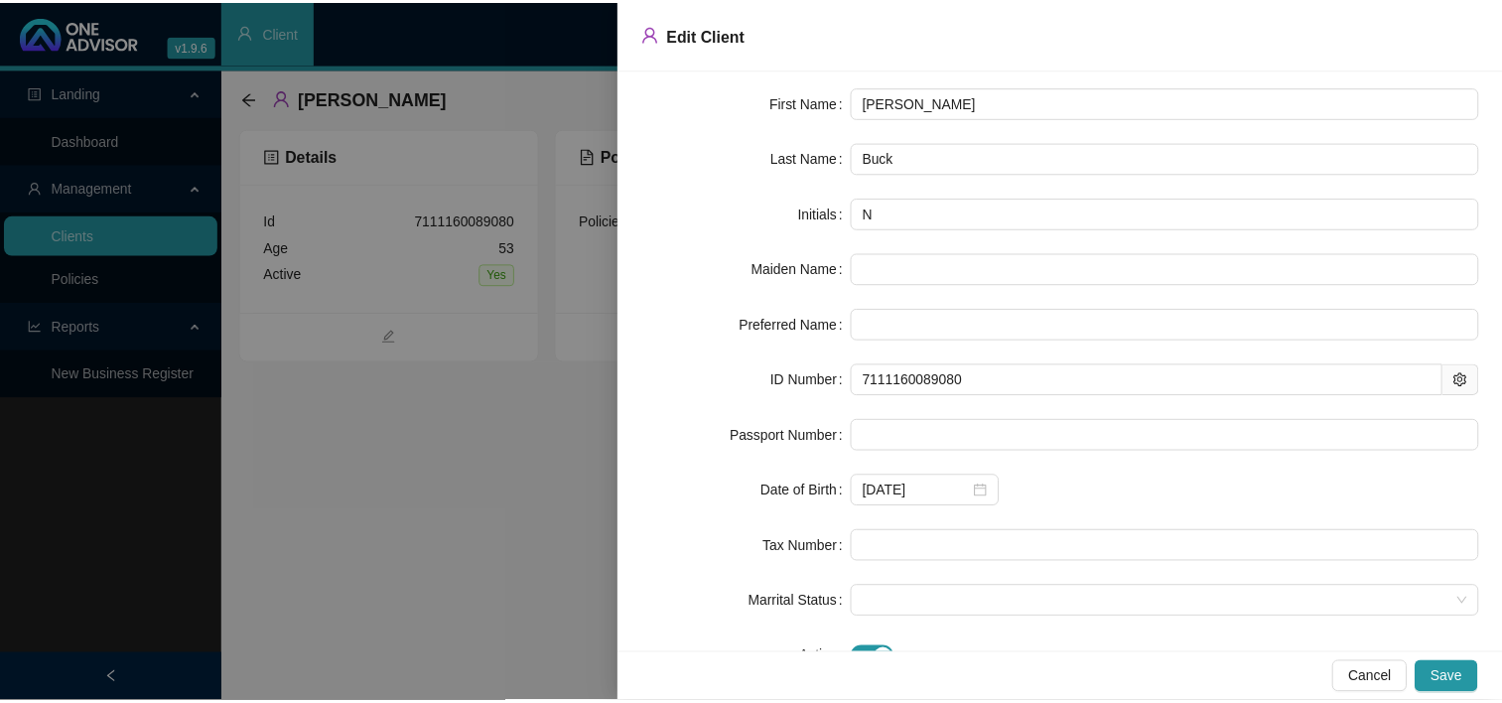
scroll to position [0, 0]
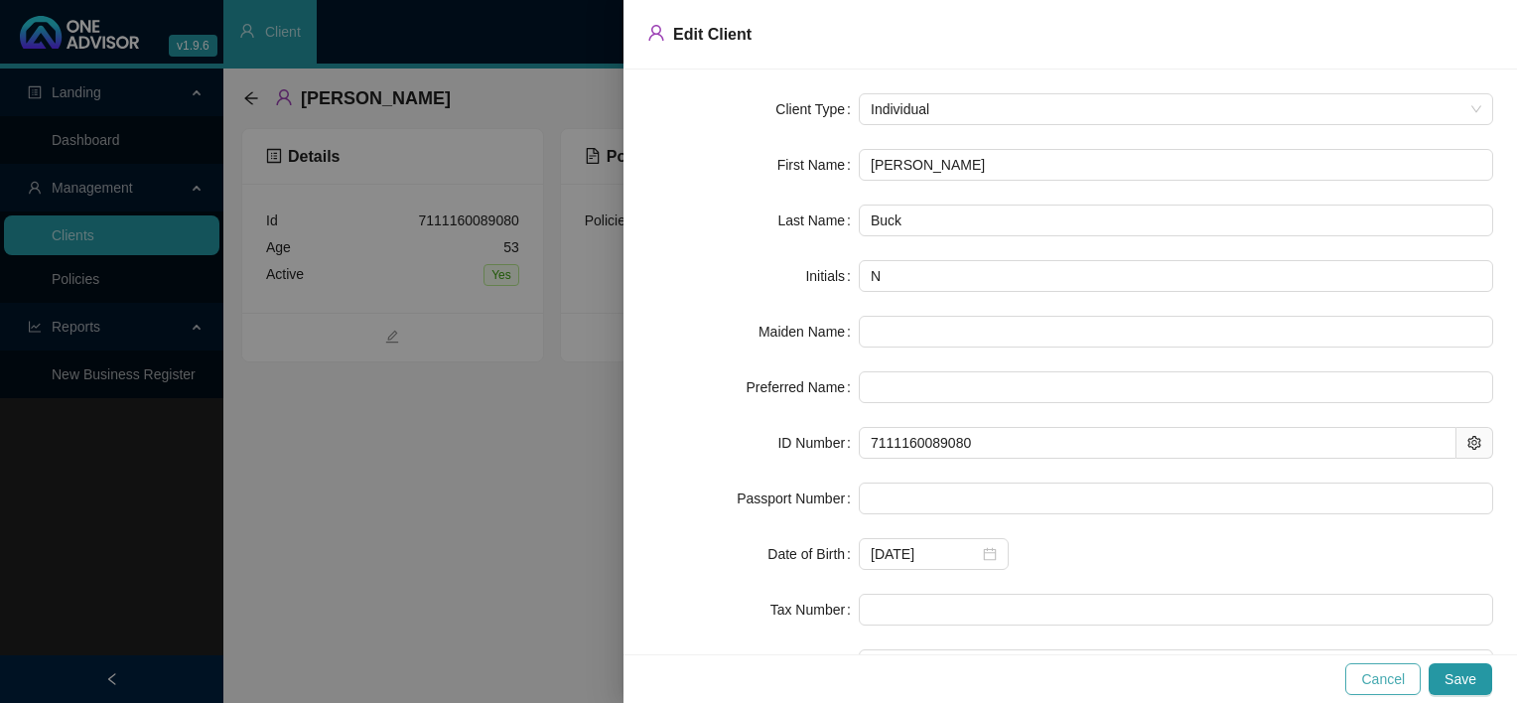
click at [1391, 683] on span "Cancel" at bounding box center [1383, 679] width 44 height 22
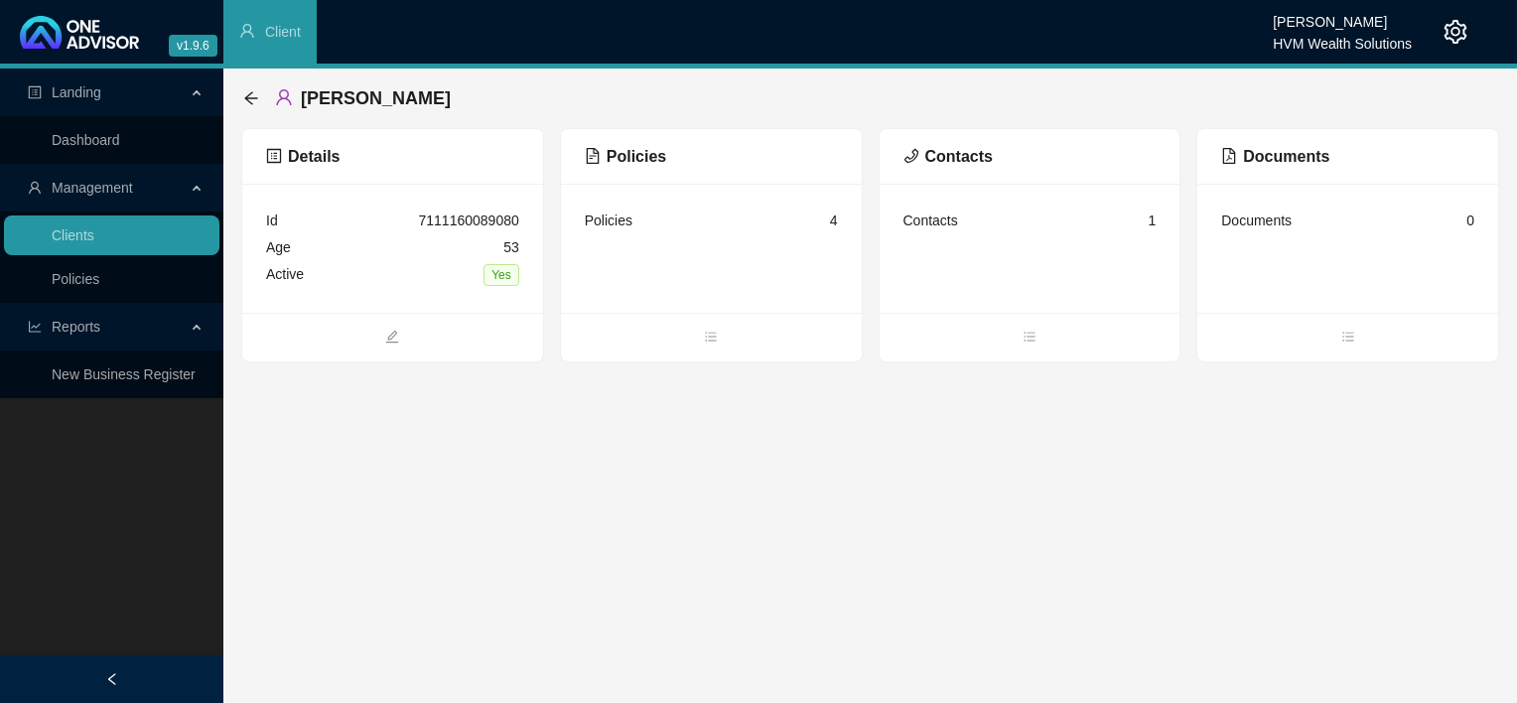
click at [1024, 584] on main "Landing Dashboard Management Clients Policies Reports New Business Register [PE…" at bounding box center [758, 386] width 1517 height 634
click at [244, 97] on icon "arrow-left" at bounding box center [251, 98] width 16 height 16
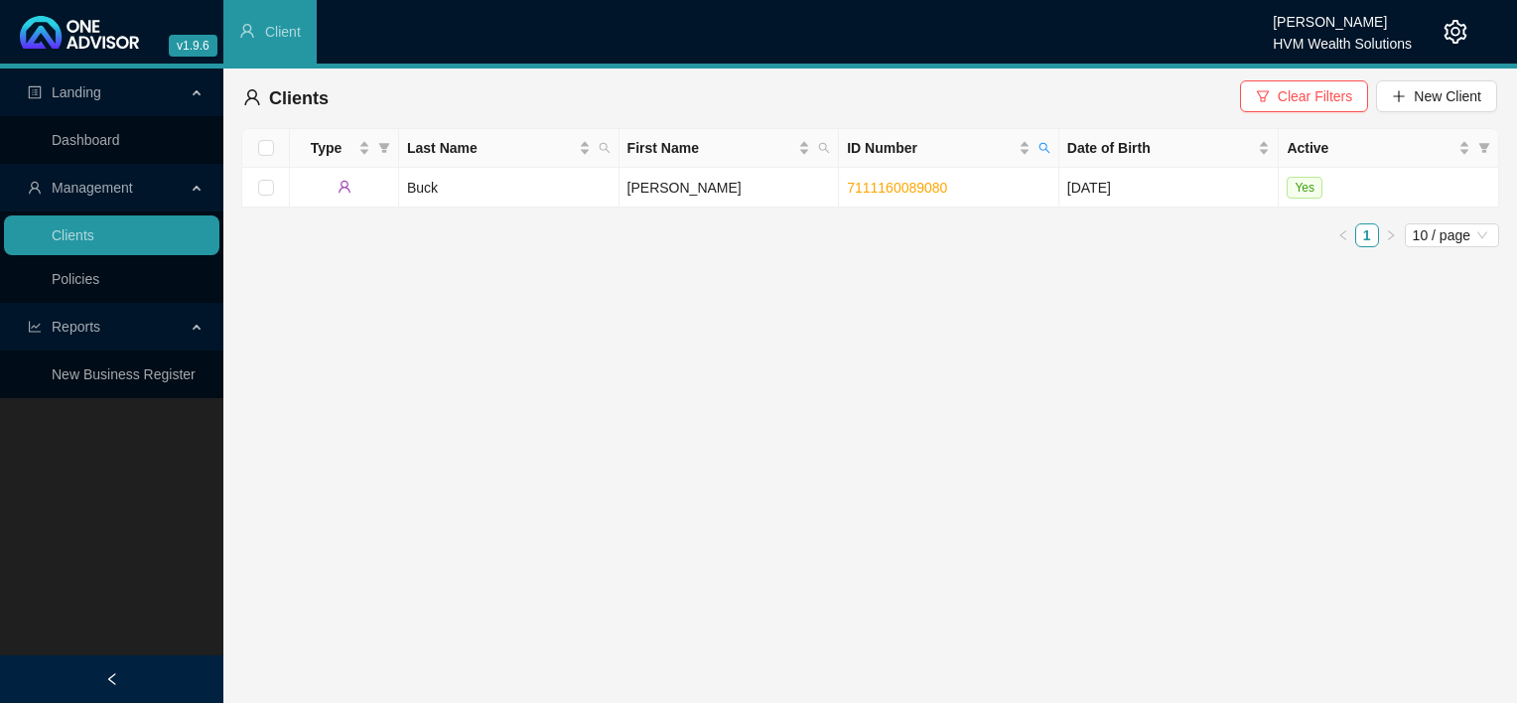
click at [924, 466] on main "Landing Dashboard Management Clients Policies Reports New Business Register Cli…" at bounding box center [758, 386] width 1517 height 634
click at [1284, 87] on span "Clear Filters" at bounding box center [1315, 96] width 74 height 22
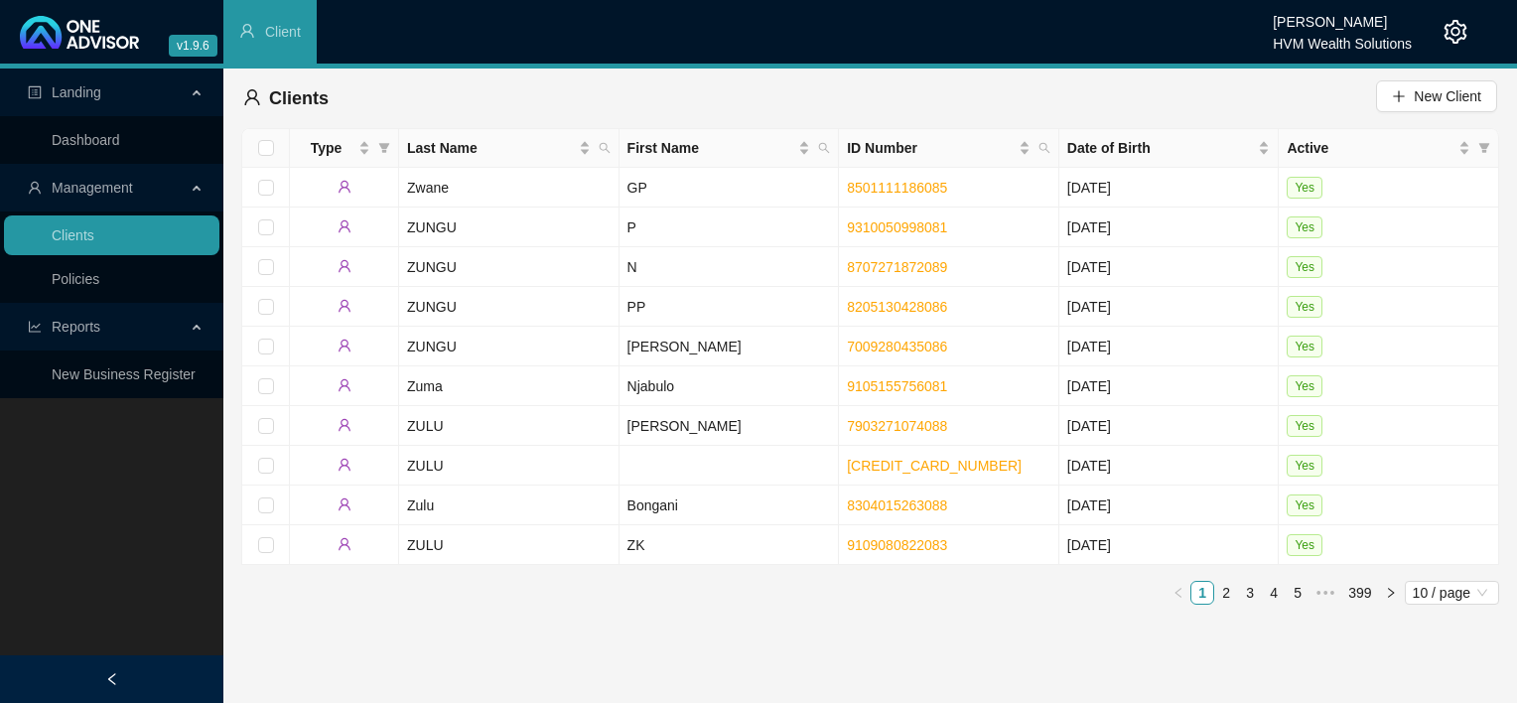
click at [74, 101] on span "Landing" at bounding box center [107, 92] width 158 height 40
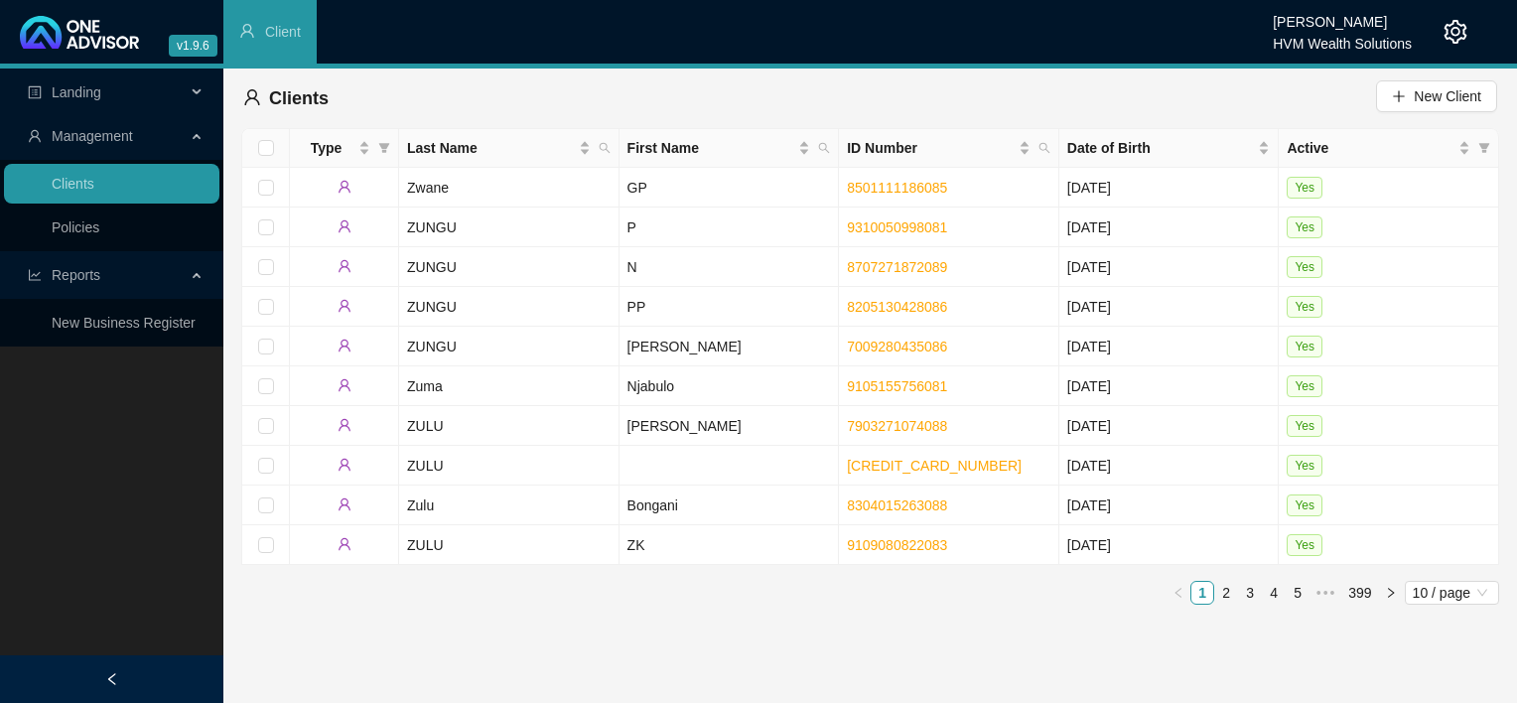
click at [74, 101] on span "Landing" at bounding box center [107, 92] width 158 height 40
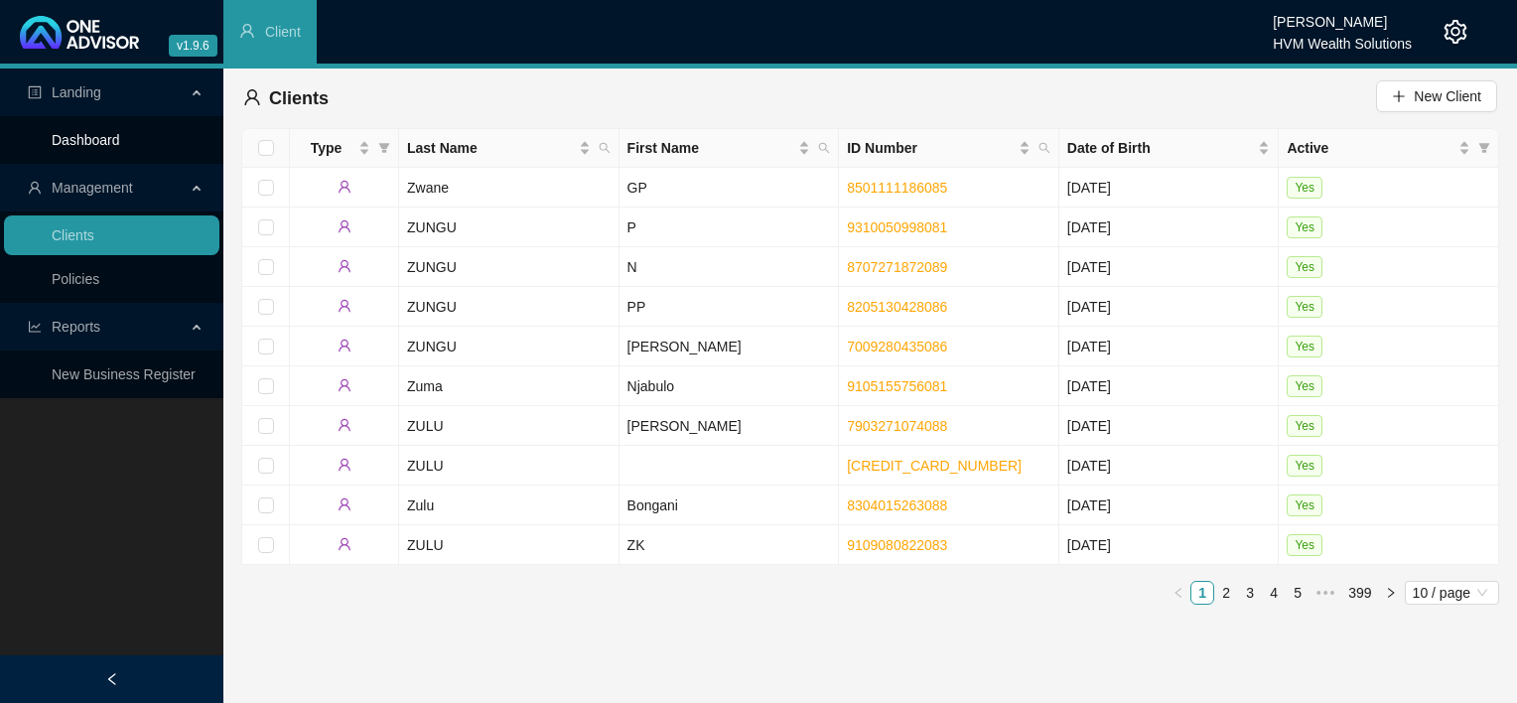
click at [66, 137] on link "Dashboard" at bounding box center [86, 140] width 69 height 16
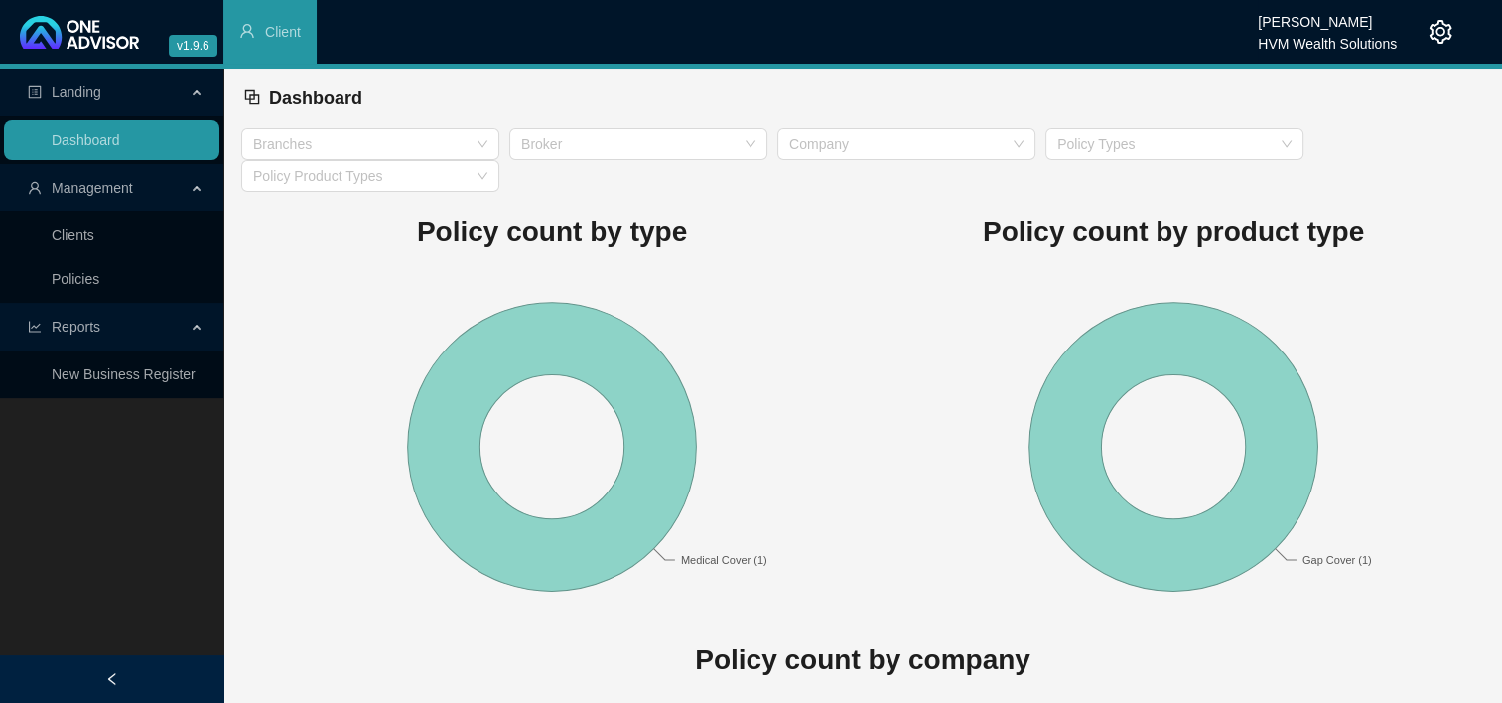
click at [809, 307] on rect at bounding box center [551, 446] width 621 height 347
